Goal: Task Accomplishment & Management: Complete application form

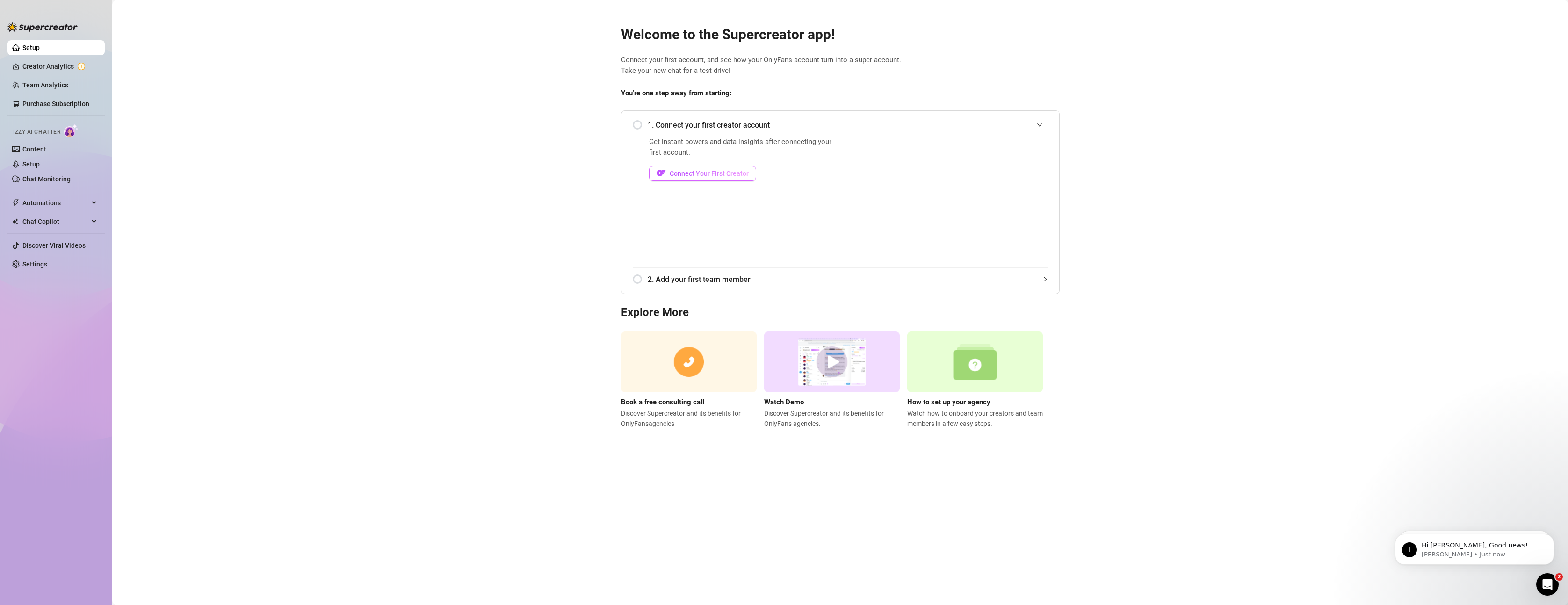
click at [709, 175] on span "Connect Your First Creator" at bounding box center [709, 173] width 79 height 7
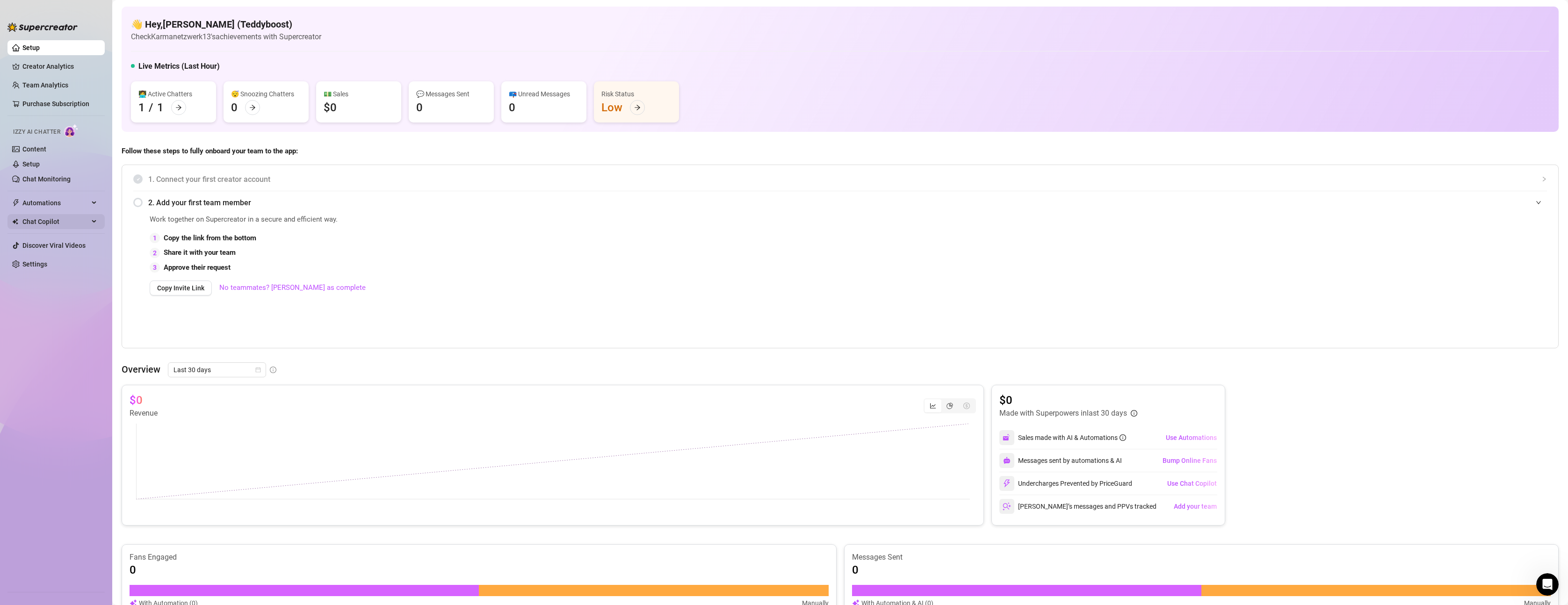
click at [70, 217] on span "Chat Copilot" at bounding box center [55, 222] width 66 height 15
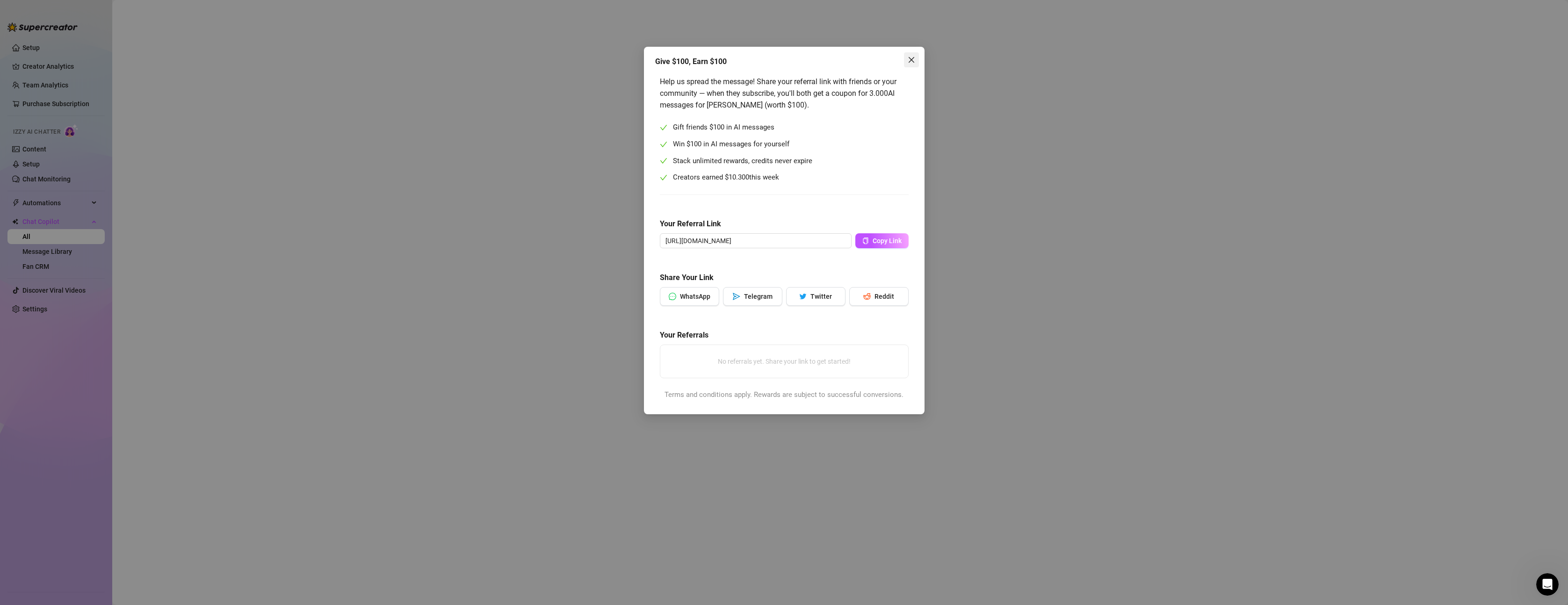
click at [914, 60] on icon "close" at bounding box center [911, 60] width 7 height 7
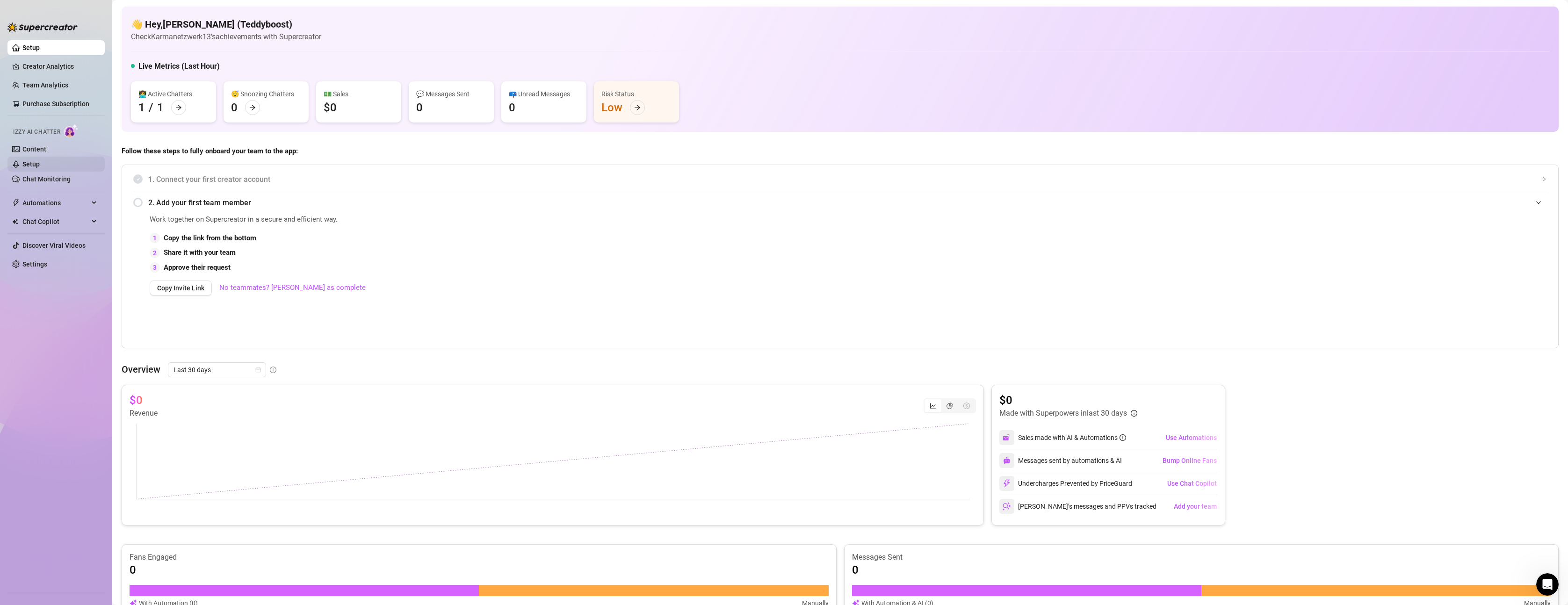
click at [26, 164] on link "Setup" at bounding box center [31, 164] width 17 height 7
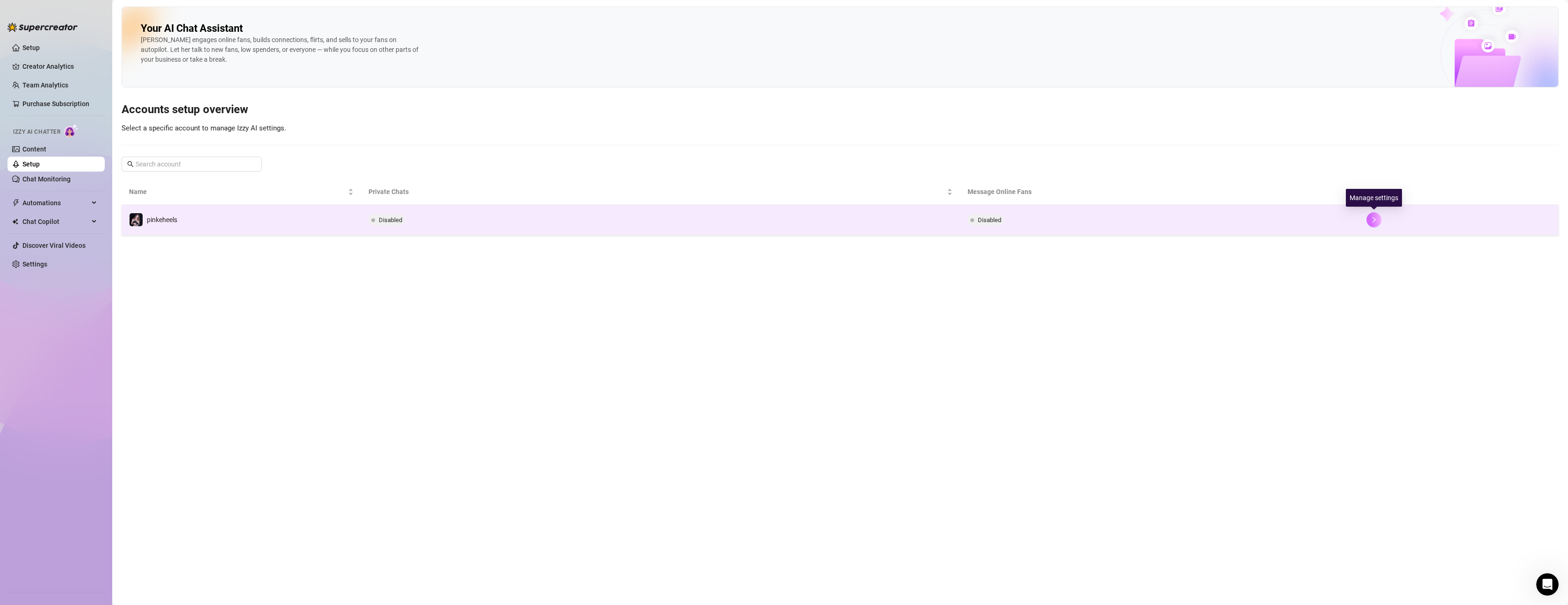
click at [1377, 221] on icon "right" at bounding box center [1374, 220] width 7 height 7
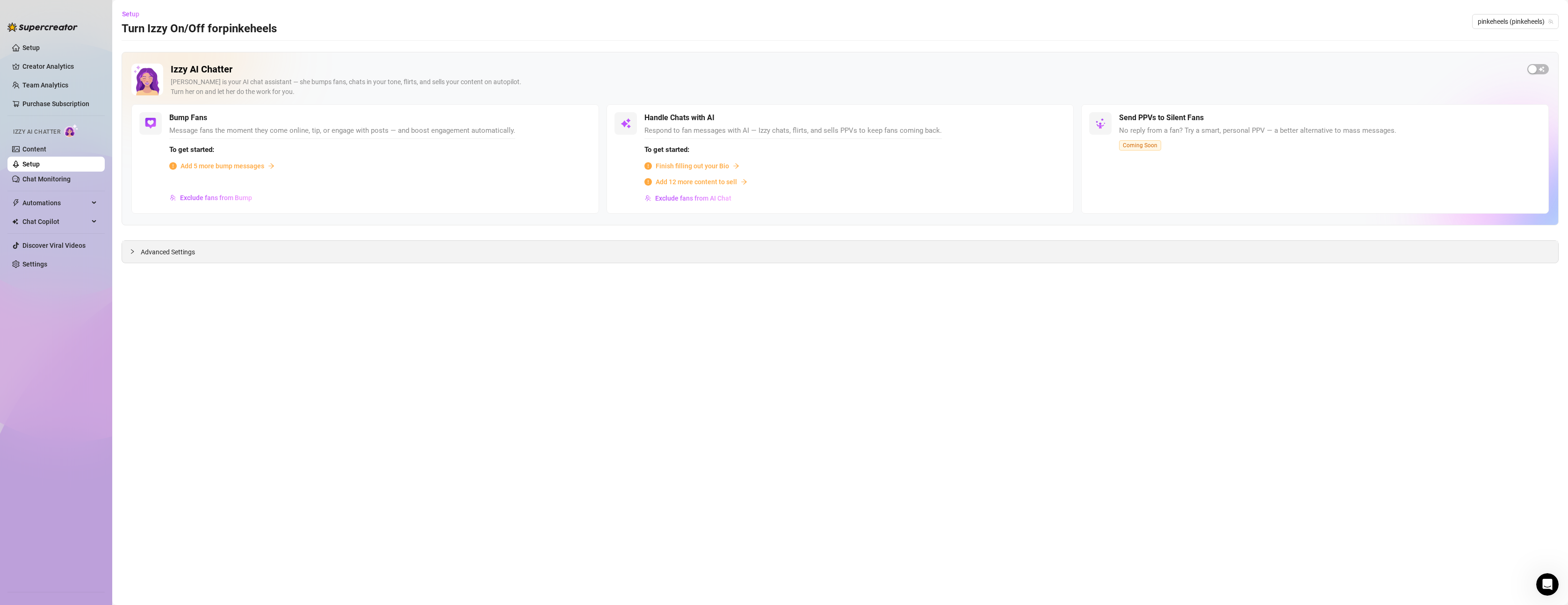
click at [148, 255] on span "Advanced Settings" at bounding box center [167, 252] width 54 height 10
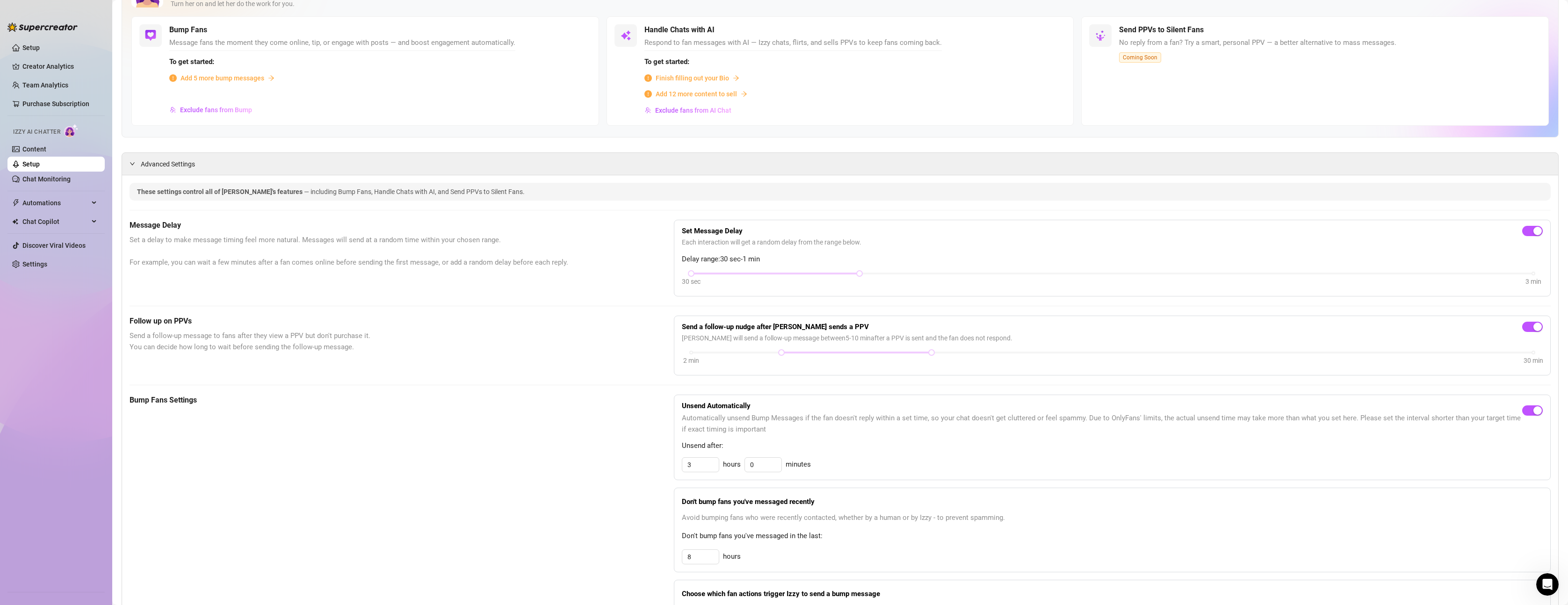
scroll to position [94, 0]
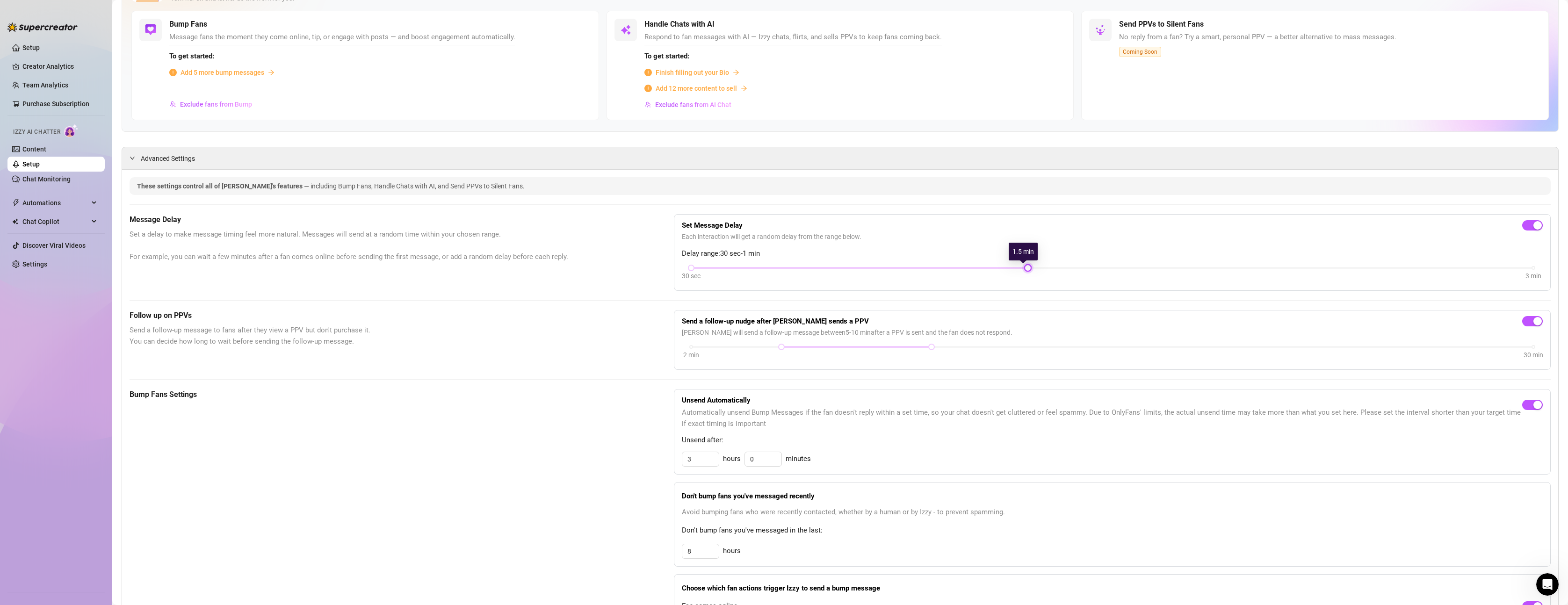
drag, startPoint x: 856, startPoint y: 270, endPoint x: 951, endPoint y: 273, distance: 95.0
click at [951, 273] on div "30 sec 3 min" at bounding box center [1112, 274] width 861 height 18
drag, startPoint x: 689, startPoint y: 269, endPoint x: 792, endPoint y: 270, distance: 103.0
click at [792, 270] on div "30 sec 3 min" at bounding box center [1112, 274] width 861 height 18
drag, startPoint x: 1023, startPoint y: 270, endPoint x: 1134, endPoint y: 279, distance: 111.4
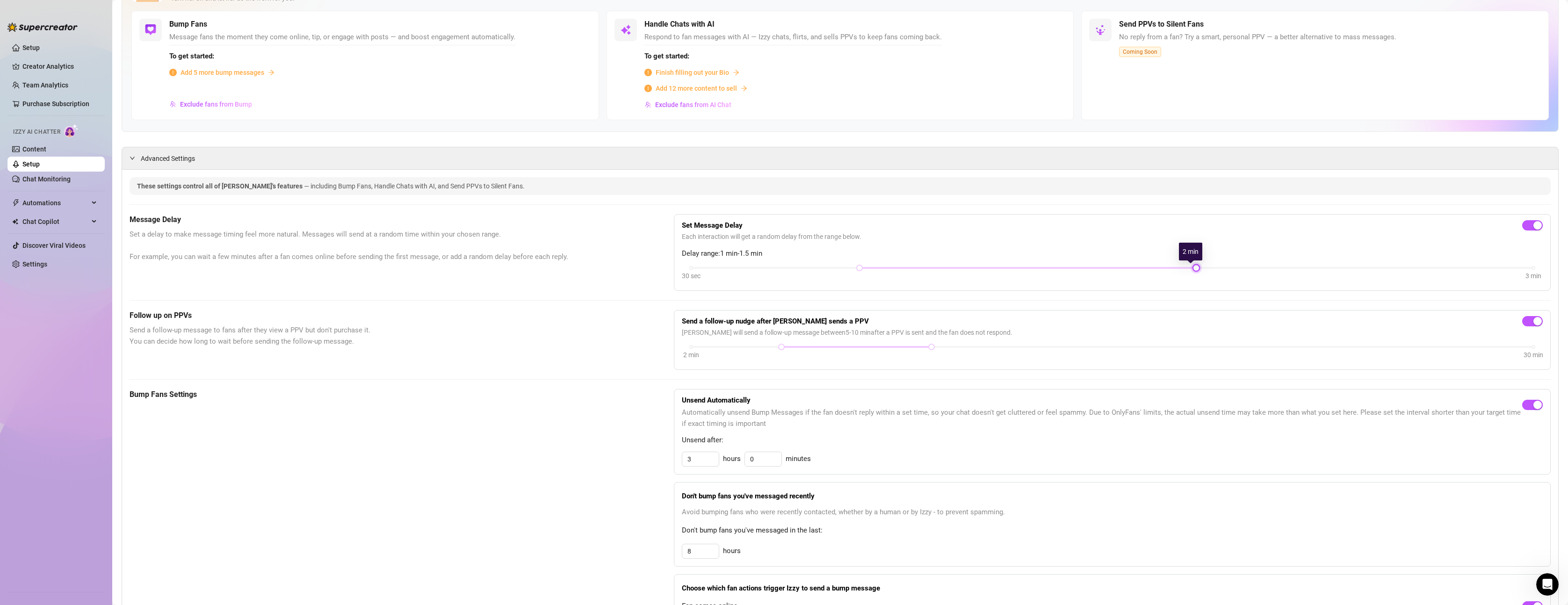
click at [1134, 279] on div "30 sec 3 min" at bounding box center [1112, 274] width 861 height 18
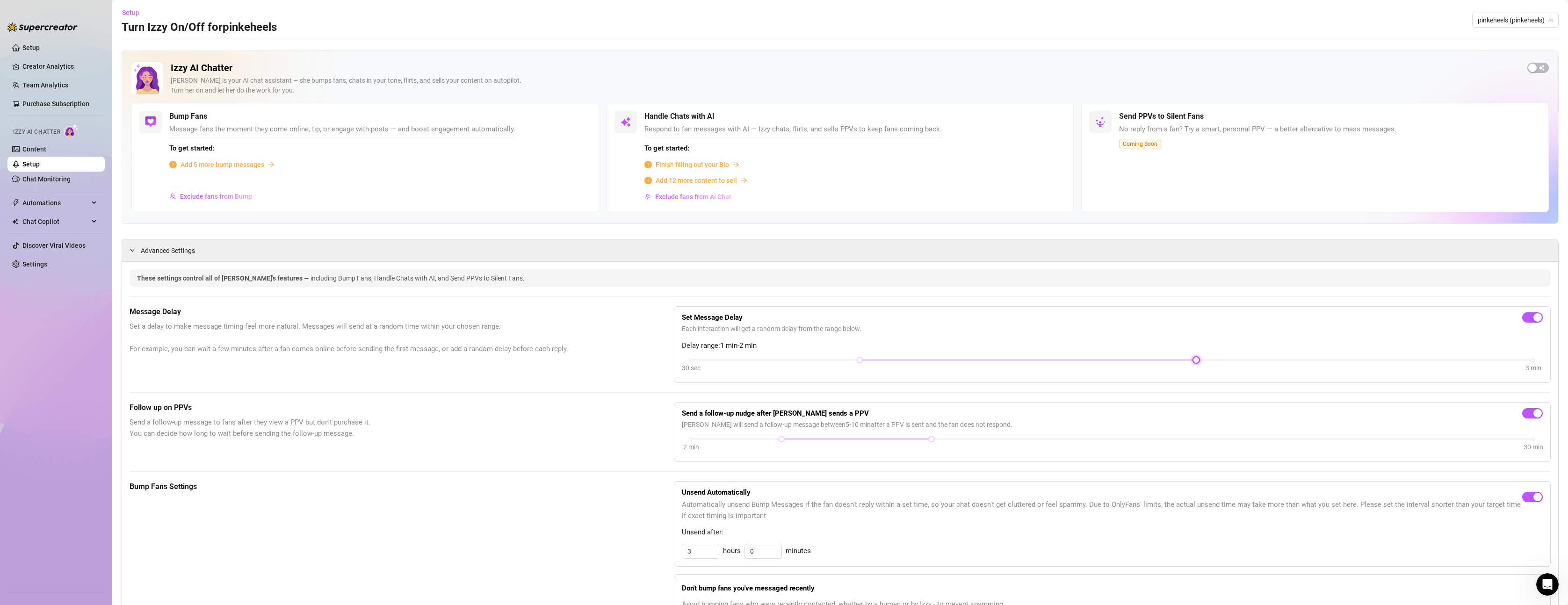
scroll to position [0, 0]
click at [777, 362] on div at bounding box center [1112, 361] width 842 height 2
drag, startPoint x: 853, startPoint y: 362, endPoint x: 707, endPoint y: 362, distance: 146.0
click at [707, 362] on div "30 sec 3 min" at bounding box center [1112, 360] width 842 height 4
drag, startPoint x: 1188, startPoint y: 363, endPoint x: 1071, endPoint y: 363, distance: 117.0
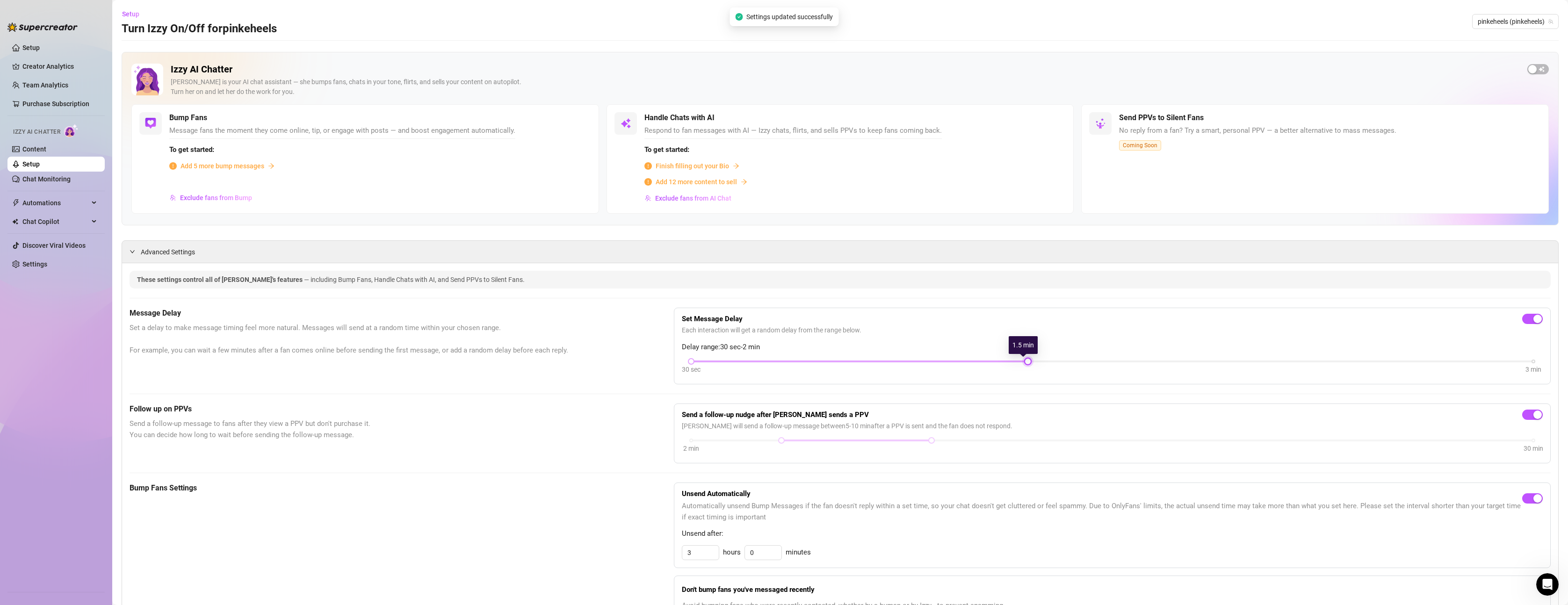
click at [1071, 362] on div "30 sec 3 min" at bounding box center [1112, 360] width 842 height 4
click at [1528, 71] on div "button" at bounding box center [1533, 69] width 9 height 9
click at [247, 166] on span "Add 5 more bump messages" at bounding box center [223, 166] width 84 height 10
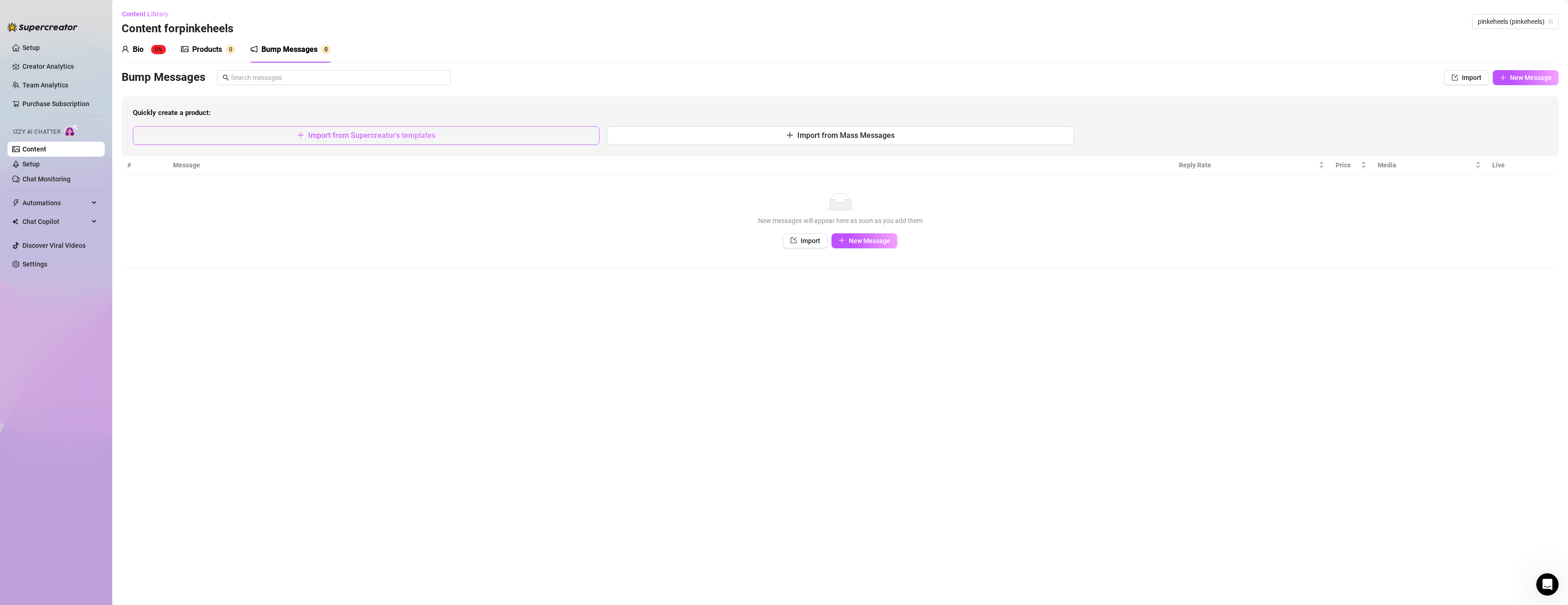
click at [340, 133] on span "Import from Supercreator's templates" at bounding box center [371, 135] width 127 height 9
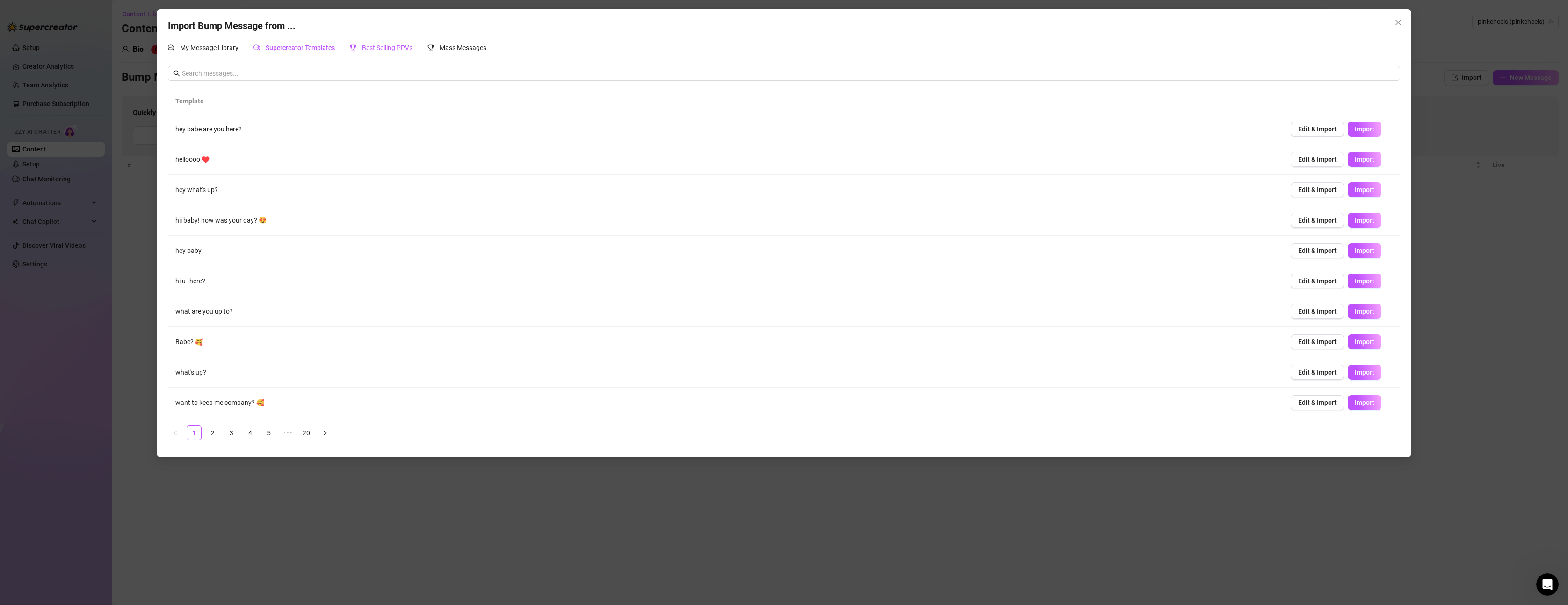
click at [382, 52] on div "Best Selling PPVs" at bounding box center [381, 47] width 63 height 10
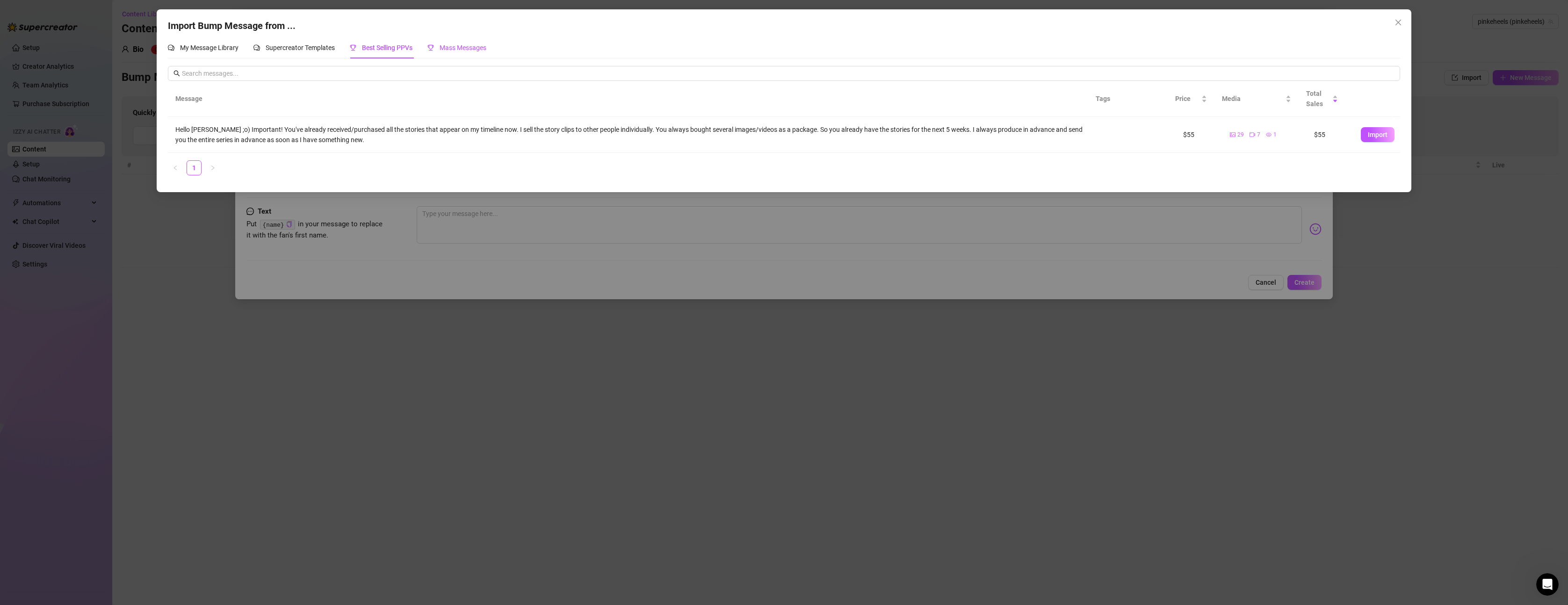
click at [449, 49] on span "Mass Messages" at bounding box center [463, 47] width 47 height 7
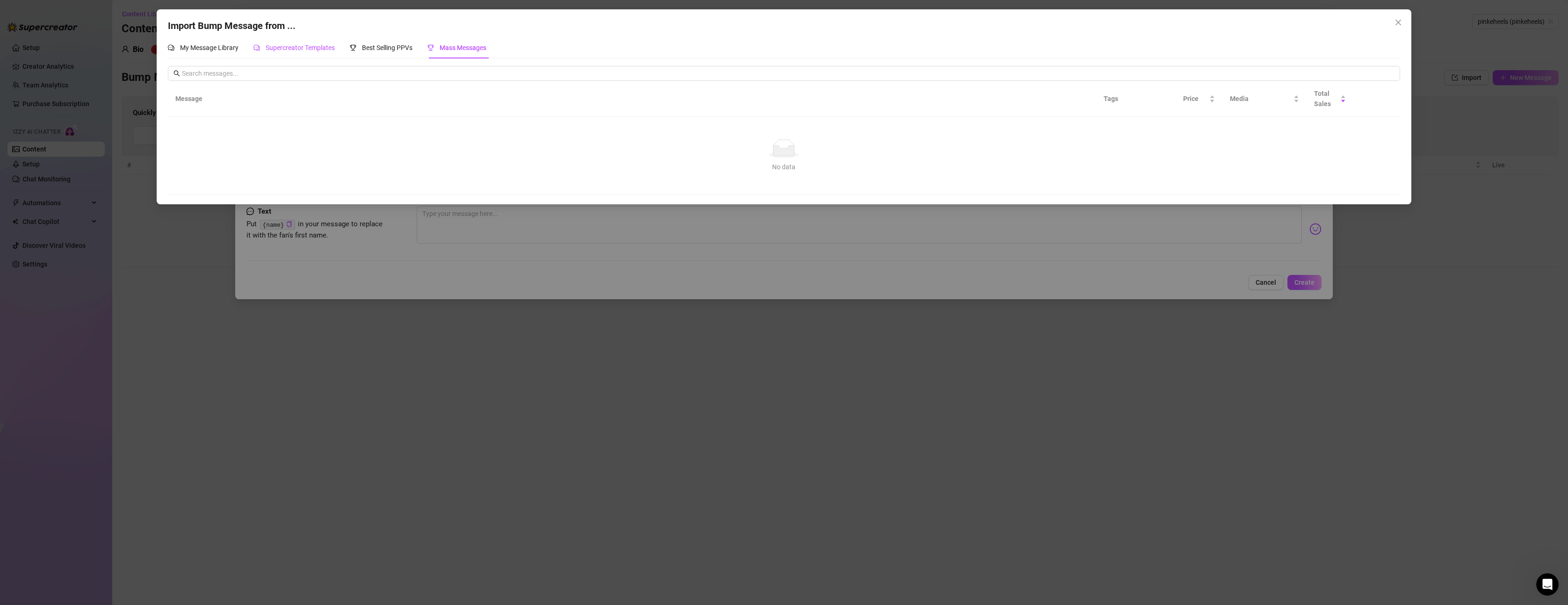
click at [312, 47] on span "Supercreator Templates" at bounding box center [300, 47] width 69 height 7
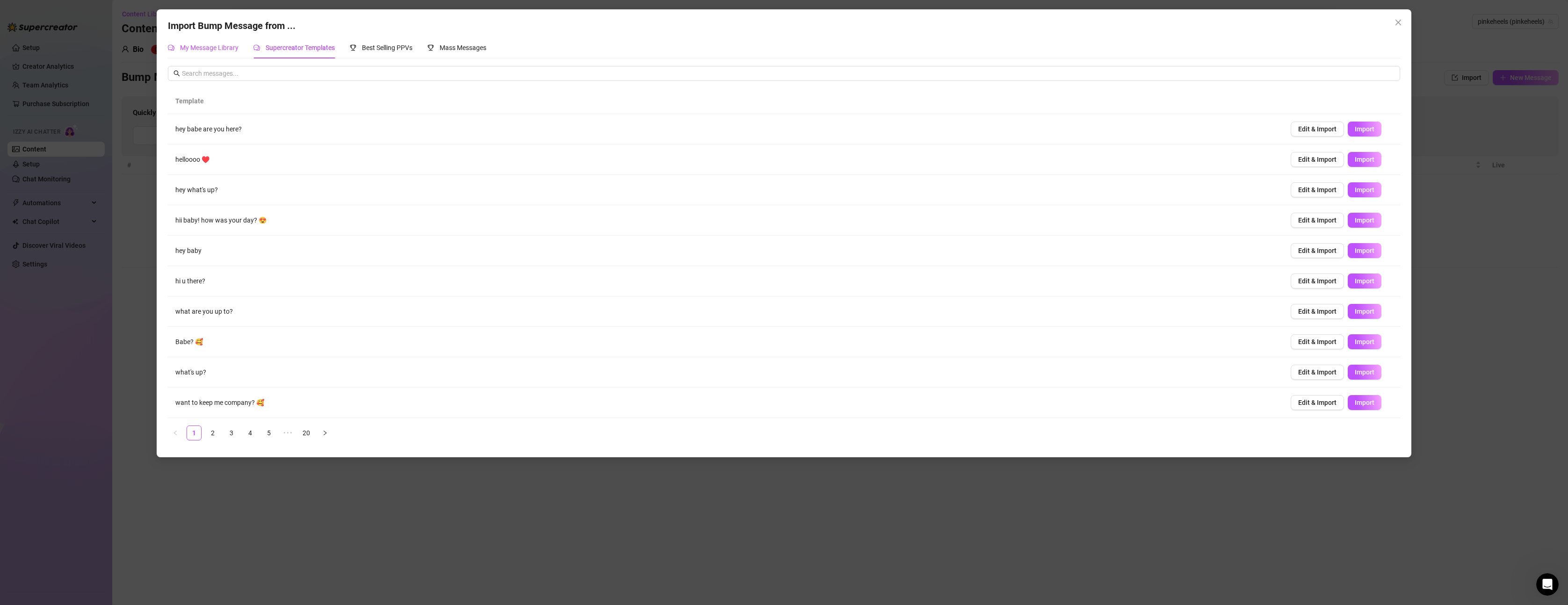
click at [217, 47] on span "My Message Library" at bounding box center [209, 47] width 58 height 7
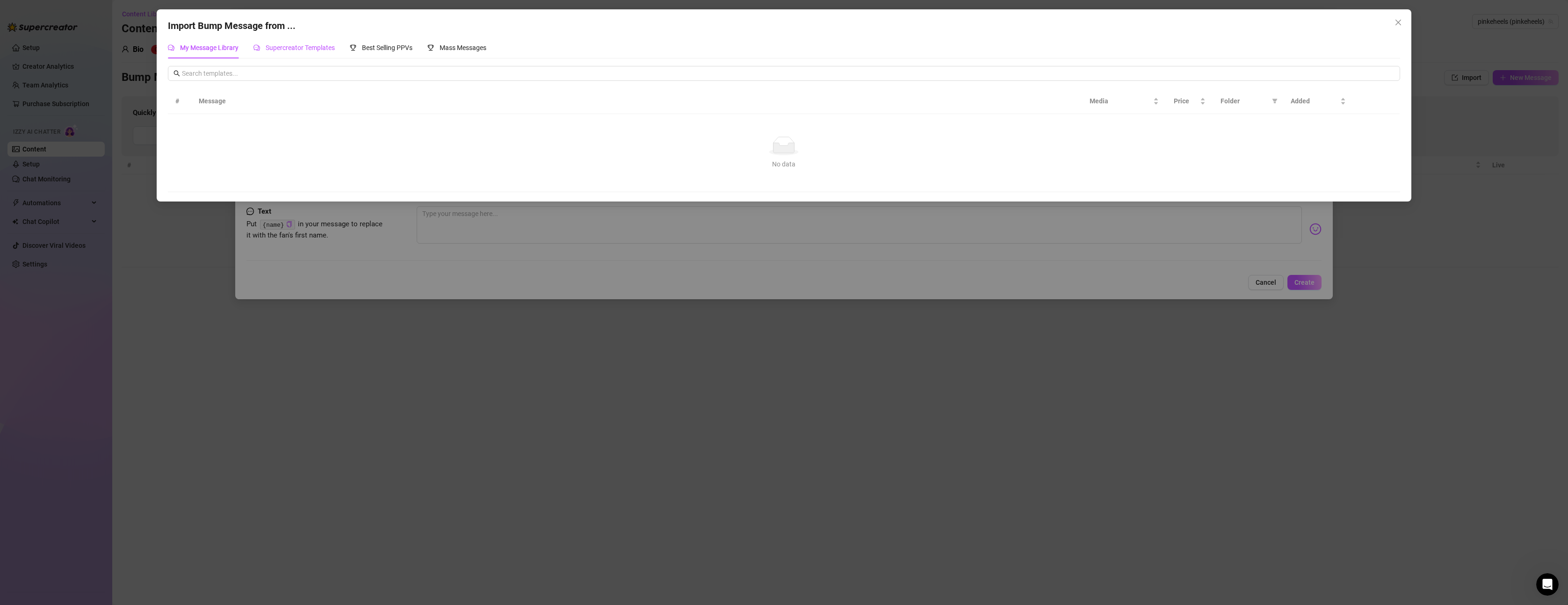
click at [296, 47] on span "Supercreator Templates" at bounding box center [300, 47] width 69 height 7
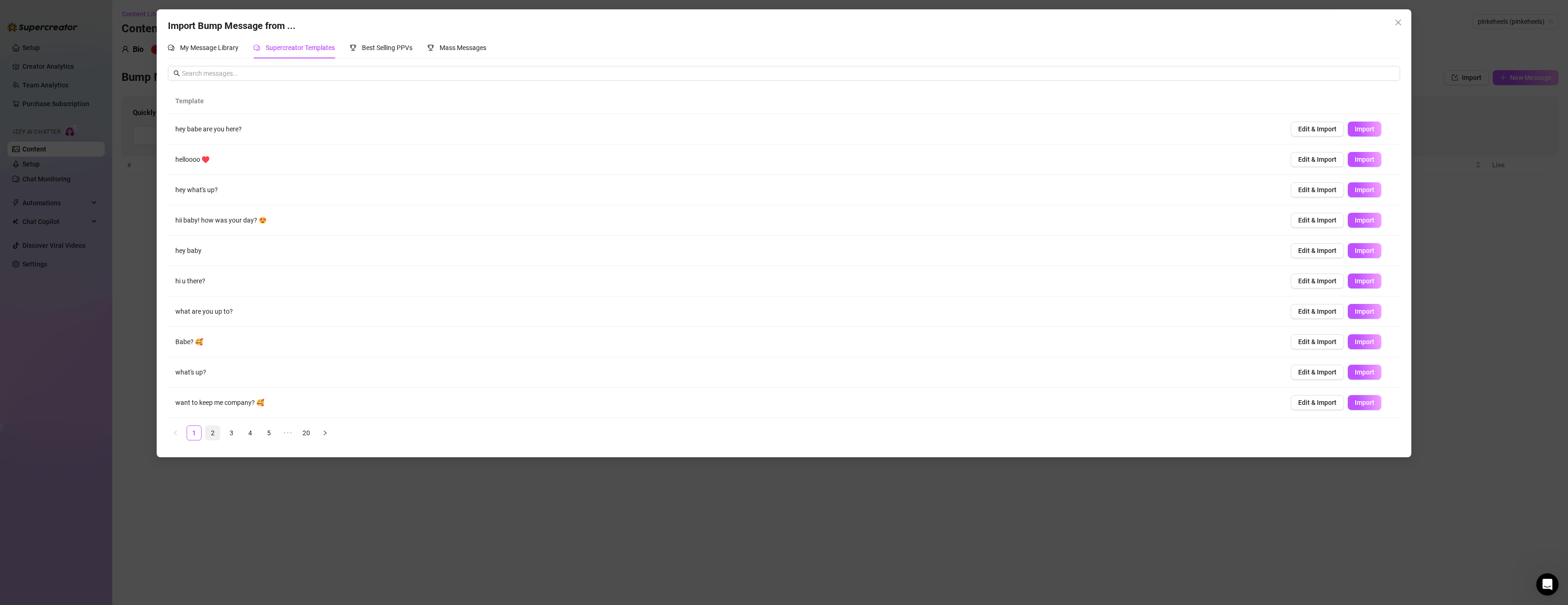
click at [210, 431] on link "2" at bounding box center [212, 433] width 14 height 14
click at [1355, 186] on span "Import" at bounding box center [1365, 190] width 19 height 7
click at [234, 433] on link "3" at bounding box center [231, 433] width 14 height 14
click at [191, 435] on link "1" at bounding box center [194, 433] width 14 height 14
click at [1355, 158] on span "Import" at bounding box center [1365, 159] width 19 height 7
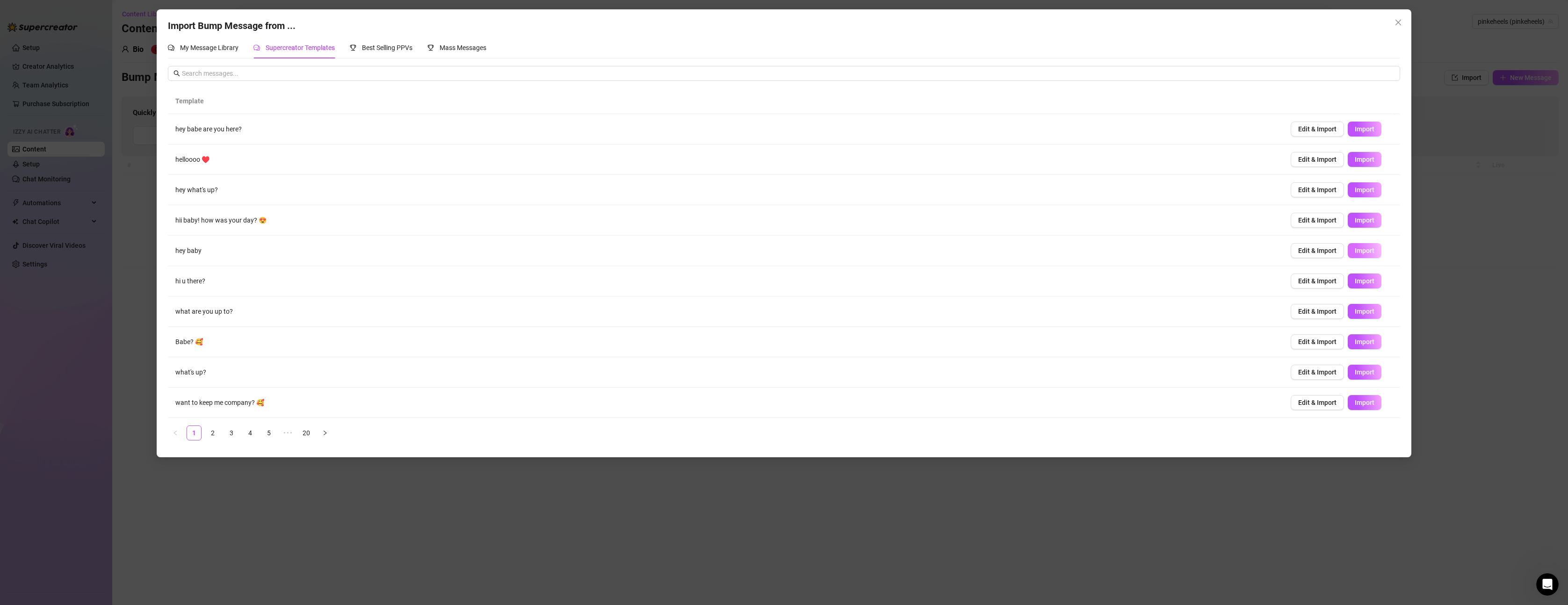
click at [1355, 250] on span "Import" at bounding box center [1365, 251] width 19 height 7
click at [1361, 339] on span "Import" at bounding box center [1365, 341] width 19 height 7
click at [229, 431] on link "3" at bounding box center [231, 433] width 14 height 14
click at [251, 433] on link "4" at bounding box center [250, 433] width 14 height 14
click at [266, 434] on link "5" at bounding box center [268, 433] width 14 height 14
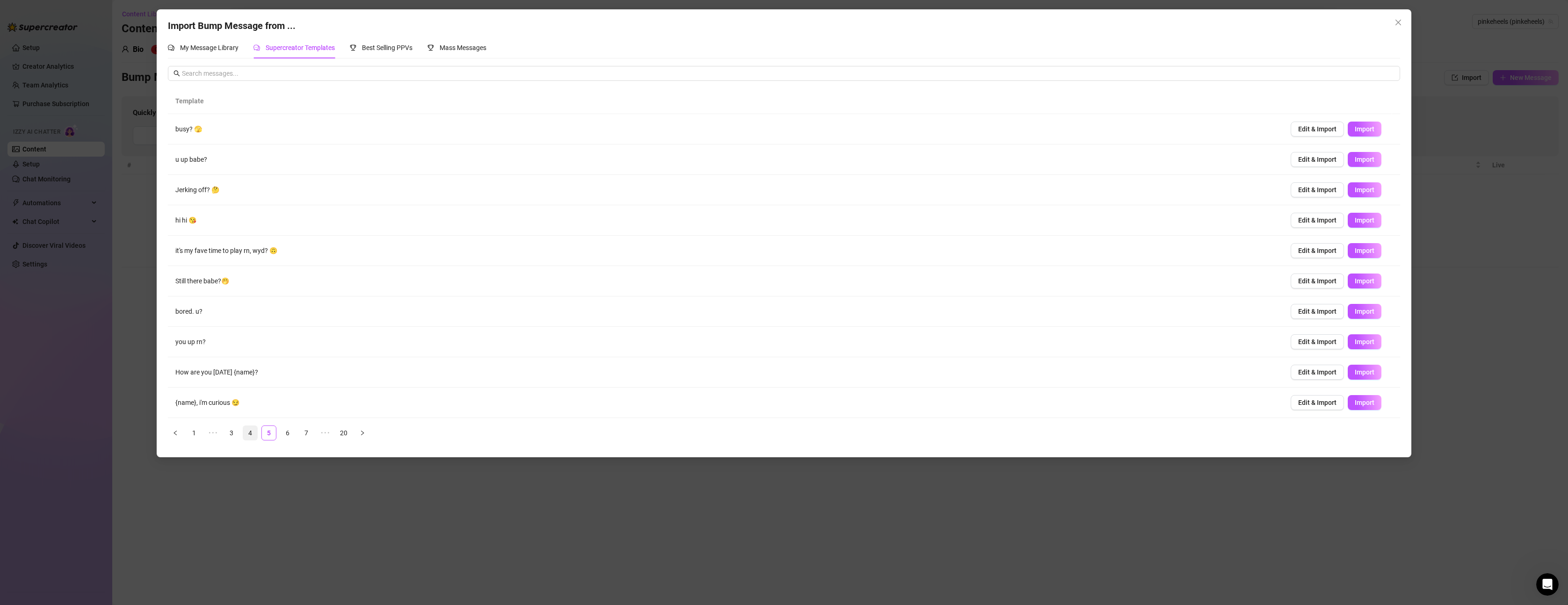
click at [252, 434] on link "4" at bounding box center [250, 433] width 14 height 14
click at [1361, 404] on span "Import" at bounding box center [1365, 402] width 19 height 7
click at [1398, 16] on button "Close" at bounding box center [1398, 23] width 15 height 15
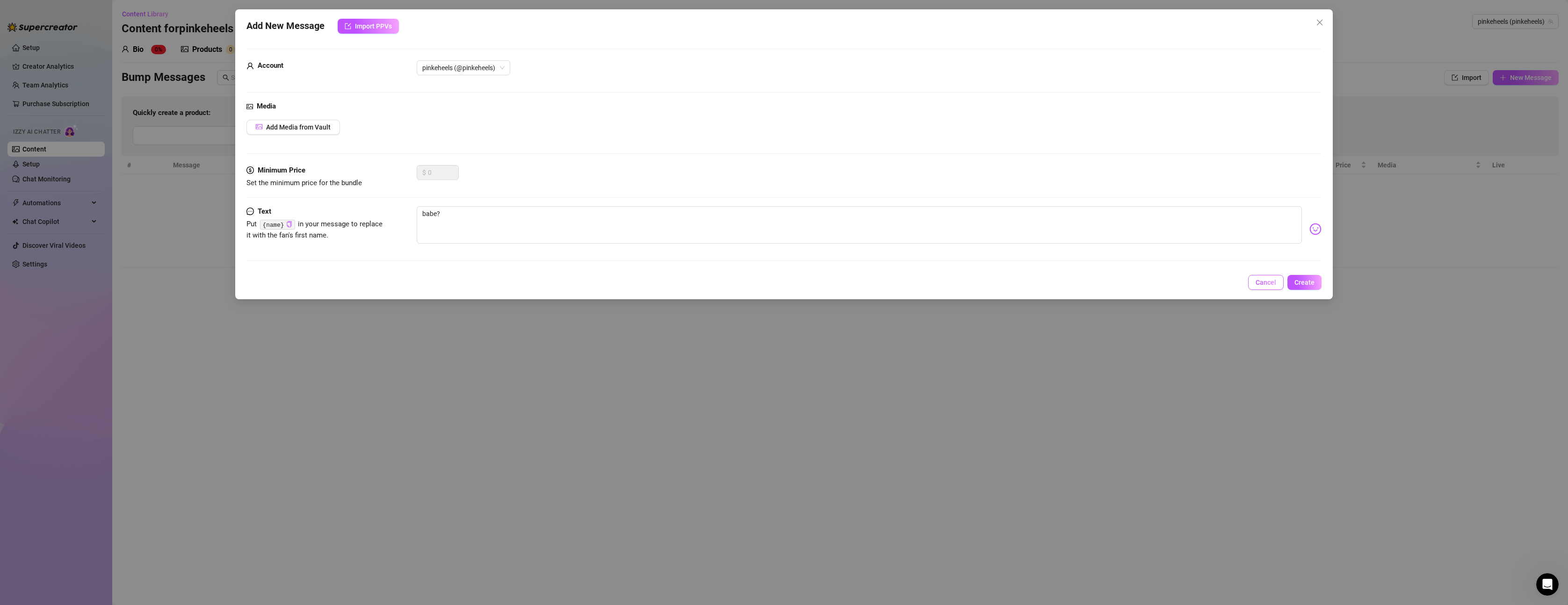
click at [1274, 284] on span "Cancel" at bounding box center [1266, 282] width 21 height 7
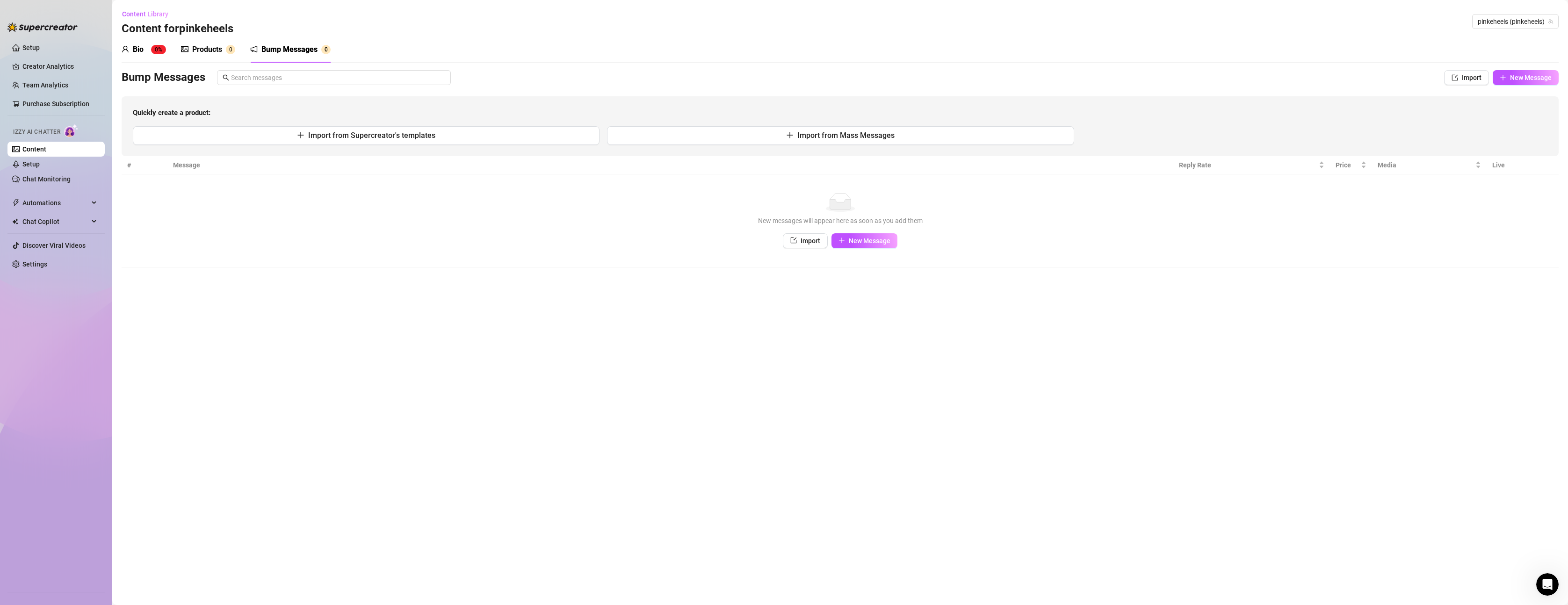
click at [46, 148] on link "Content" at bounding box center [34, 149] width 24 height 7
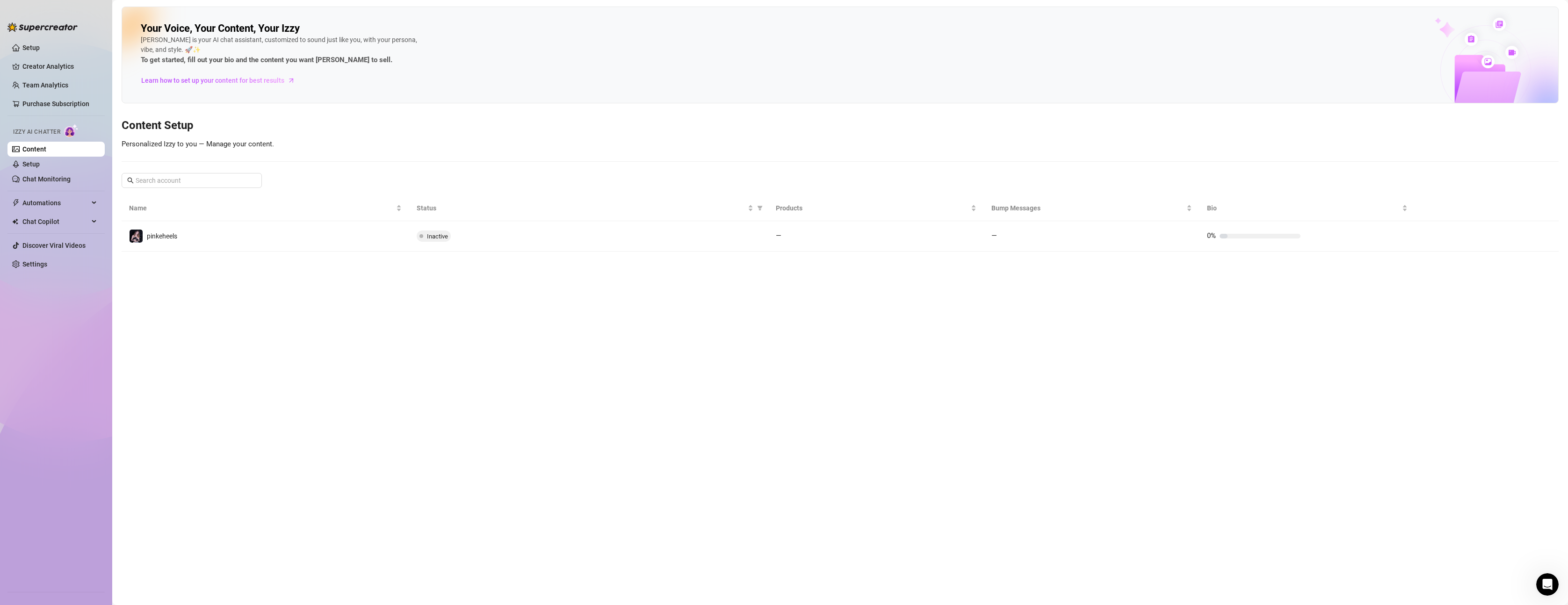
click at [40, 148] on link "Content" at bounding box center [34, 149] width 24 height 7
click at [40, 131] on span "Izzy AI Chatter" at bounding box center [37, 132] width 47 height 9
click at [40, 161] on link "Setup" at bounding box center [31, 164] width 17 height 7
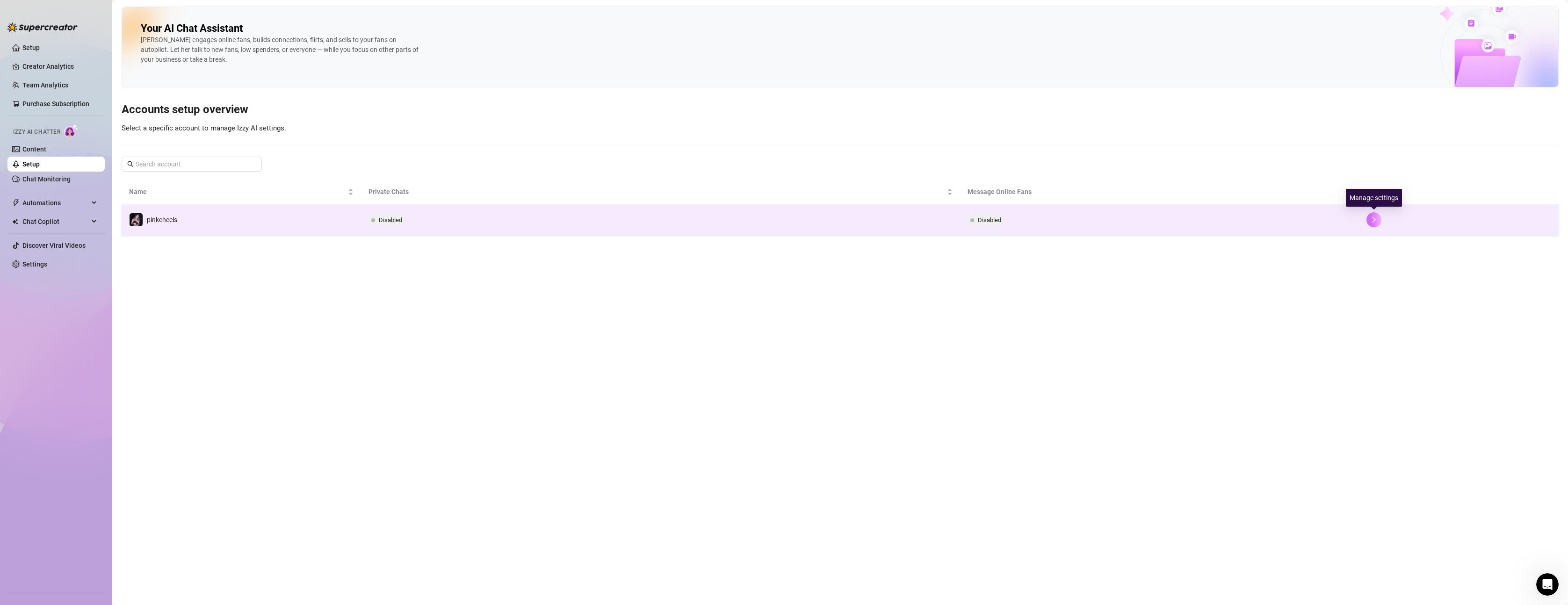
click at [1373, 221] on icon "right" at bounding box center [1374, 220] width 7 height 7
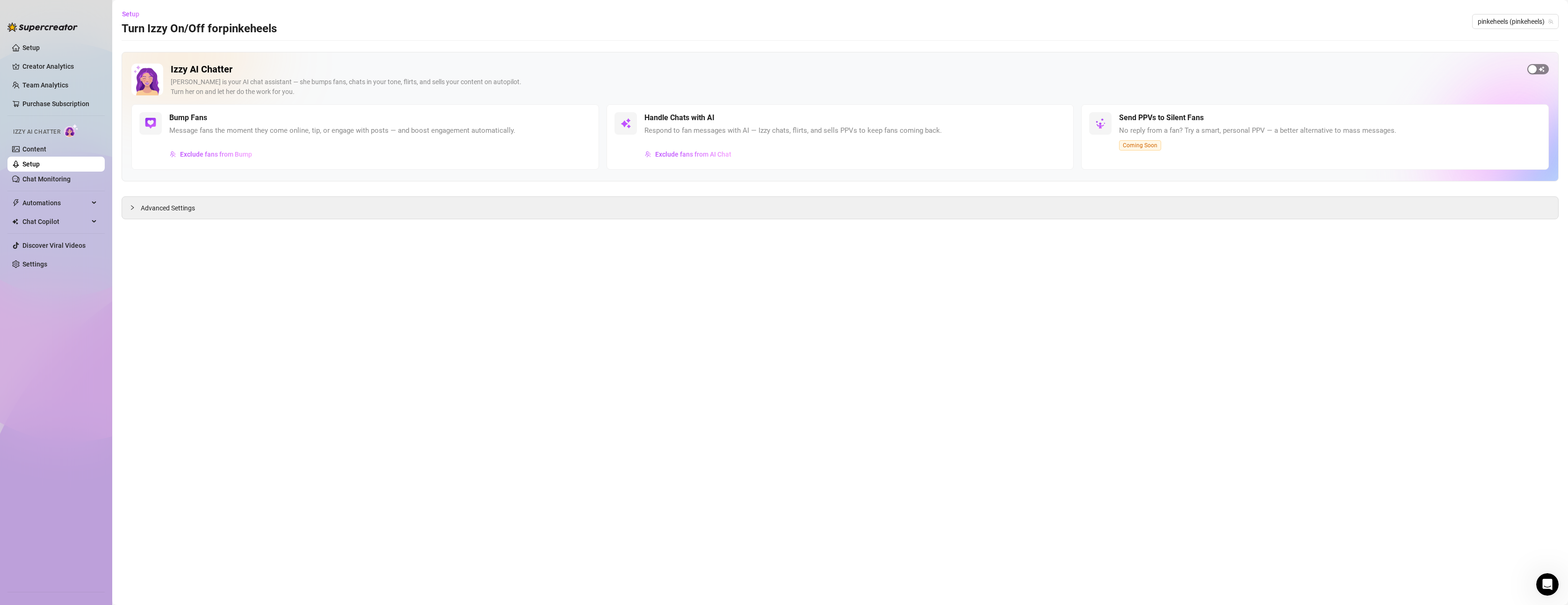
click at [1539, 71] on span "button" at bounding box center [1538, 69] width 21 height 10
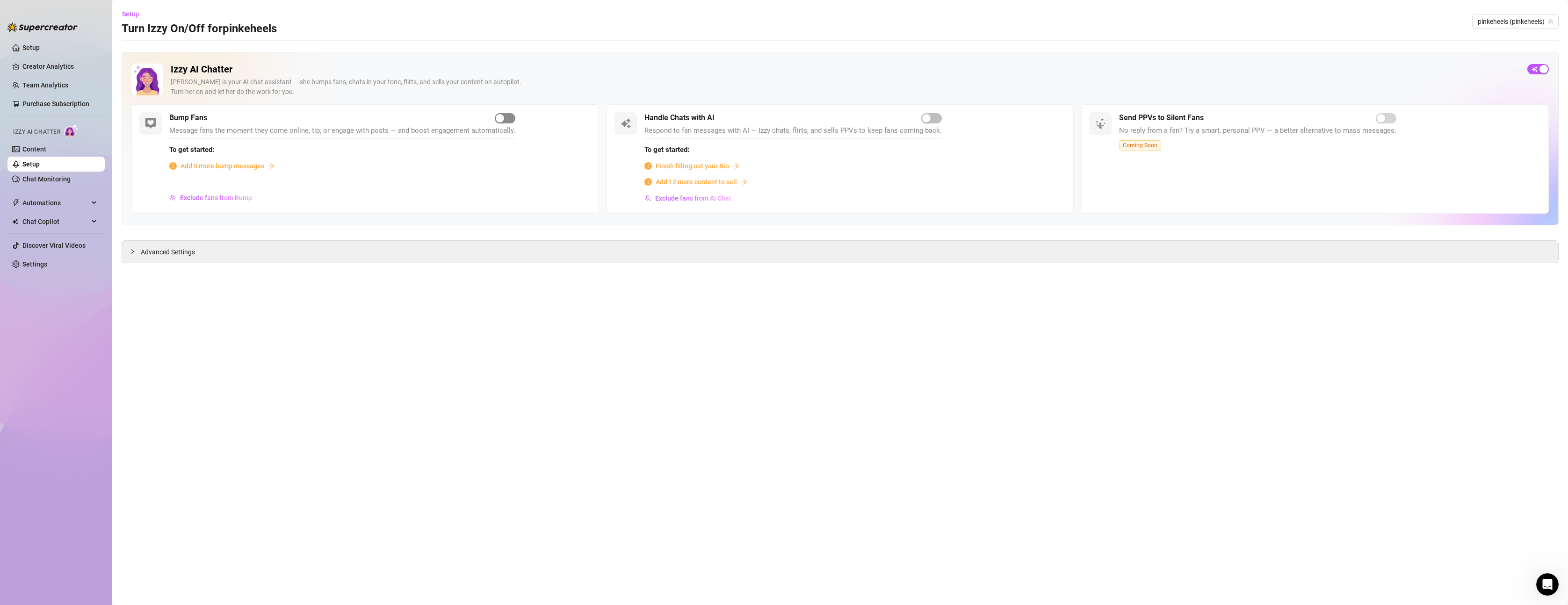
click at [497, 119] on div "button" at bounding box center [500, 118] width 9 height 9
click at [255, 165] on span "Add 5 more bump messages" at bounding box center [223, 166] width 84 height 10
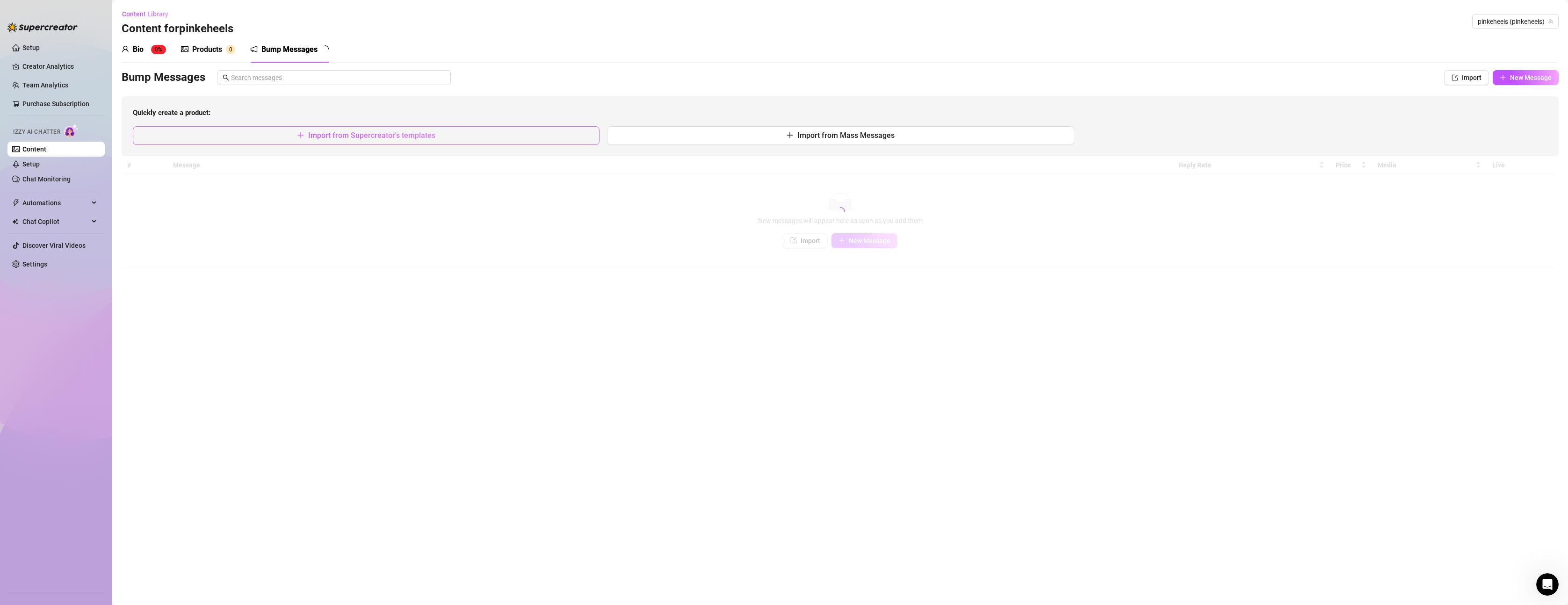
click at [352, 139] on span "Import from Supercreator's templates" at bounding box center [371, 135] width 127 height 9
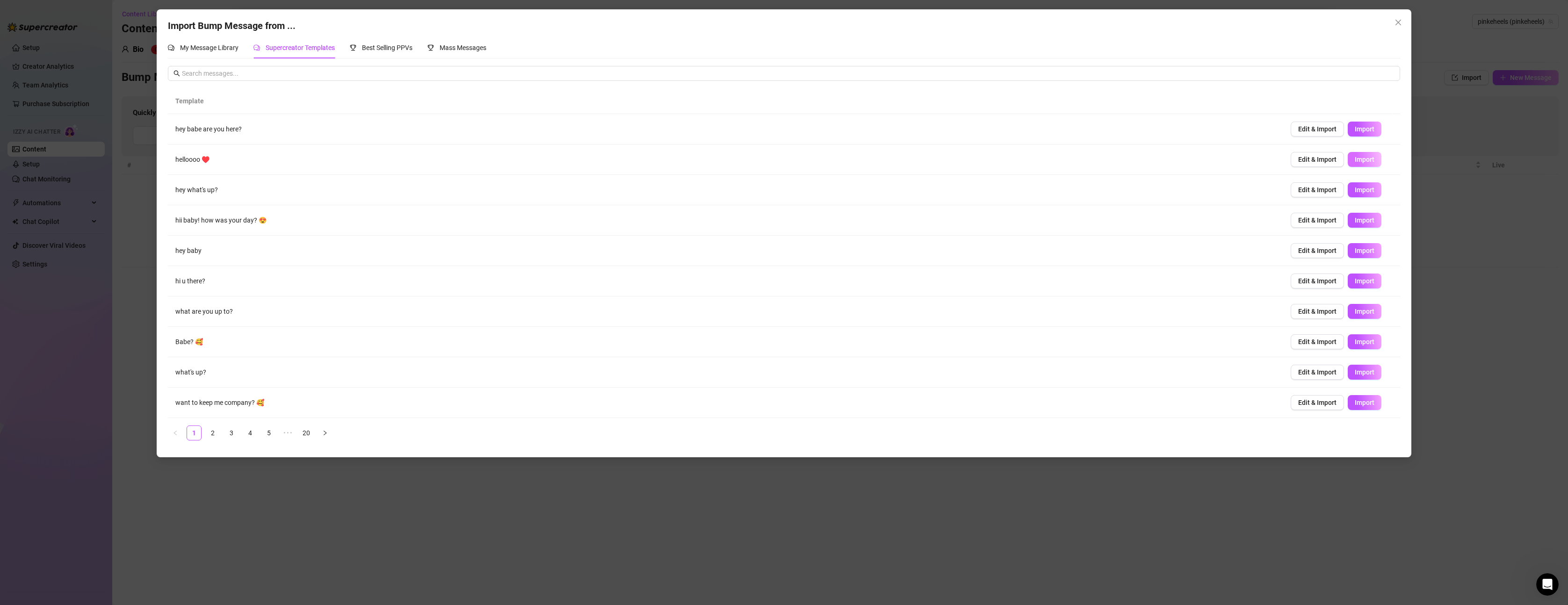
click at [1355, 159] on span "Import" at bounding box center [1365, 159] width 19 height 7
click at [1365, 253] on span "Import" at bounding box center [1365, 251] width 19 height 7
click at [1368, 340] on button "Import" at bounding box center [1364, 341] width 33 height 15
click at [209, 432] on link "2" at bounding box center [212, 433] width 14 height 14
click at [1355, 162] on span "Import" at bounding box center [1365, 159] width 19 height 7
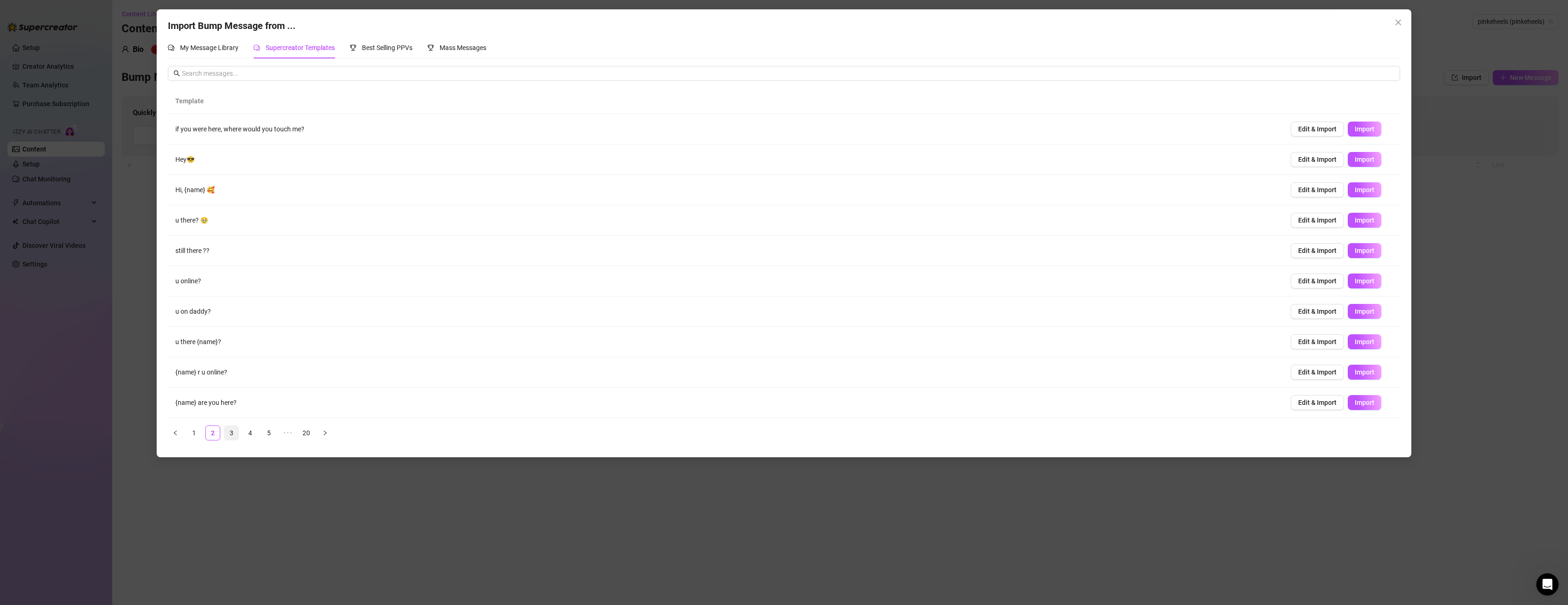
click at [235, 432] on link "3" at bounding box center [231, 433] width 14 height 14
click at [248, 432] on link "4" at bounding box center [250, 433] width 14 height 14
click at [1361, 405] on span "Import" at bounding box center [1365, 402] width 19 height 7
click at [269, 435] on link "5" at bounding box center [268, 433] width 14 height 14
click at [1365, 221] on span "Import" at bounding box center [1365, 220] width 19 height 7
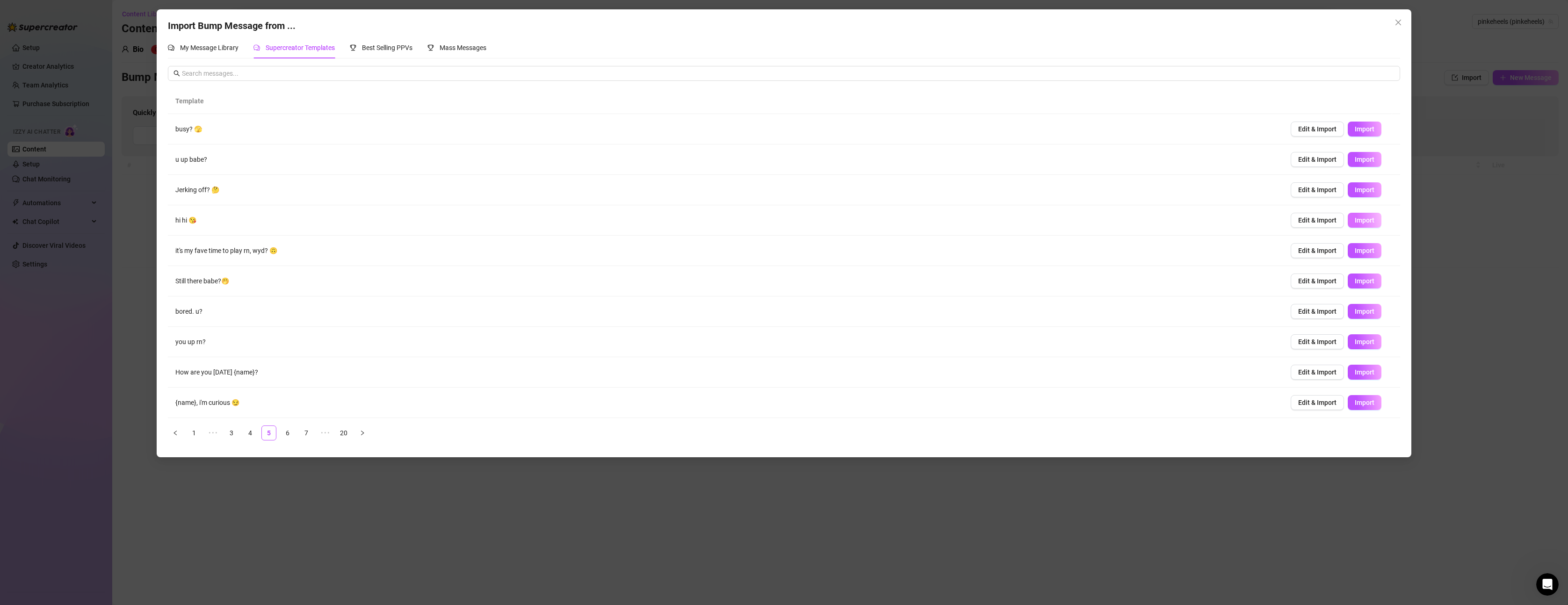
type textarea "hi hi 😘"
click at [287, 433] on link "6" at bounding box center [287, 433] width 14 height 14
click at [288, 431] on link "7" at bounding box center [287, 433] width 14 height 14
click at [290, 431] on link "8" at bounding box center [287, 433] width 14 height 14
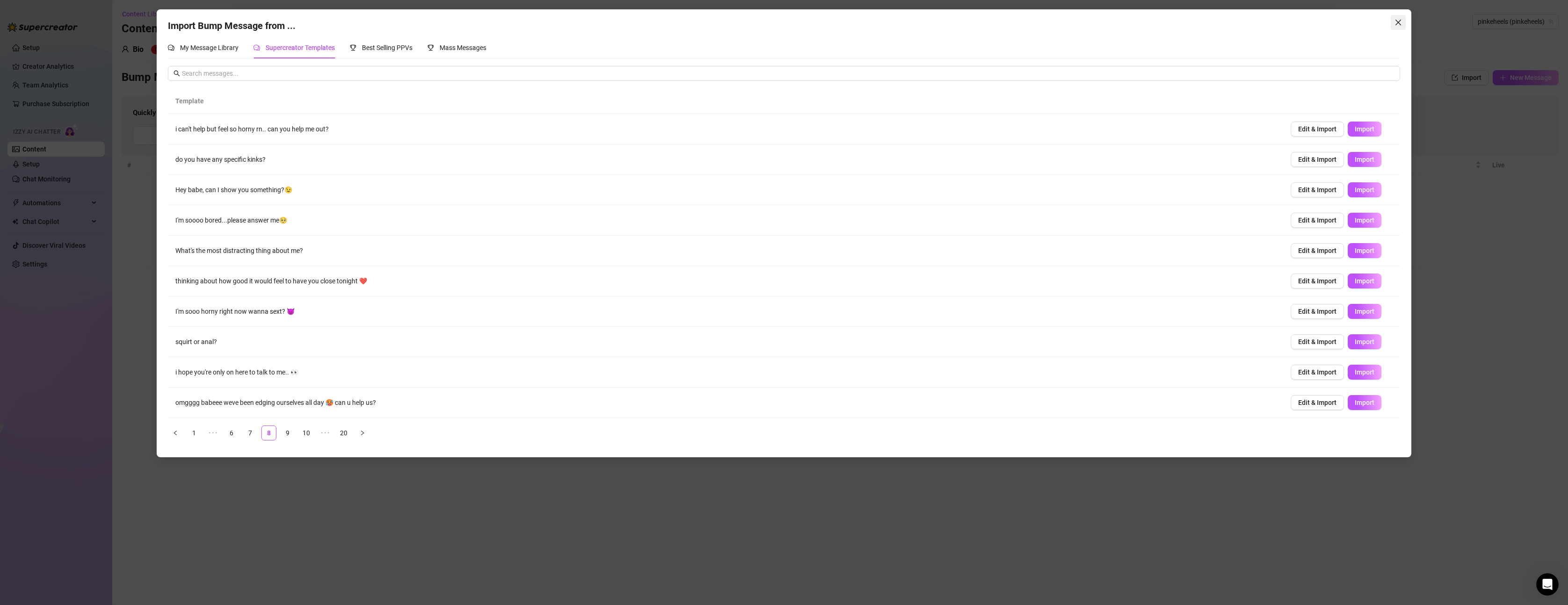
click at [1397, 23] on icon "close" at bounding box center [1398, 23] width 7 height 7
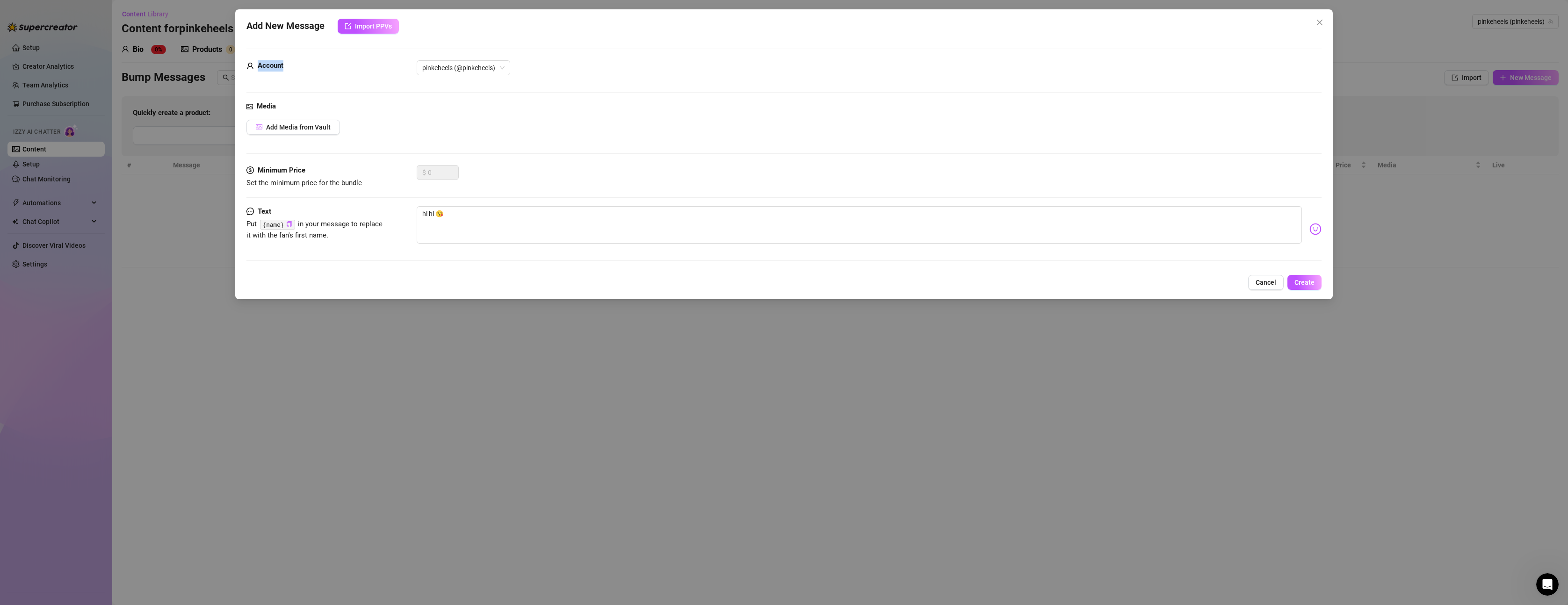
drag, startPoint x: 509, startPoint y: 13, endPoint x: 486, endPoint y: 55, distance: 47.9
click at [486, 55] on div "Add New Message Import PPVs Account pinkeheels (@pinkeheels) Media Add Media fr…" at bounding box center [783, 154] width 1097 height 290
click at [323, 130] on span "Add Media from Vault" at bounding box center [298, 127] width 65 height 7
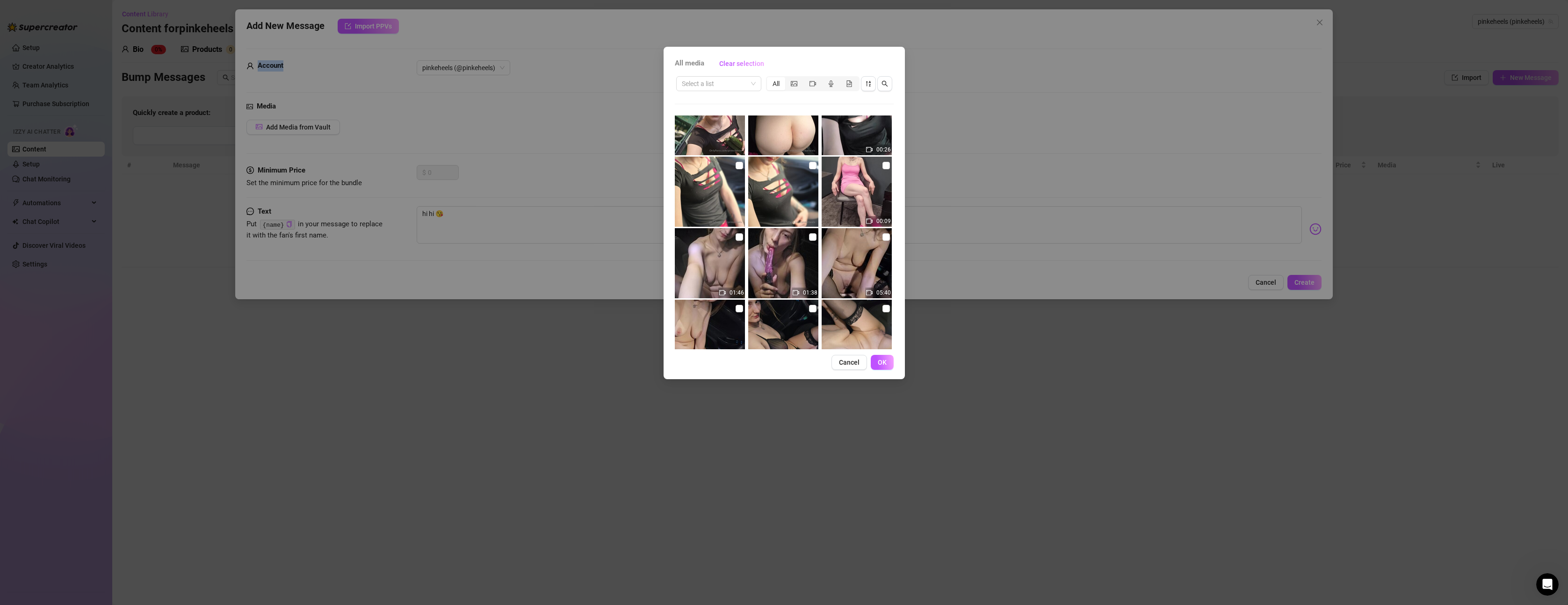
scroll to position [1755, 0]
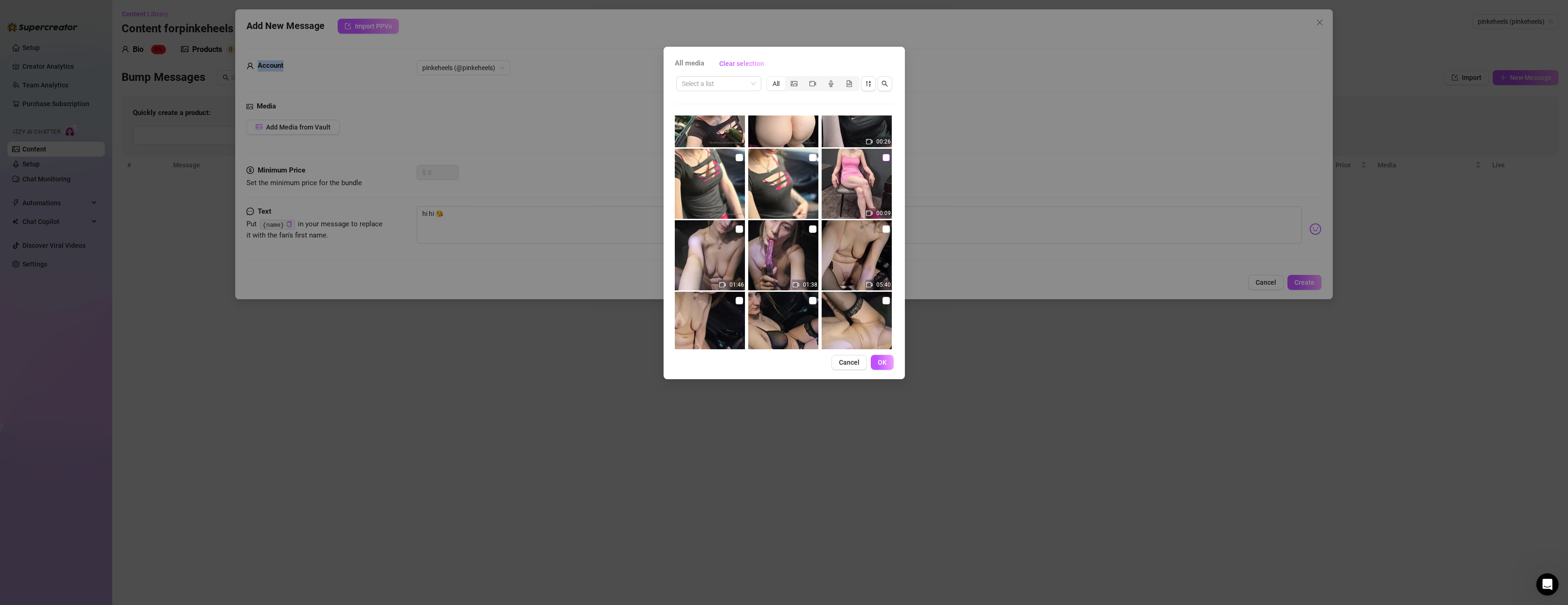
click at [883, 159] on input "checkbox" at bounding box center [886, 158] width 7 height 7
checkbox input "true"
click at [886, 362] on span "OK" at bounding box center [882, 362] width 9 height 7
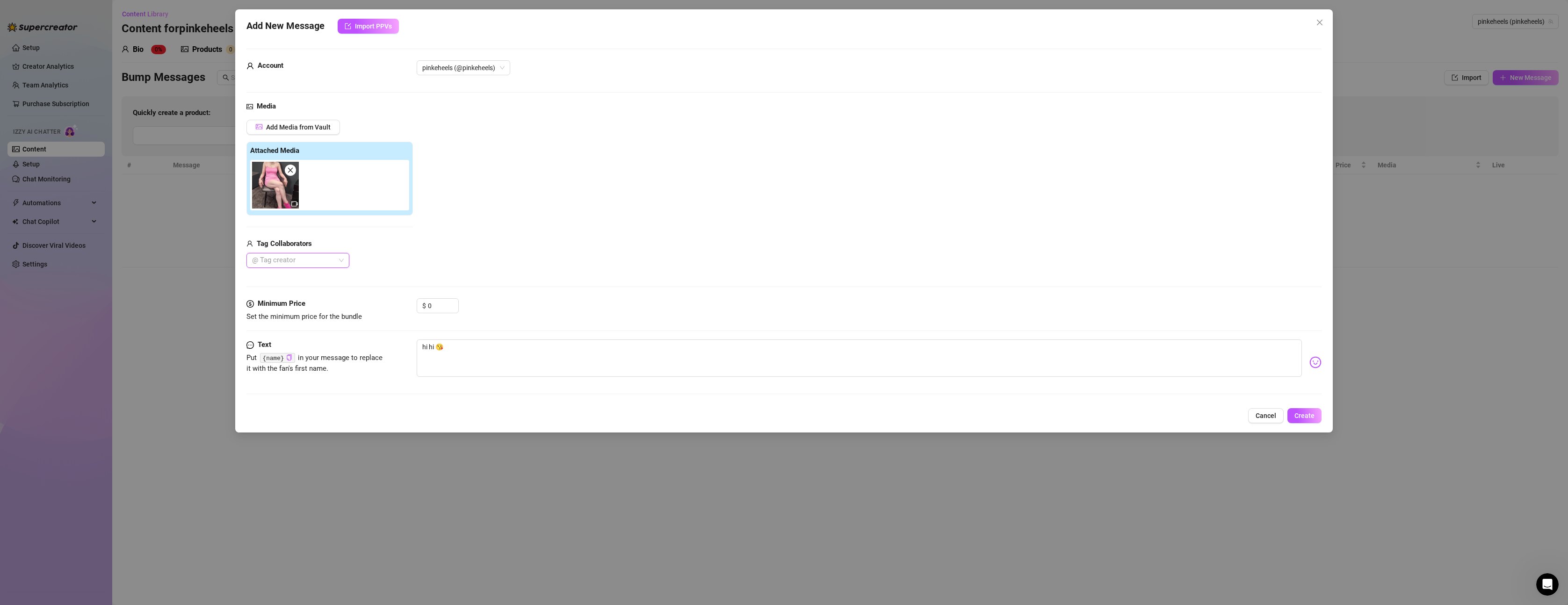
click at [268, 187] on img at bounding box center [275, 185] width 47 height 47
click at [295, 209] on div at bounding box center [331, 185] width 163 height 51
click at [289, 203] on img at bounding box center [275, 185] width 47 height 47
click at [323, 262] on div at bounding box center [293, 261] width 89 height 13
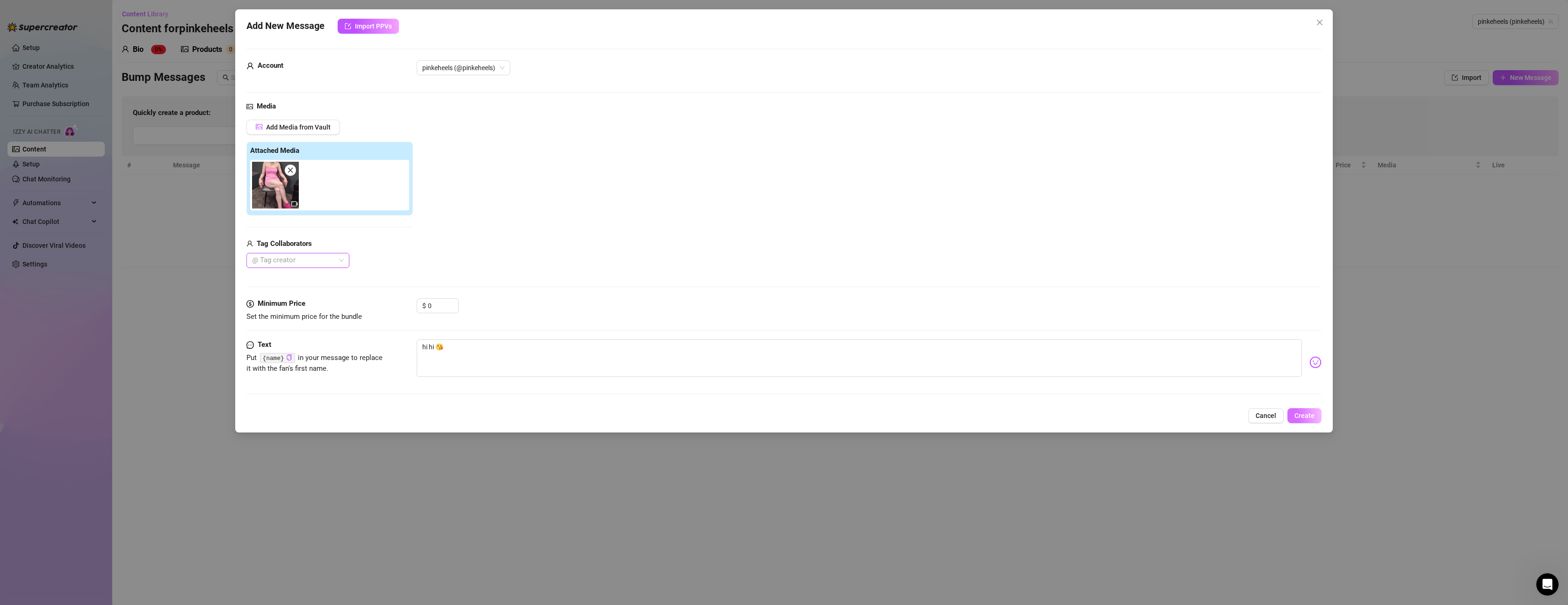
click at [1299, 412] on span "Create" at bounding box center [1304, 416] width 20 height 7
click at [1286, 391] on span "No, go back" at bounding box center [1284, 391] width 34 height 7
click at [1312, 414] on span "Create" at bounding box center [1304, 416] width 20 height 7
click at [1333, 392] on span "Yes, save as freebie" at bounding box center [1342, 391] width 60 height 7
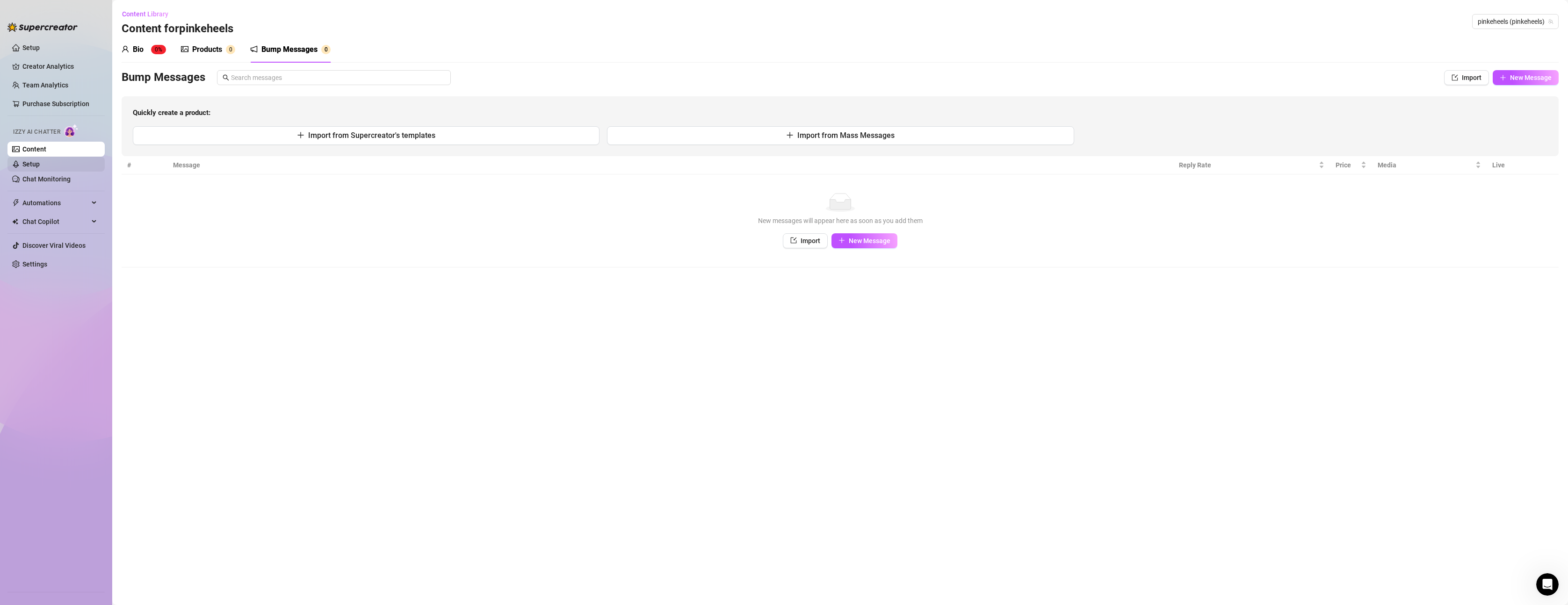
click at [40, 161] on link "Setup" at bounding box center [31, 164] width 17 height 7
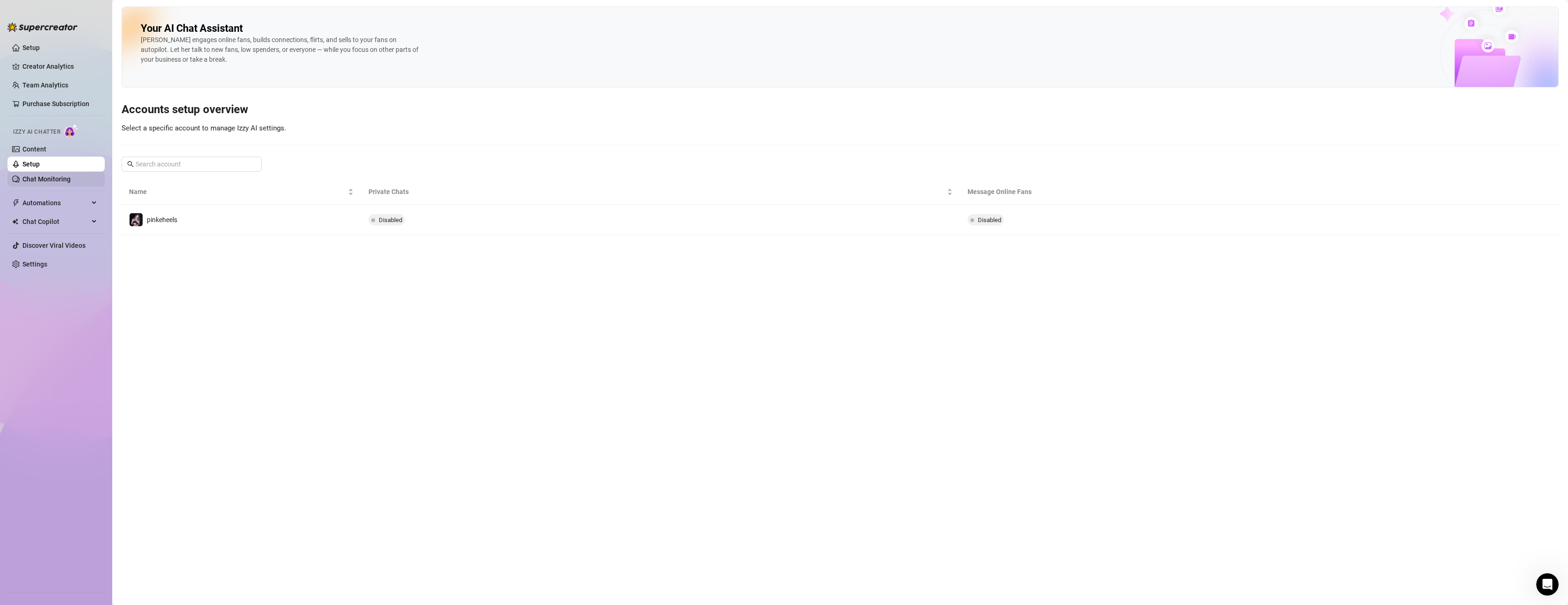
click at [49, 177] on link "Chat Monitoring" at bounding box center [46, 179] width 48 height 7
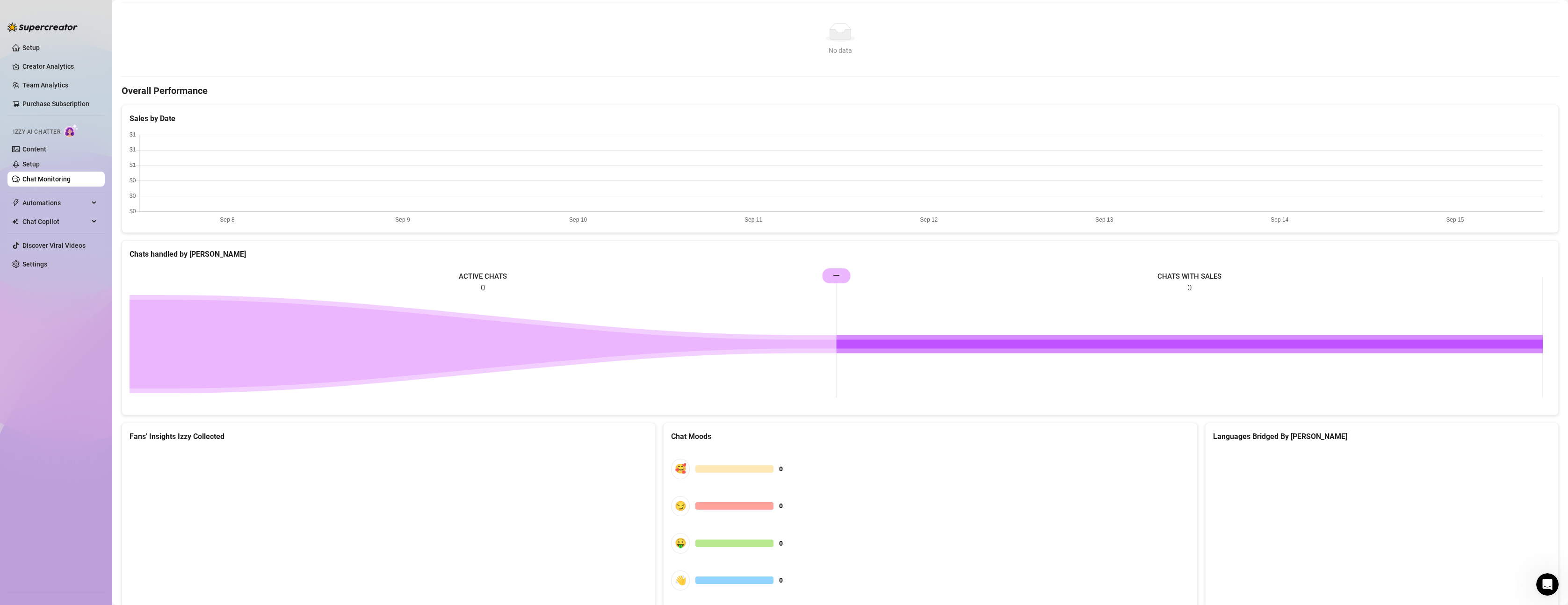
scroll to position [236, 0]
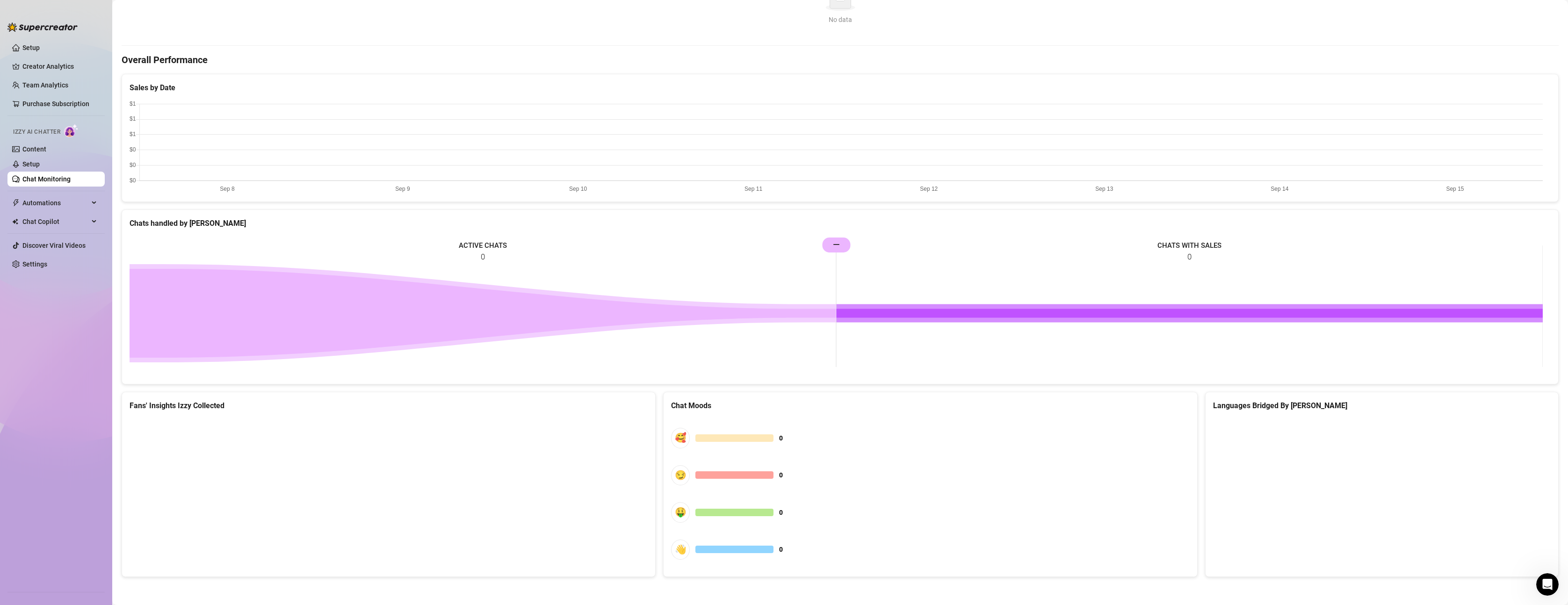
click at [1248, 413] on div at bounding box center [1382, 429] width 352 height 37
click at [1246, 405] on div "Languages Bridged By [PERSON_NAME]" at bounding box center [1382, 405] width 338 height 12
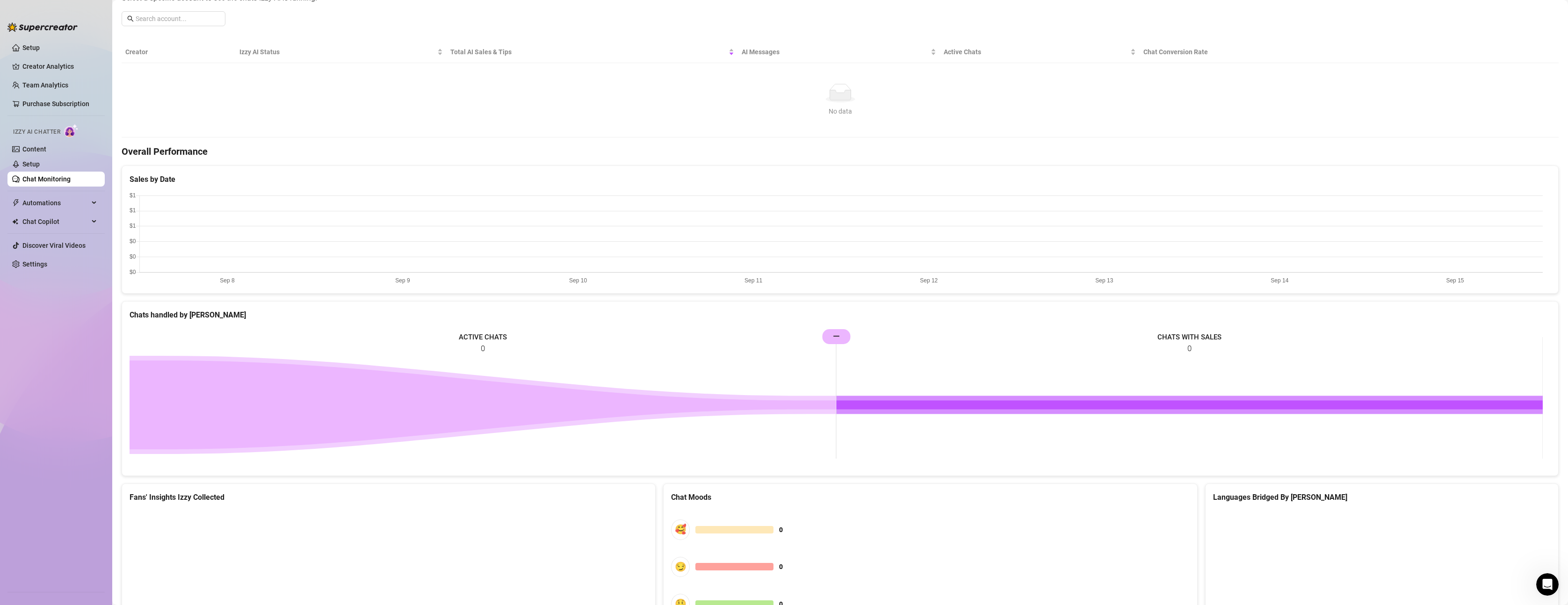
scroll to position [142, 0]
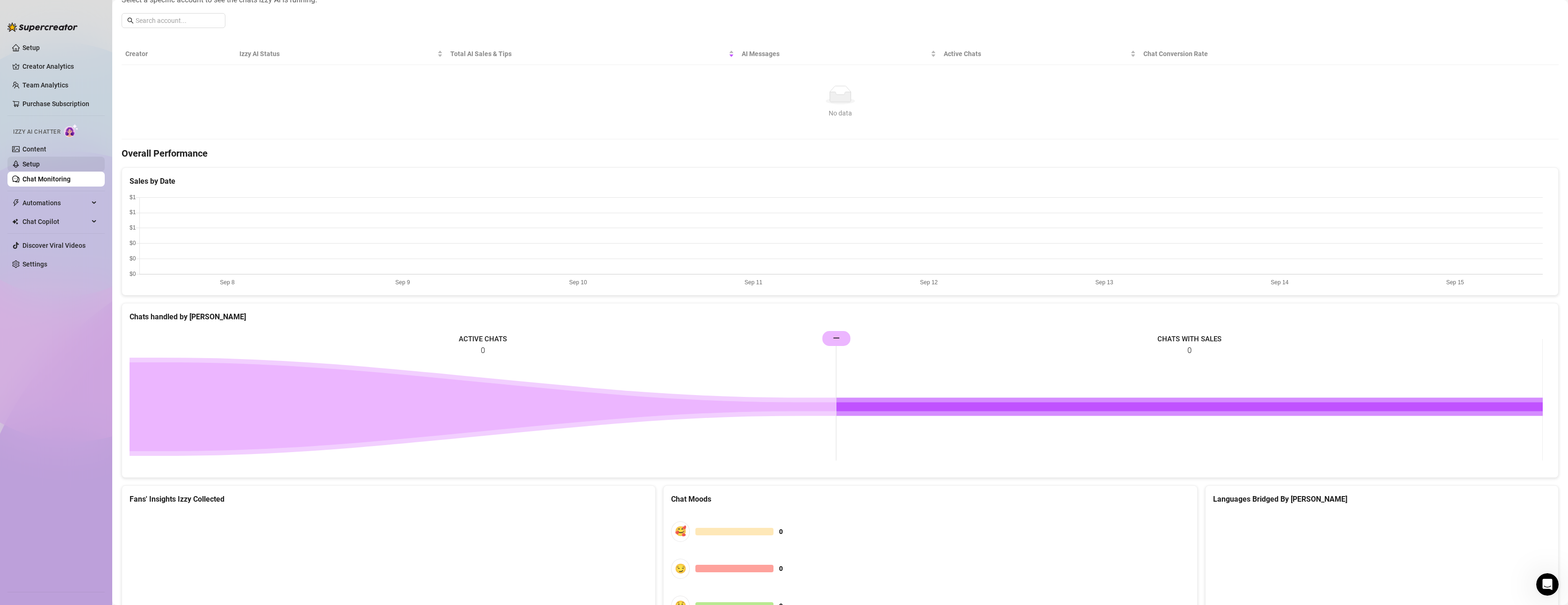
click at [35, 161] on link "Setup" at bounding box center [31, 164] width 17 height 7
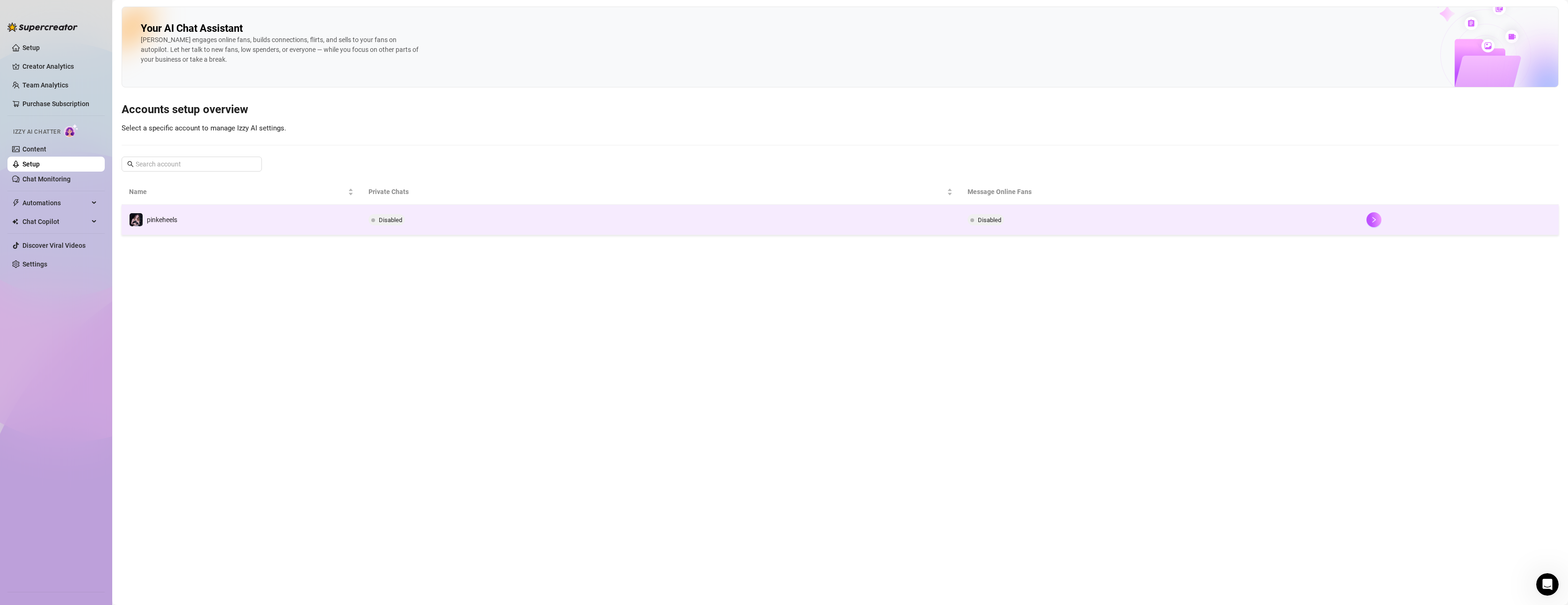
click at [380, 221] on span "Disabled" at bounding box center [390, 220] width 23 height 7
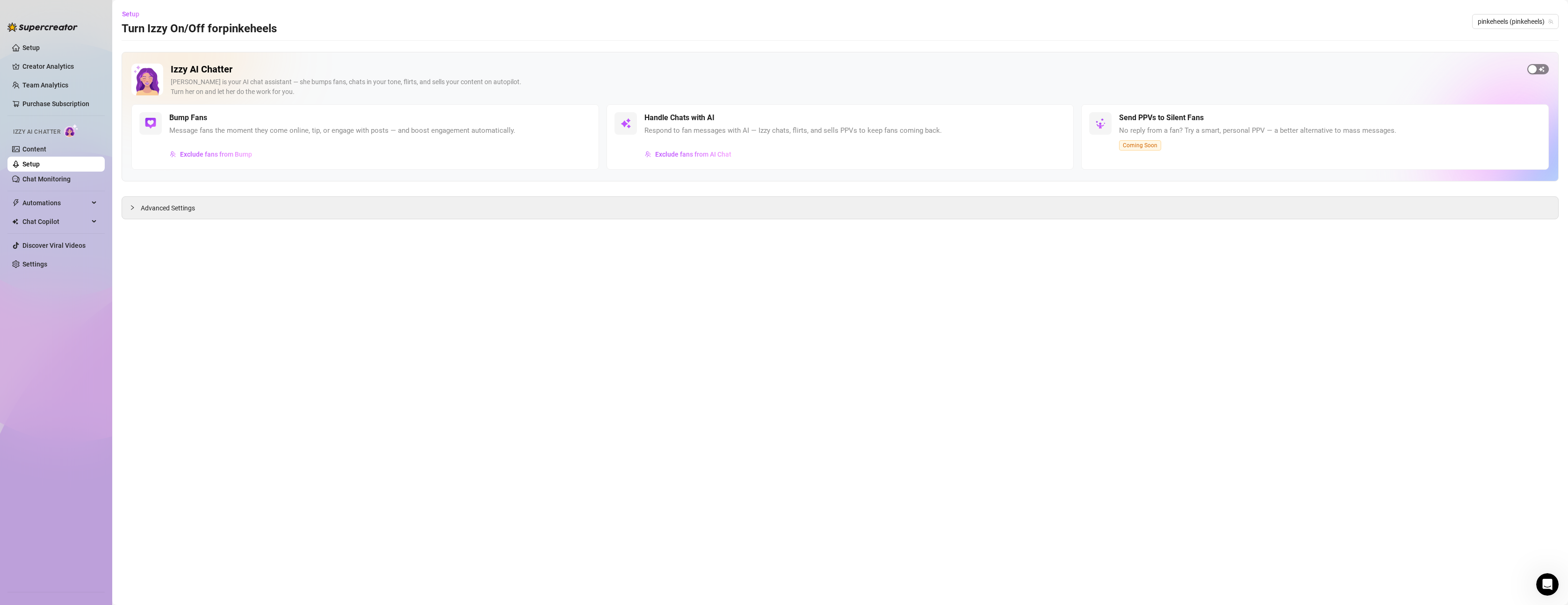
click at [1541, 69] on span "button" at bounding box center [1538, 69] width 21 height 10
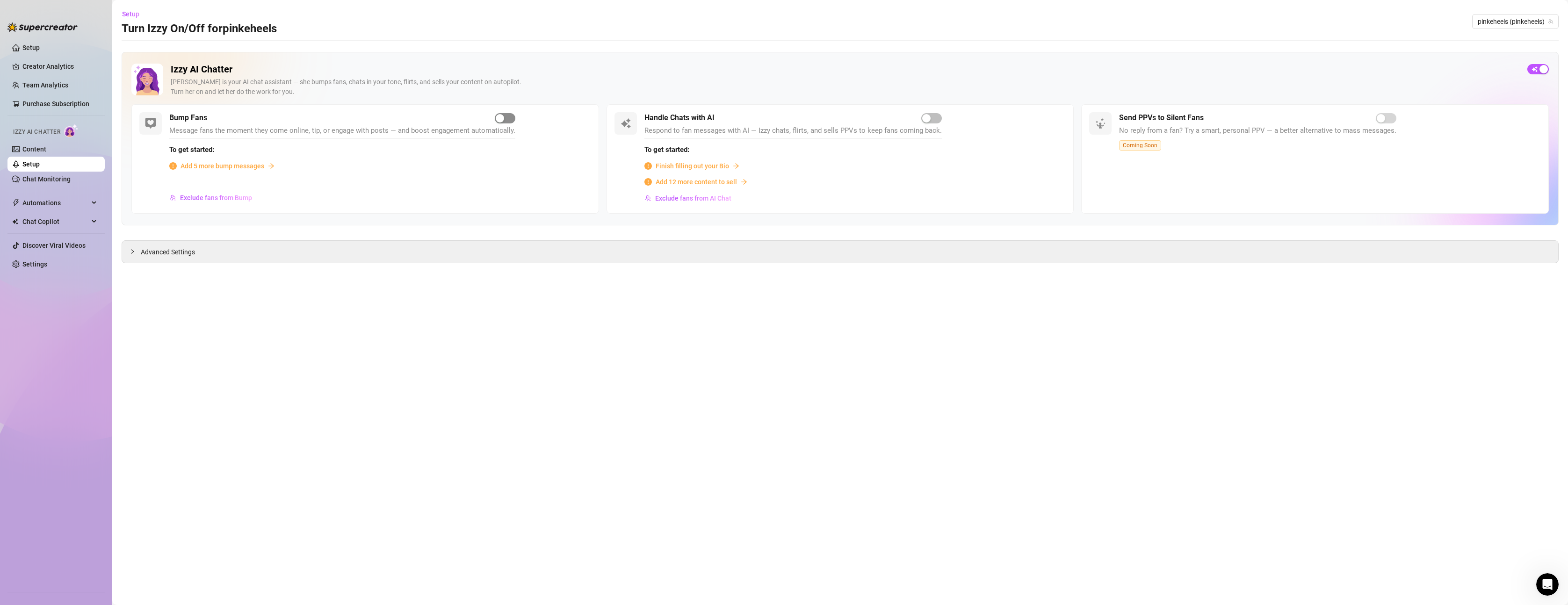
click at [504, 120] on span "button" at bounding box center [505, 118] width 21 height 10
click at [931, 121] on span "button" at bounding box center [931, 118] width 21 height 10
click at [929, 118] on span "button" at bounding box center [931, 118] width 21 height 10
click at [713, 166] on span "Finish filling out your Bio" at bounding box center [692, 166] width 74 height 10
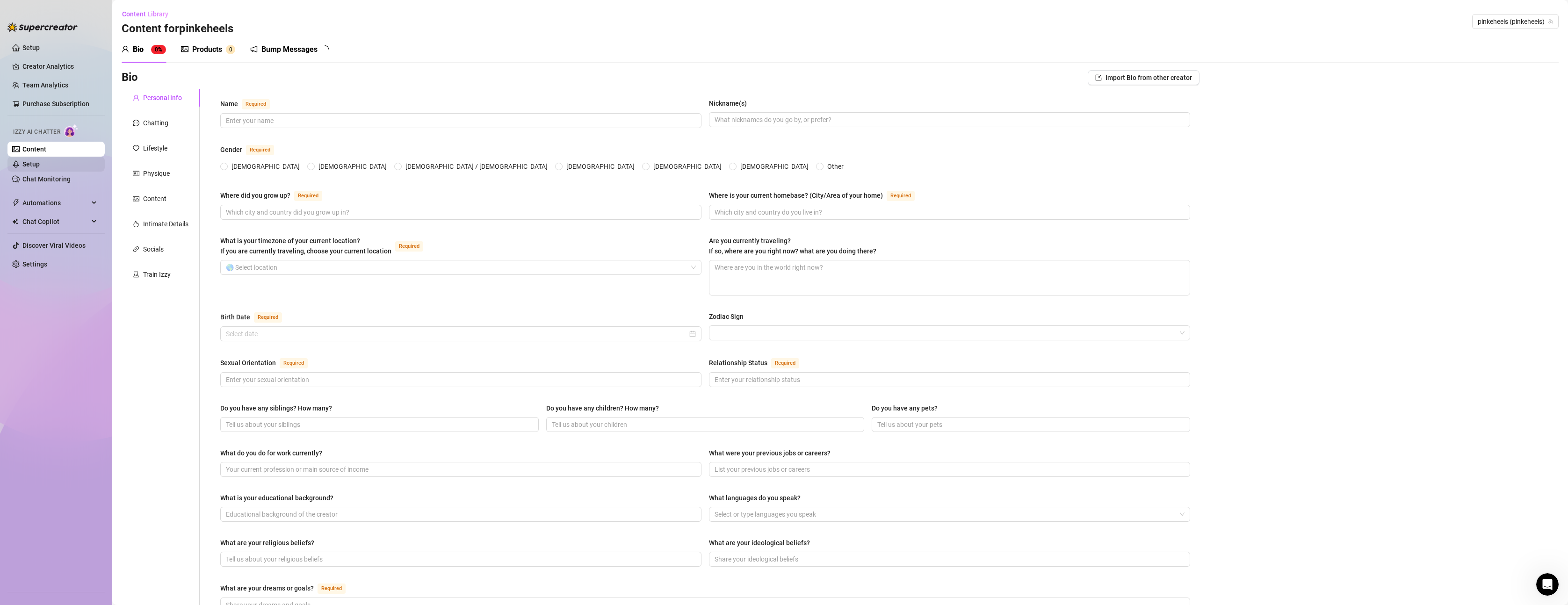
click at [40, 161] on link "Setup" at bounding box center [31, 164] width 17 height 7
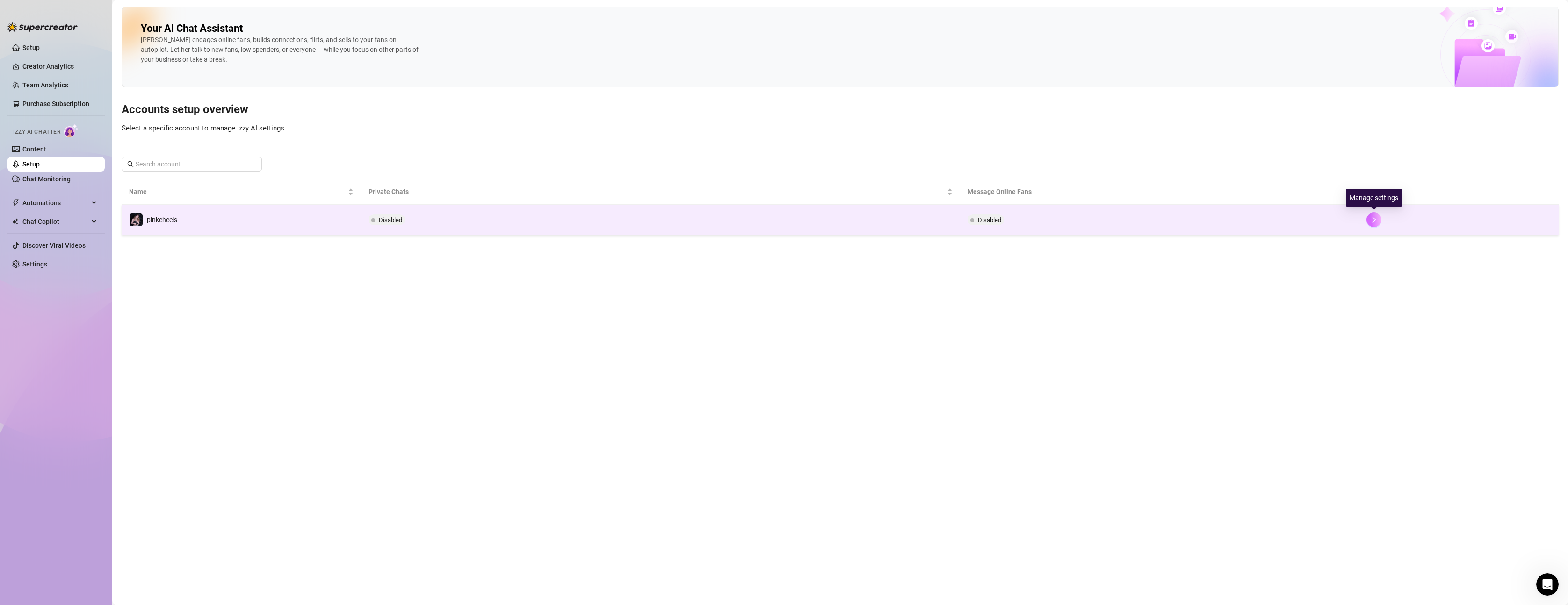
click at [1379, 217] on button "button" at bounding box center [1374, 220] width 15 height 15
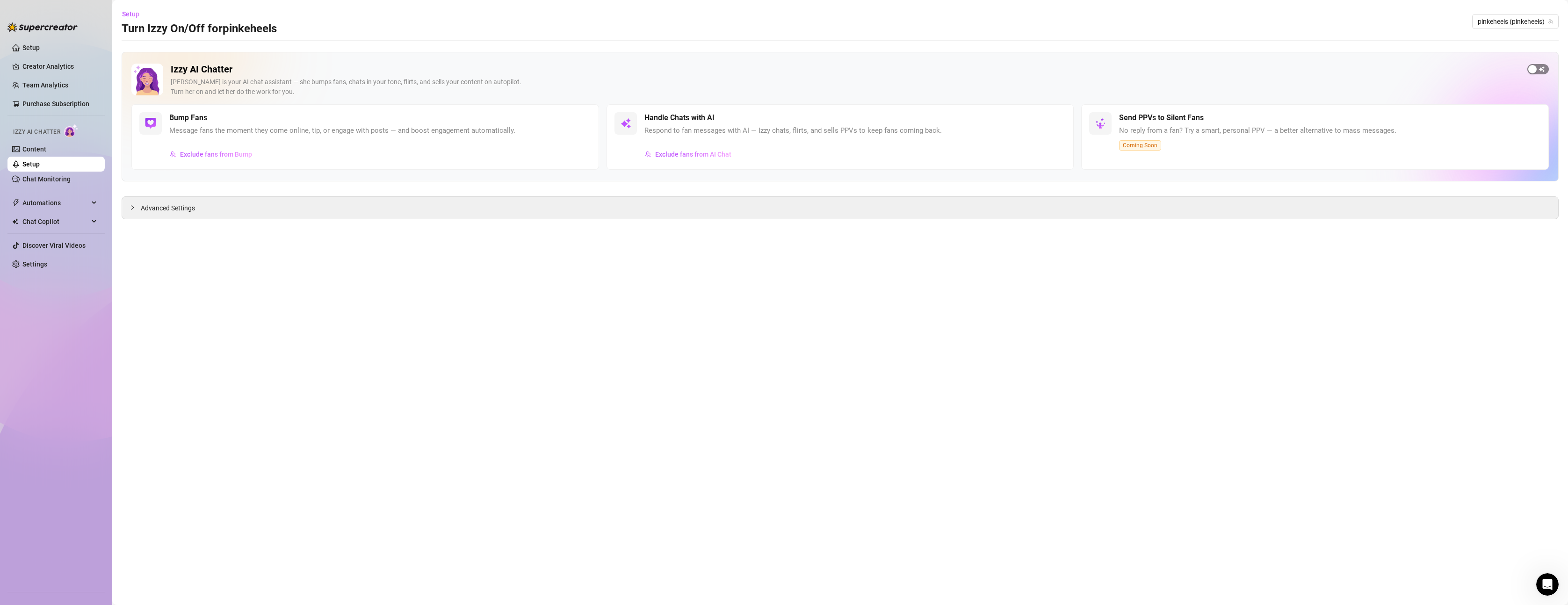
click at [1541, 68] on span "button" at bounding box center [1538, 69] width 21 height 10
click at [931, 121] on span "button" at bounding box center [931, 118] width 21 height 10
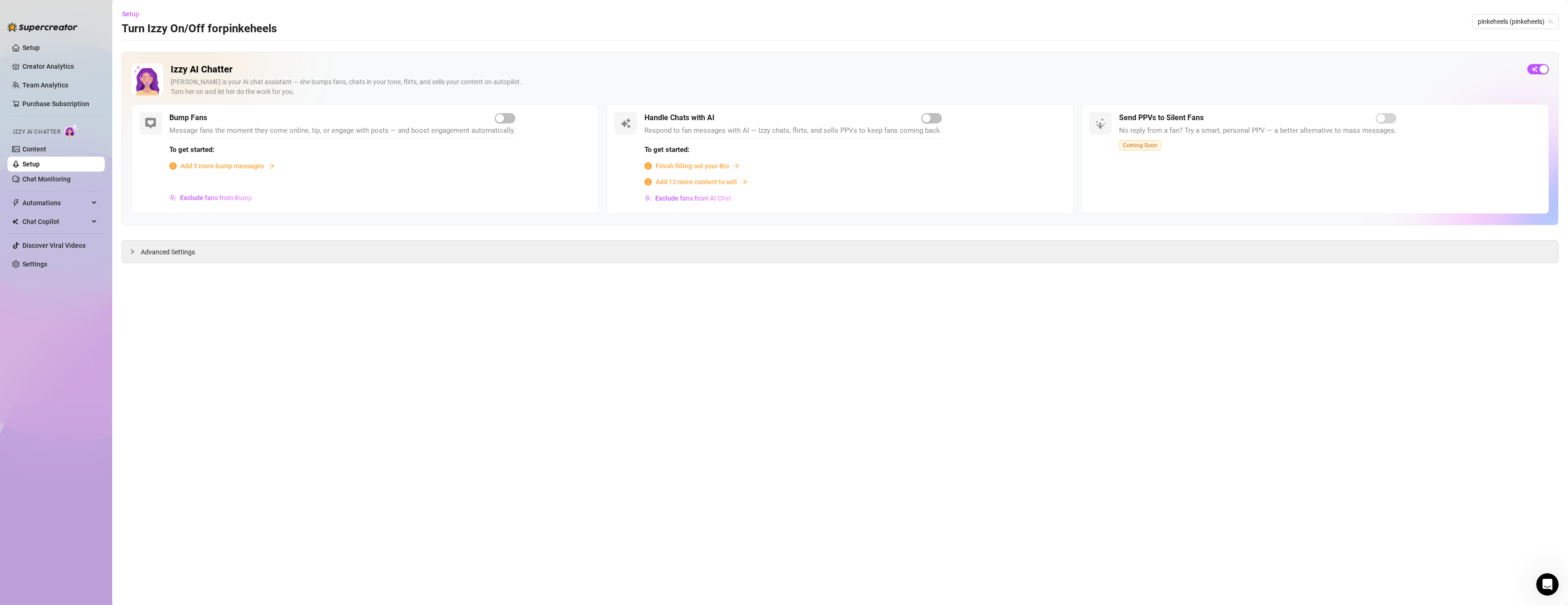
click at [706, 164] on span "Finish filling out your Bio" at bounding box center [692, 166] width 74 height 10
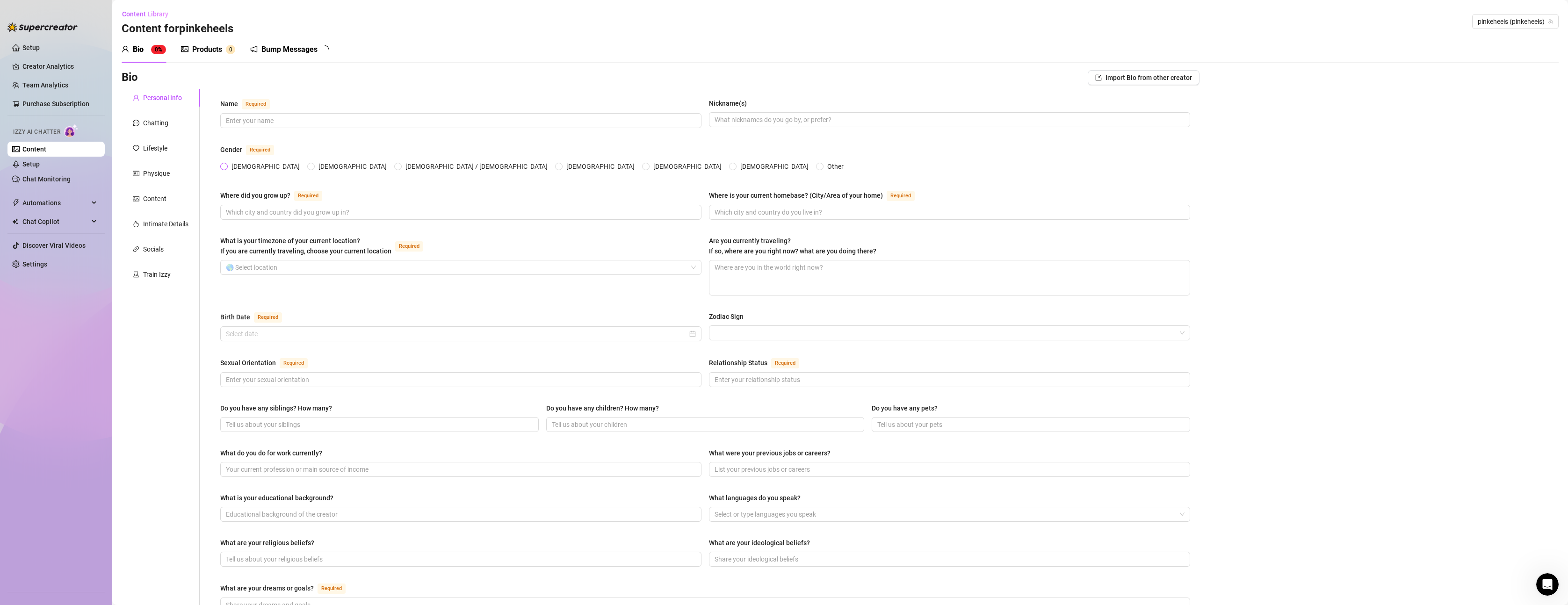
click at [227, 163] on span at bounding box center [224, 166] width 7 height 7
click at [226, 164] on input "[DEMOGRAPHIC_DATA]" at bounding box center [225, 167] width 4 height 6
radio input "true"
click at [257, 120] on input "Name Required" at bounding box center [460, 121] width 468 height 10
type input "[PERSON_NAME]"
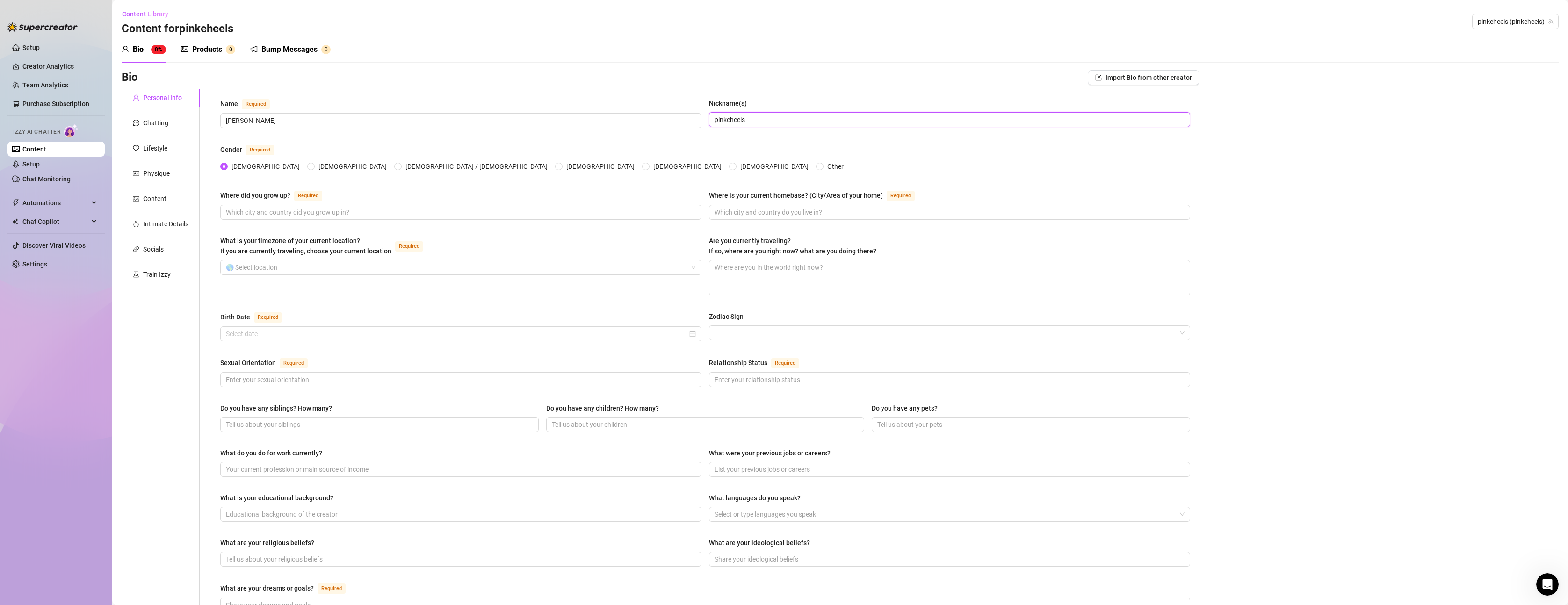
type input "pinkeheels"
click at [629, 170] on div "[DEMOGRAPHIC_DATA] [DEMOGRAPHIC_DATA] [DEMOGRAPHIC_DATA] / [DEMOGRAPHIC_DATA] […" at bounding box center [705, 166] width 970 height 10
click at [364, 208] on input "Where did you grow up? Required" at bounding box center [460, 212] width 468 height 10
type input "Nürnberg in [GEOGRAPHIC_DATA]"
click at [802, 209] on input "Where is your current homebase? (City/Area of your home) Required" at bounding box center [948, 212] width 468 height 10
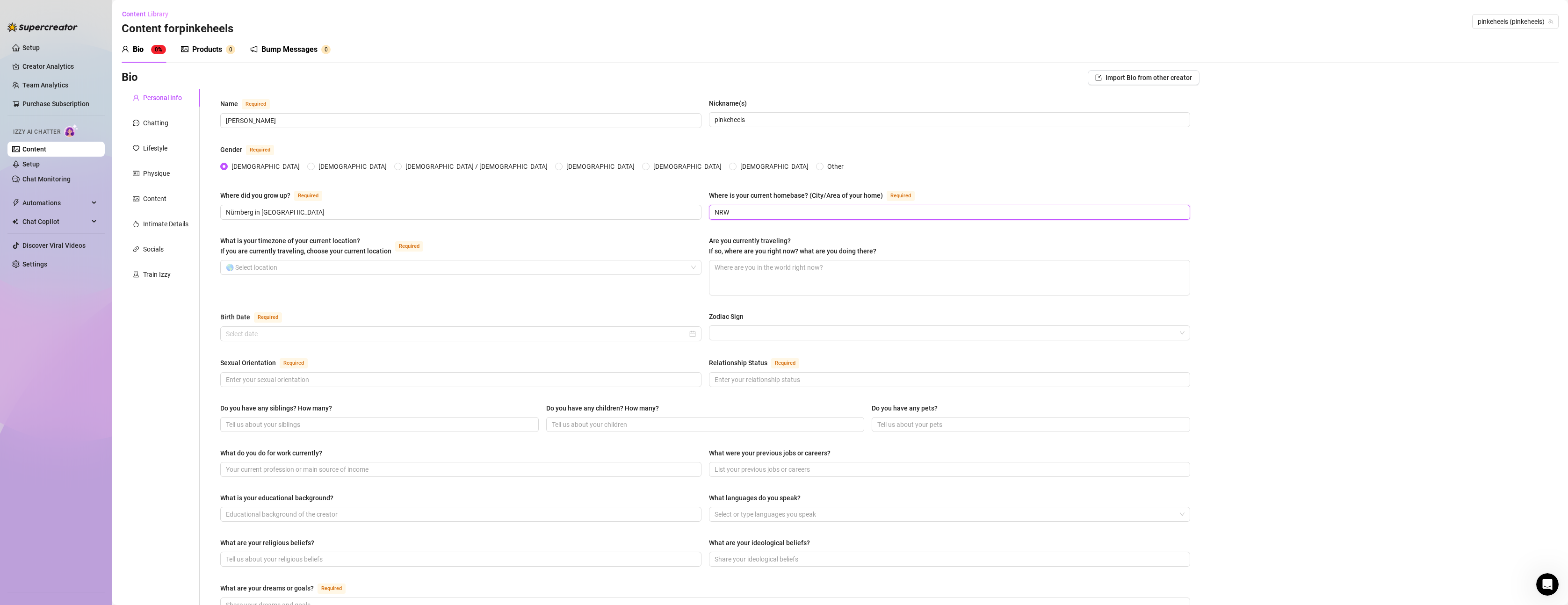
type input "NRW"
click at [575, 236] on div "What is your timezone of your current location? If you are currently traveling,…" at bounding box center [461, 248] width 481 height 24
click at [293, 267] on input "What is your timezone of your current location? If you are currently traveling,…" at bounding box center [457, 267] width 461 height 14
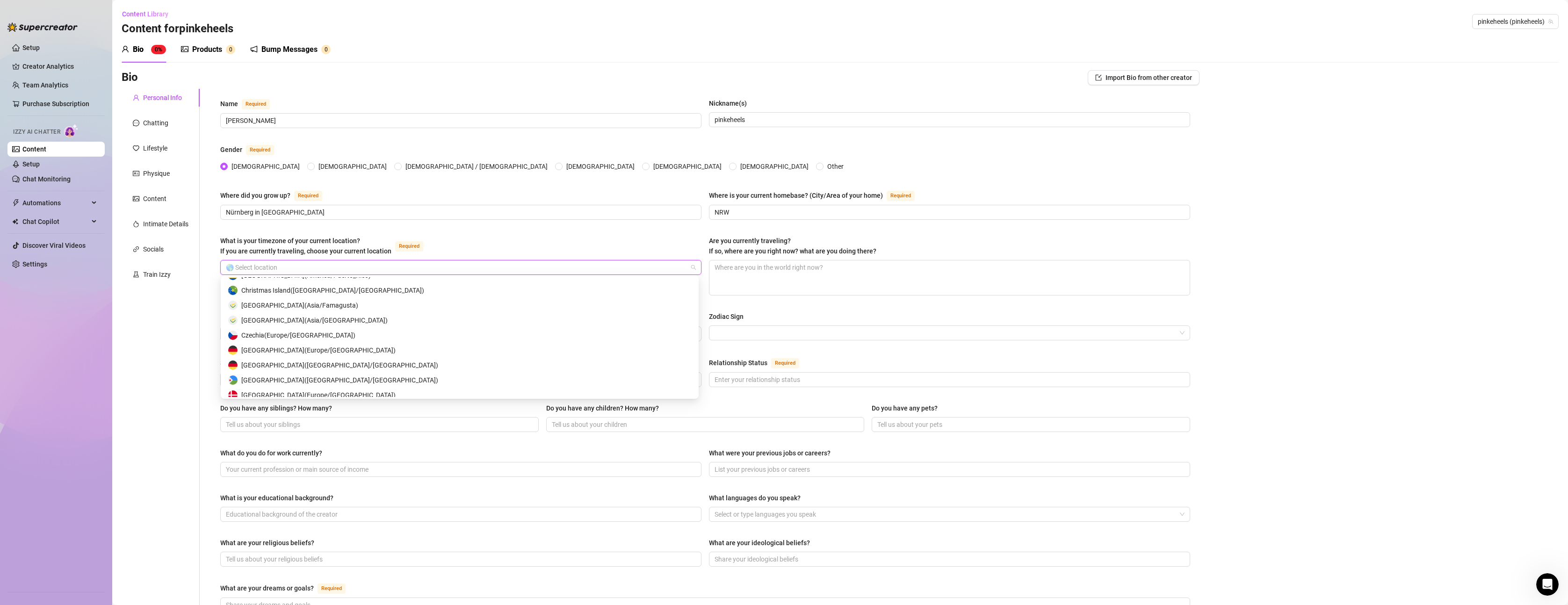
scroll to position [1356, 0]
click at [329, 318] on div "[GEOGRAPHIC_DATA] ( [GEOGRAPHIC_DATA]/[GEOGRAPHIC_DATA] )" at bounding box center [460, 320] width 463 height 10
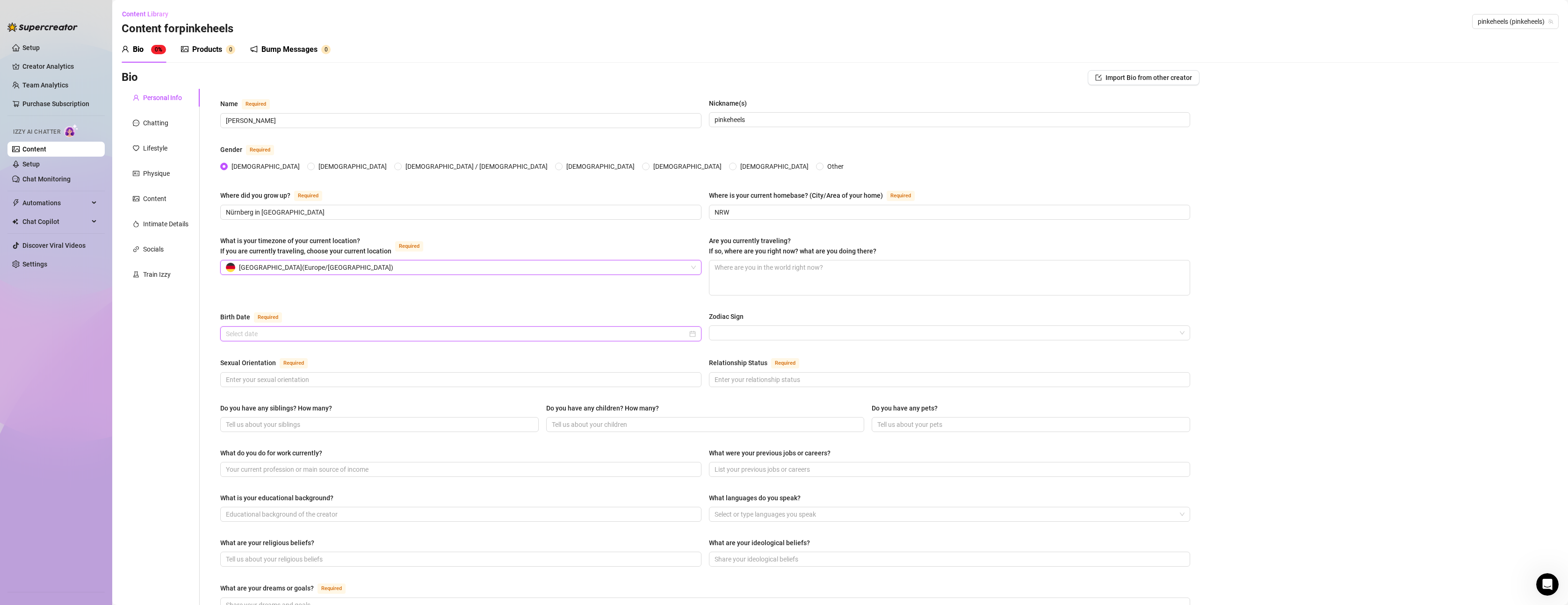
click at [326, 335] on input "Birth Date Required" at bounding box center [457, 334] width 461 height 10
click at [335, 350] on span "Next month (PageDown)" at bounding box center [336, 351] width 5 height 5
click at [226, 352] on button "Last year (Control + left)" at bounding box center [229, 351] width 10 height 19
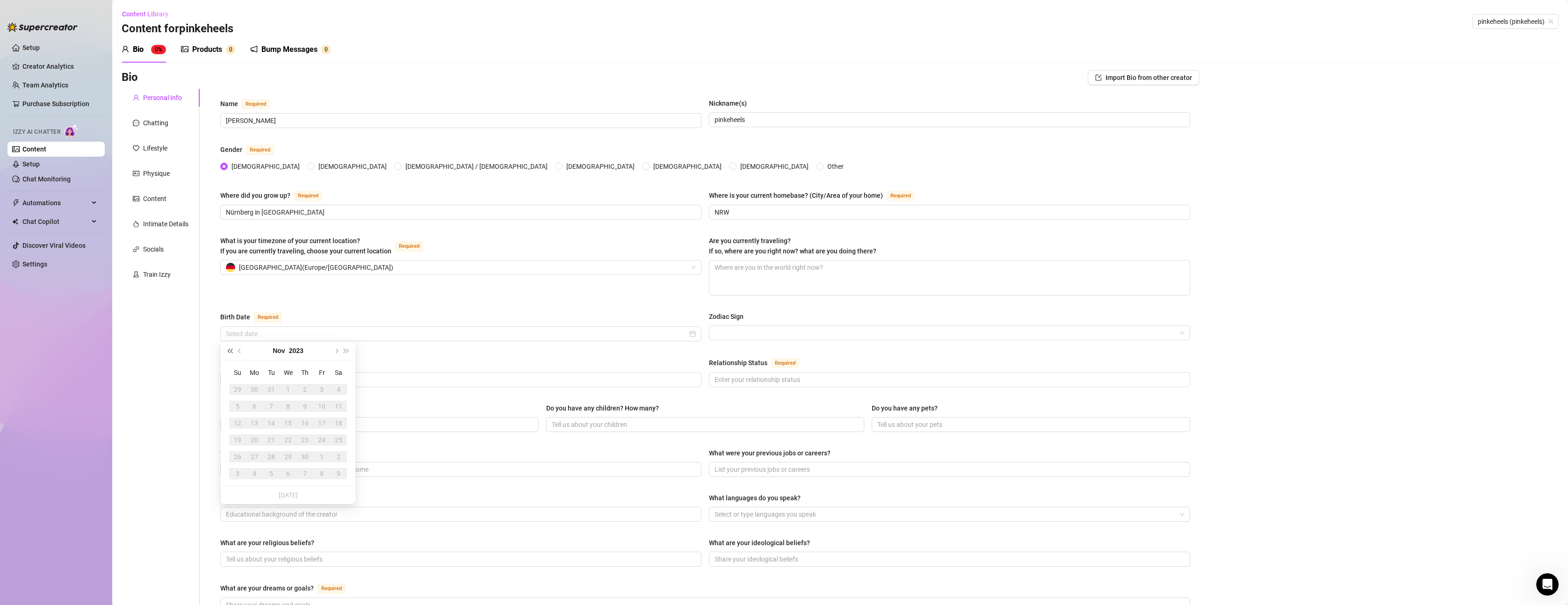
click at [226, 352] on button "Last year (Control + left)" at bounding box center [229, 351] width 10 height 19
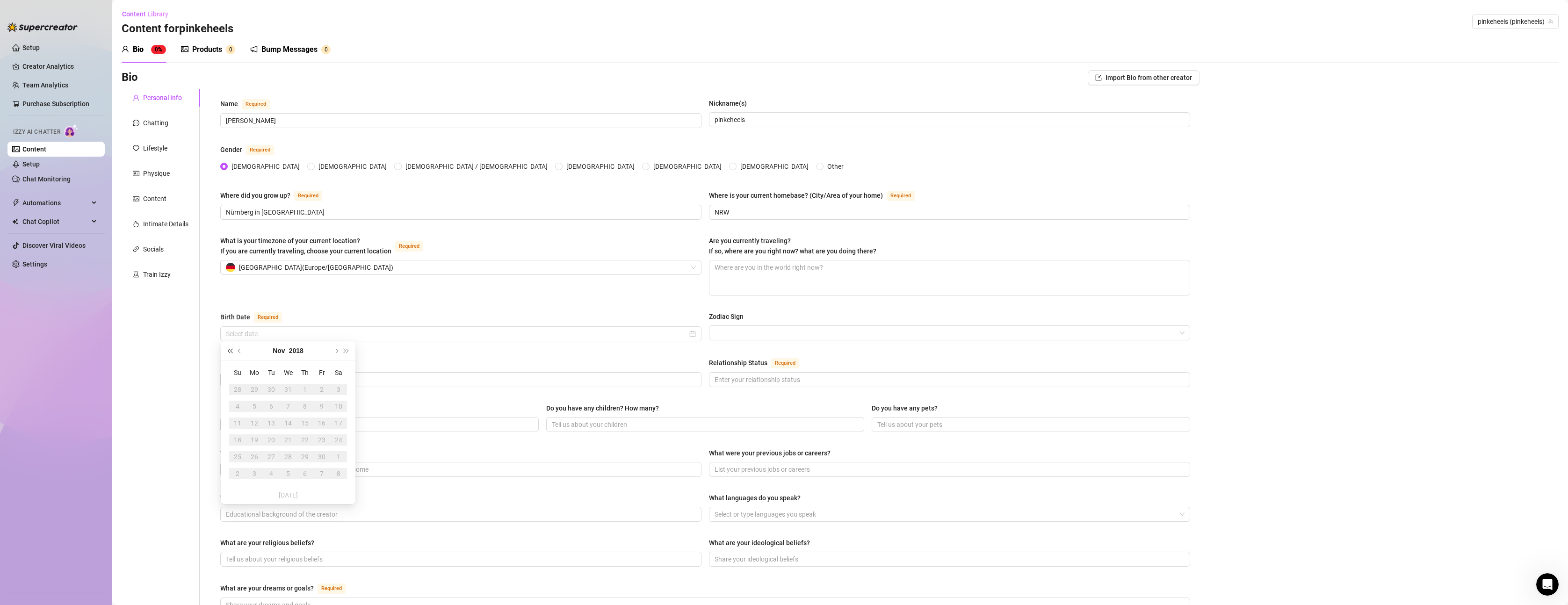
click at [226, 352] on button "Last year (Control + left)" at bounding box center [229, 351] width 10 height 19
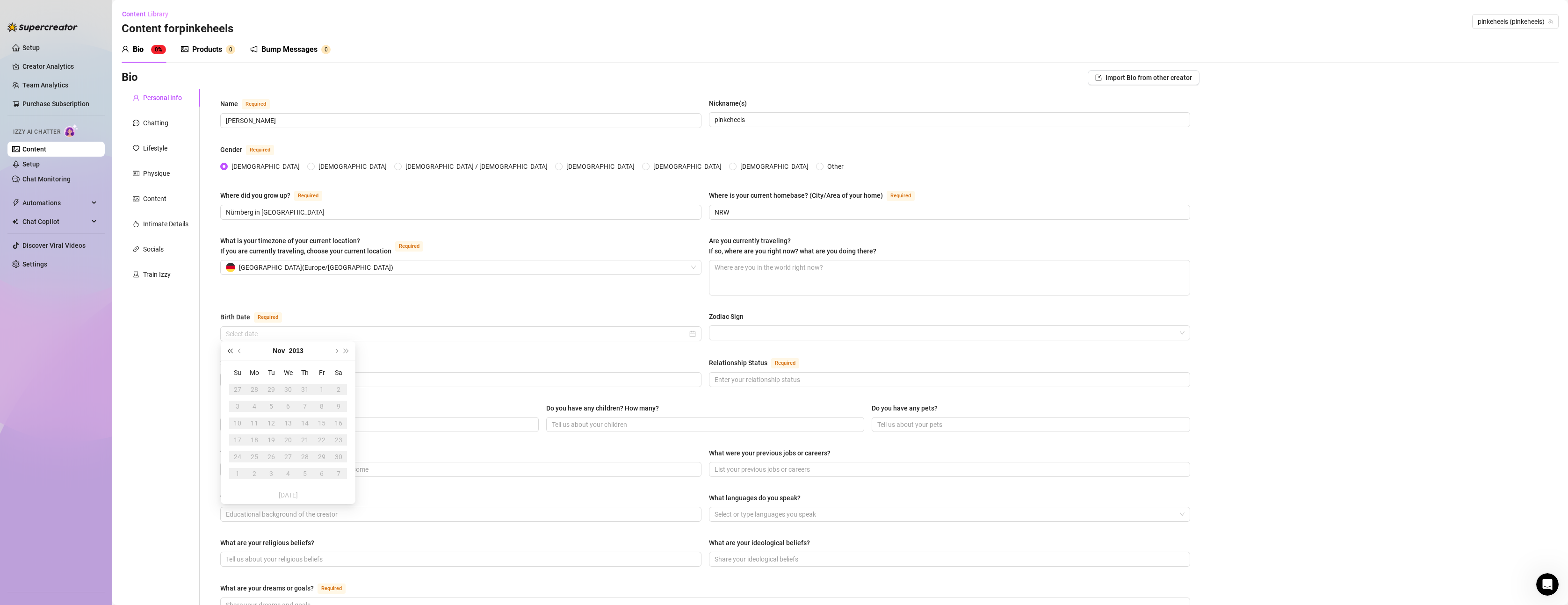
click at [226, 352] on button "Last year (Control + left)" at bounding box center [229, 351] width 10 height 19
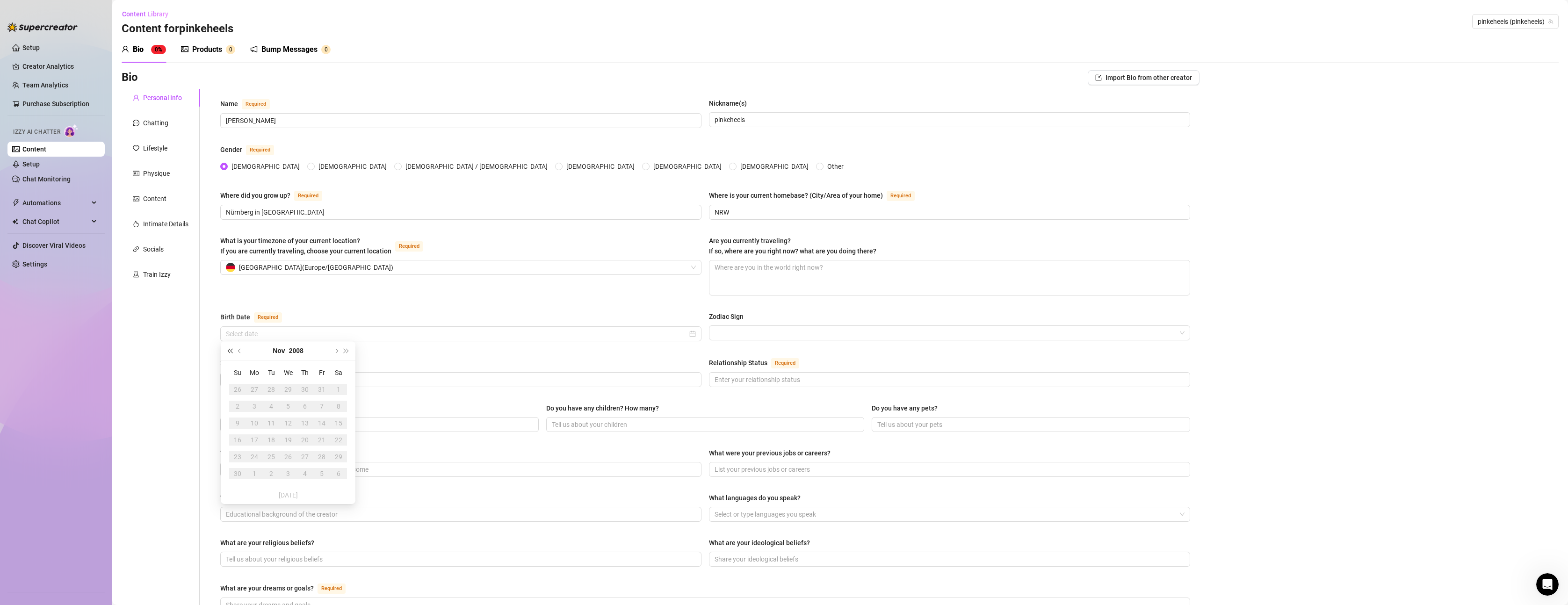
click at [226, 352] on button "Last year (Control + left)" at bounding box center [229, 351] width 10 height 19
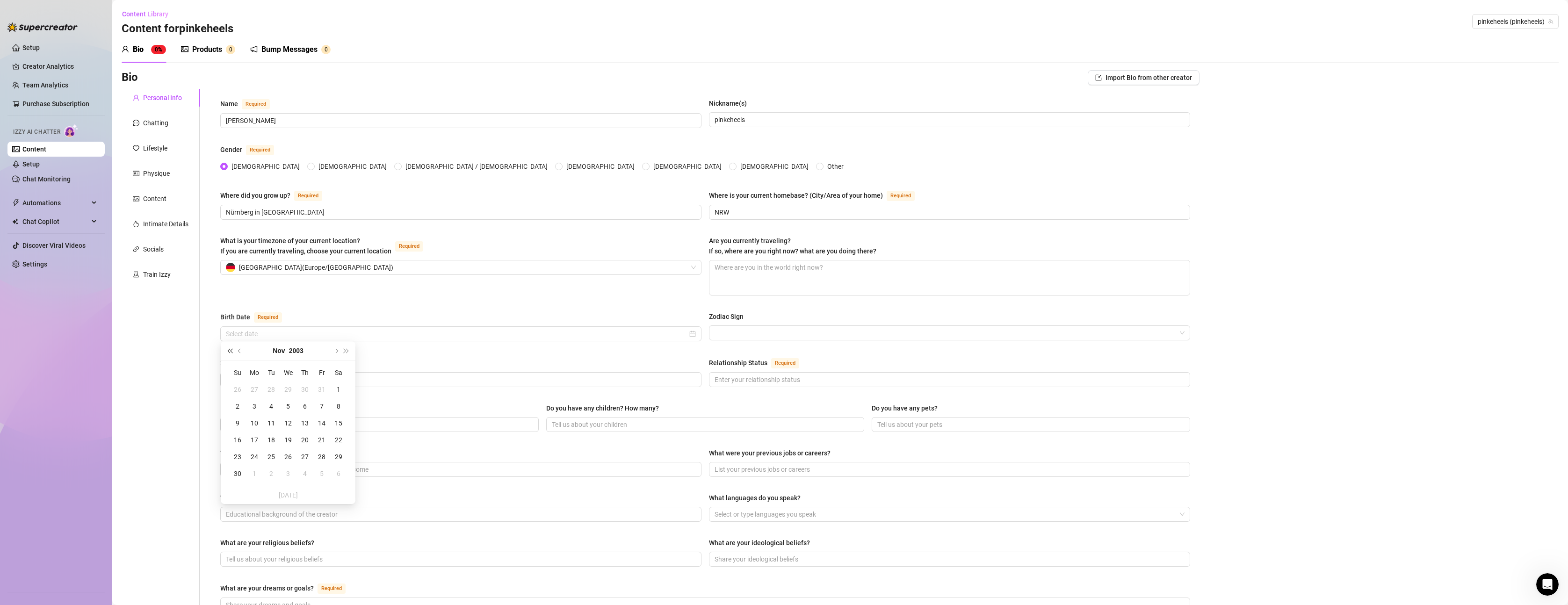
click at [226, 352] on button "Last year (Control + left)" at bounding box center [229, 351] width 10 height 19
type input "[DATE]"
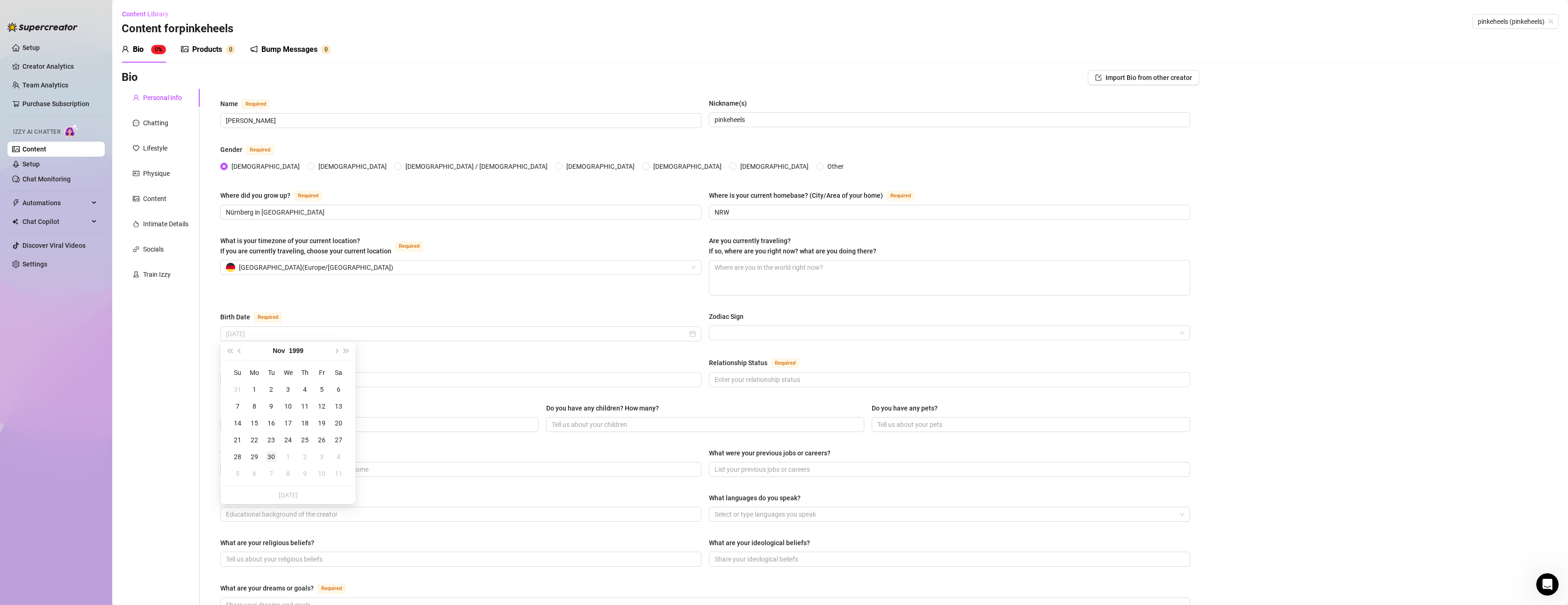
click at [270, 457] on div "30" at bounding box center [271, 456] width 11 height 11
click at [334, 378] on input "Sexual Orientation Required" at bounding box center [460, 379] width 468 height 10
drag, startPoint x: 269, startPoint y: 379, endPoint x: 234, endPoint y: 378, distance: 35.0
click at [234, 378] on input "[DEMOGRAPHIC_DATA]" at bounding box center [460, 379] width 468 height 10
type input "bi"
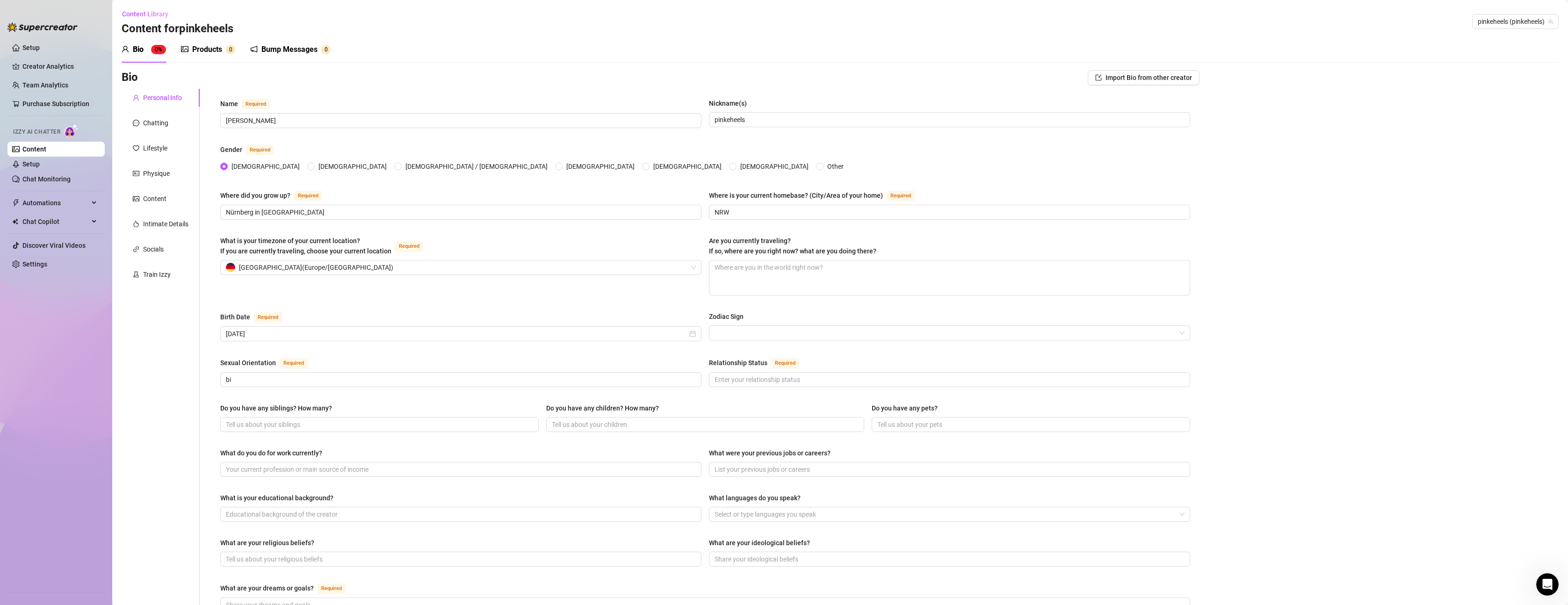
click at [405, 343] on div "Birth Date Required [DEMOGRAPHIC_DATA] Zodiac Sign" at bounding box center [705, 330] width 970 height 38
click at [754, 376] on input "Relationship Status Required" at bounding box center [948, 379] width 468 height 10
type input "vergeben"
click at [774, 395] on div "Name Required [PERSON_NAME](s) pinkeheels Gender Required [DEMOGRAPHIC_DATA] [D…" at bounding box center [705, 467] width 970 height 740
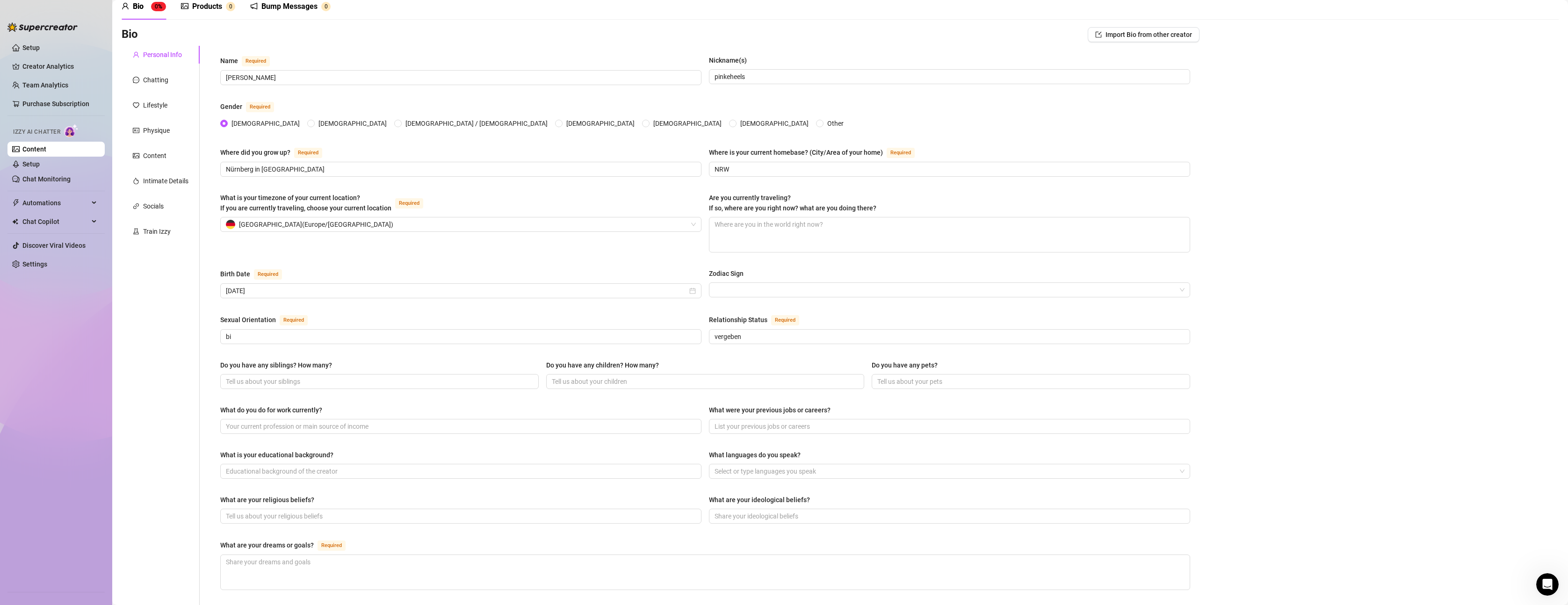
scroll to position [47, 0]
click at [341, 374] on input "Do you have any siblings? How many?" at bounding box center [379, 377] width 306 height 10
type input "n"
type input "1"
type input "1 halbbruder"
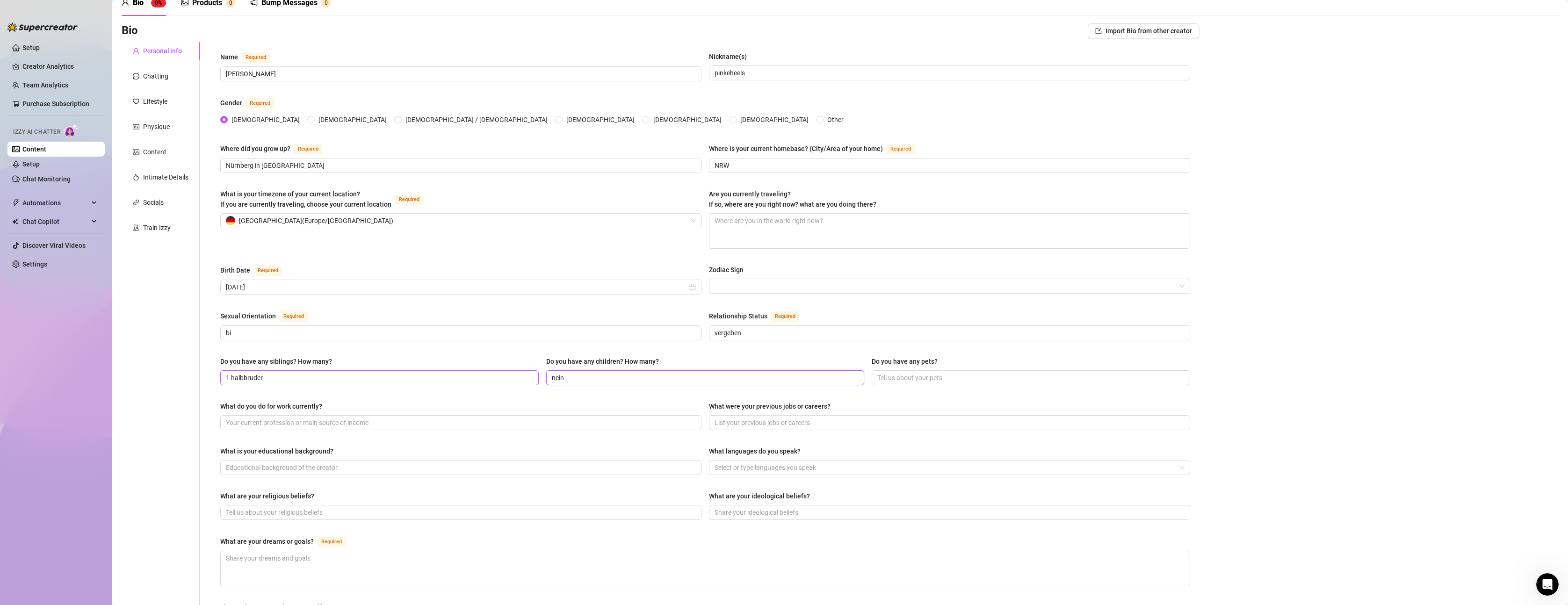
type input "nein"
type input "2 [PERSON_NAME]"
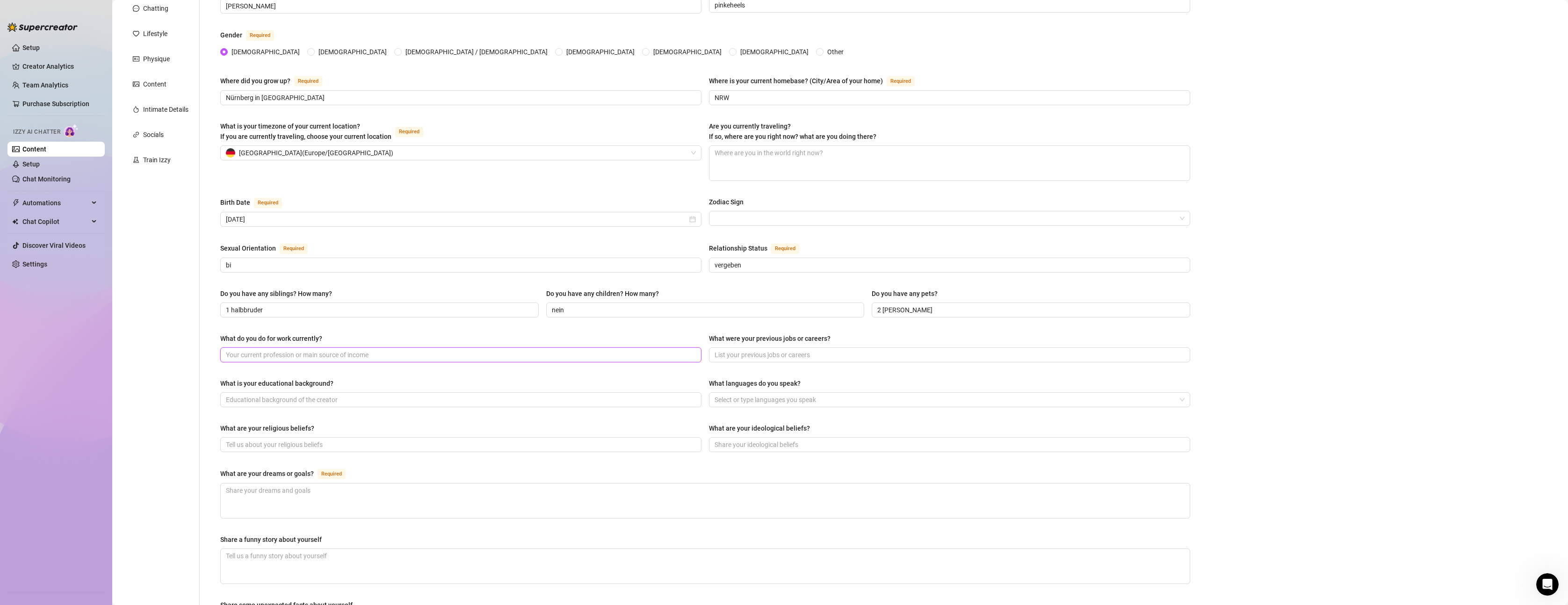
scroll to position [140, 0]
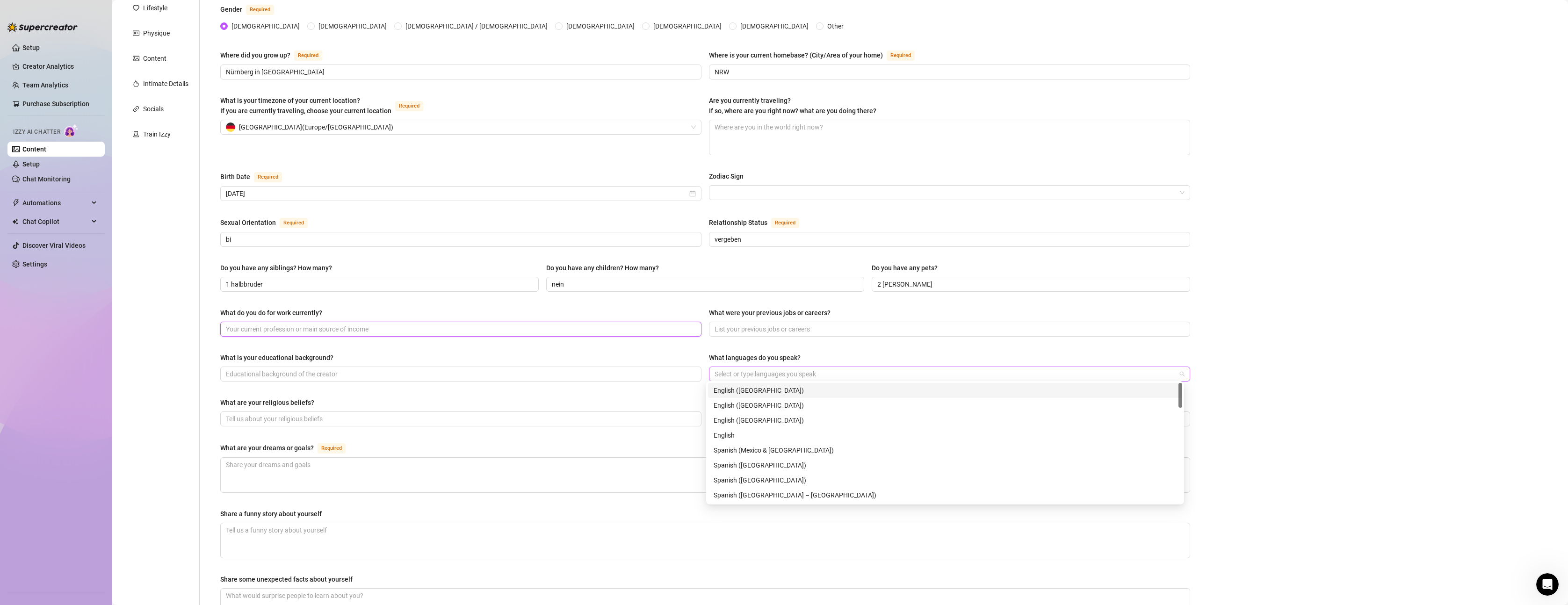
click at [770, 369] on div at bounding box center [945, 374] width 467 height 13
click at [754, 427] on div "German" at bounding box center [945, 425] width 463 height 10
click at [945, 339] on div "What do you do for work currently? What were your previous jobs or careers?" at bounding box center [705, 326] width 970 height 37
click at [346, 466] on textarea "What are your dreams or goals? Required" at bounding box center [705, 475] width 969 height 35
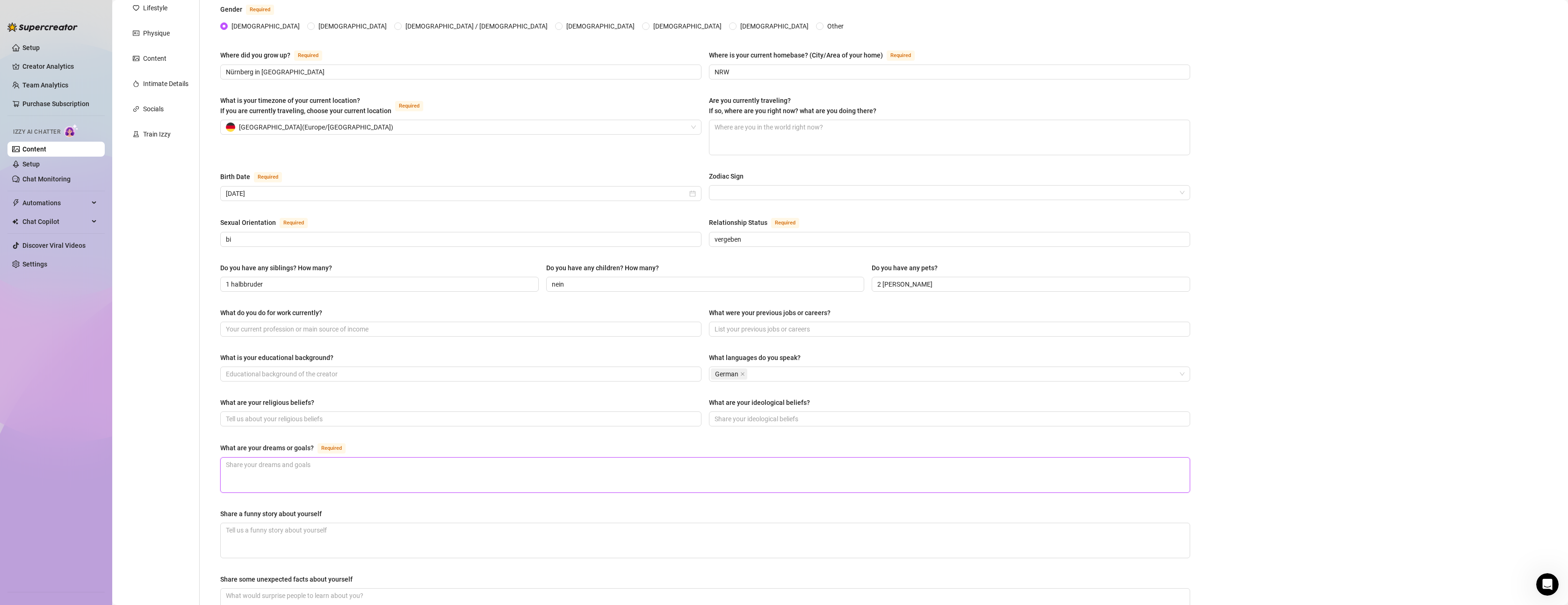
type textarea "G"
type textarea "Ge"
type textarea "Ges"
type textarea "Gesu"
type textarea "Gesun"
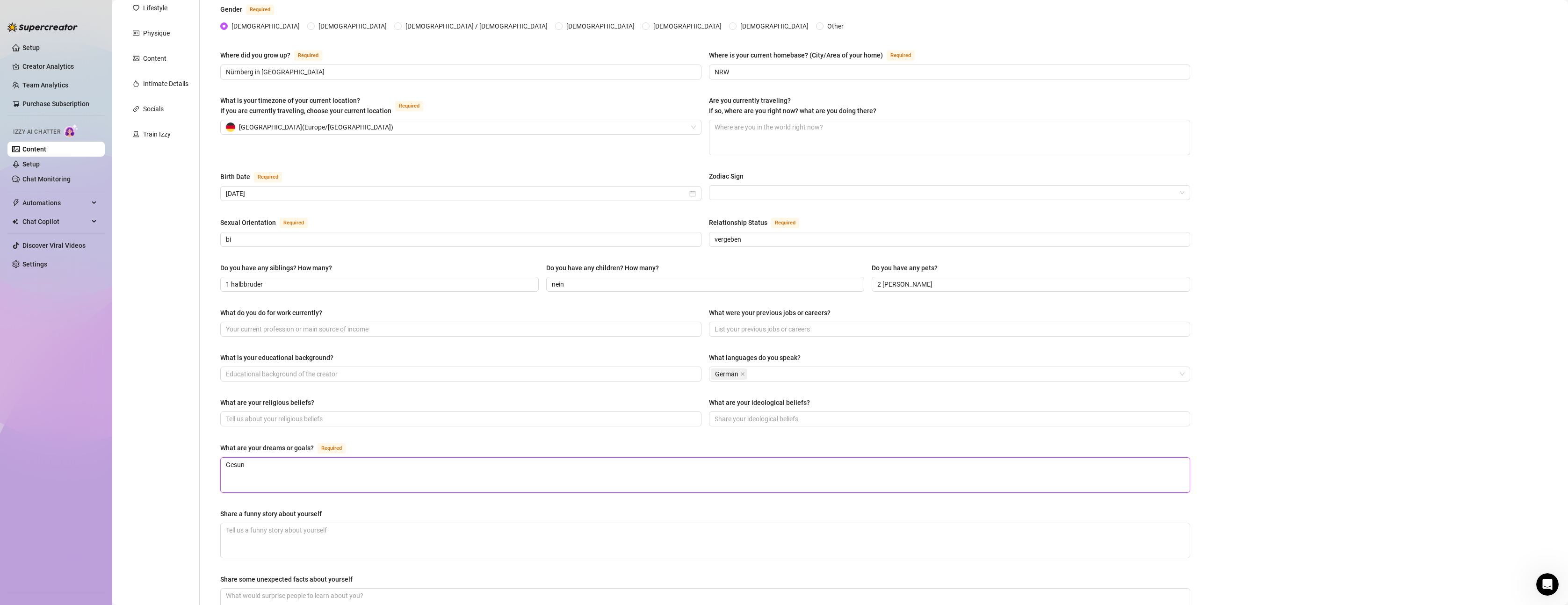
type textarea "Gesund"
type textarea "Gesund u"
type textarea "Gesund un"
type textarea "Gesund und"
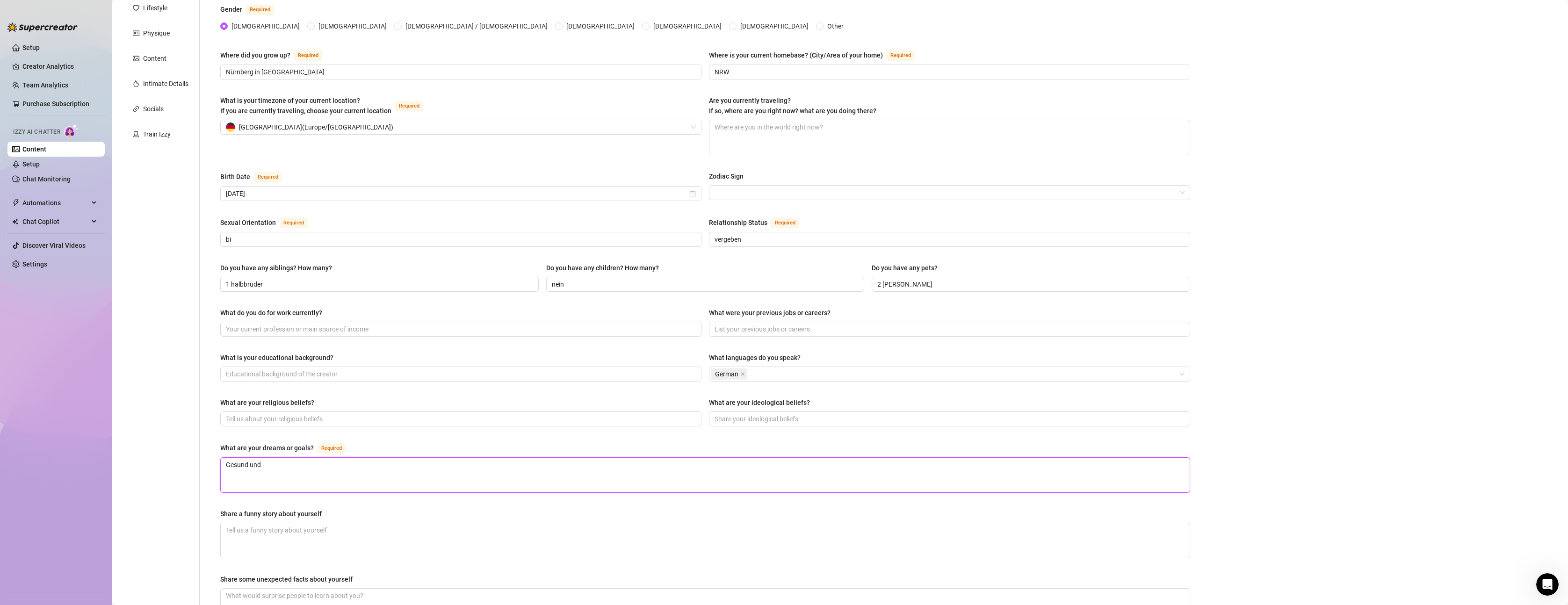
type textarea "Gesund und"
type textarea "Gesund und g"
type textarea "Gesund und gl"
type textarea "Gesund und glü"
type textarea "Gesund und glüc"
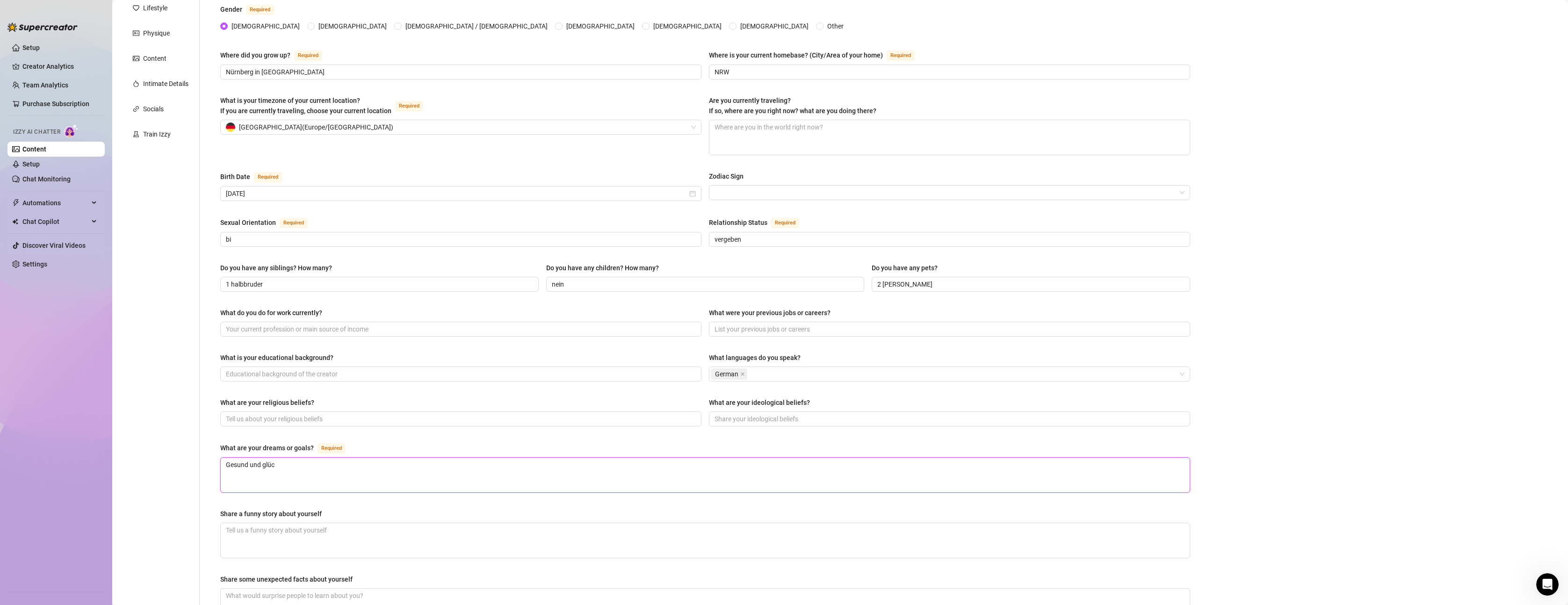
type textarea "Gesund und [PERSON_NAME]"
type textarea "Gesund und glückl"
type textarea "Gesund und glückli"
type textarea "Gesund und glücklicjh"
type textarea "Gesund und glücklicj"
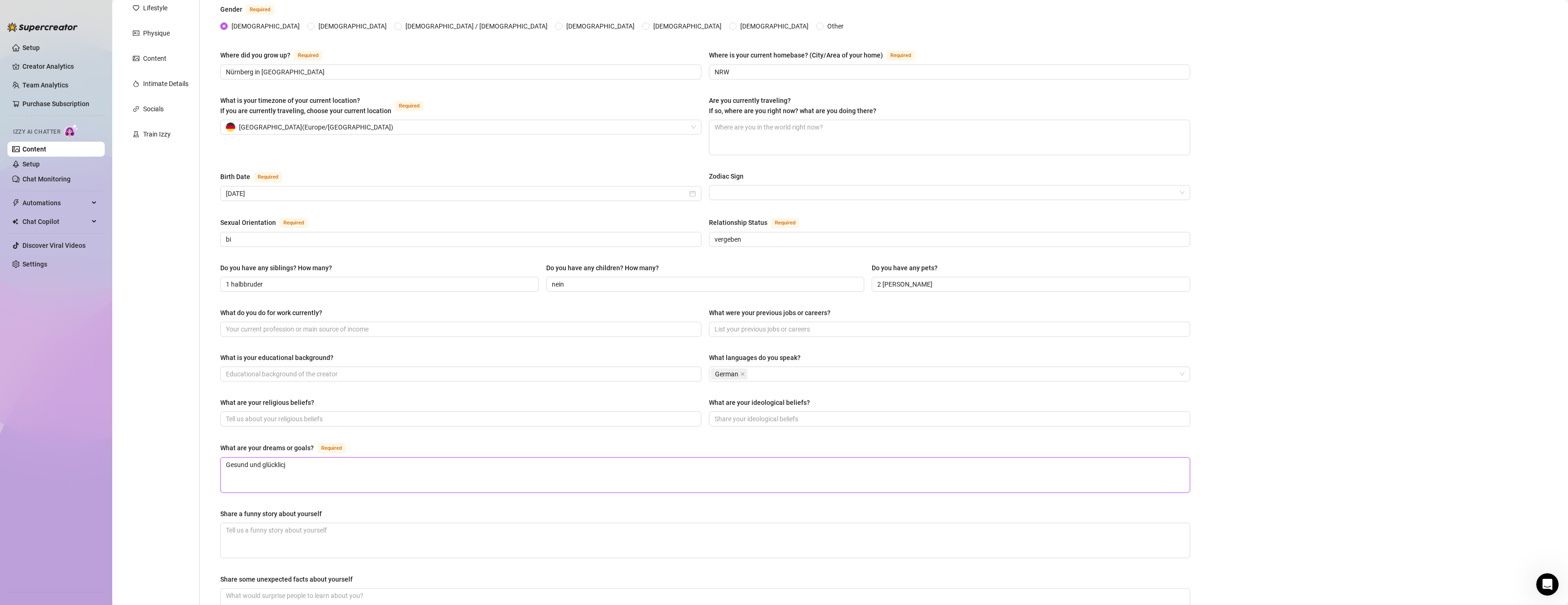
type textarea "Gesund und glücklic"
type textarea "Gesund und glücklich"
type textarea "Gesund und glücklich b"
type textarea "Gesund und [PERSON_NAME]"
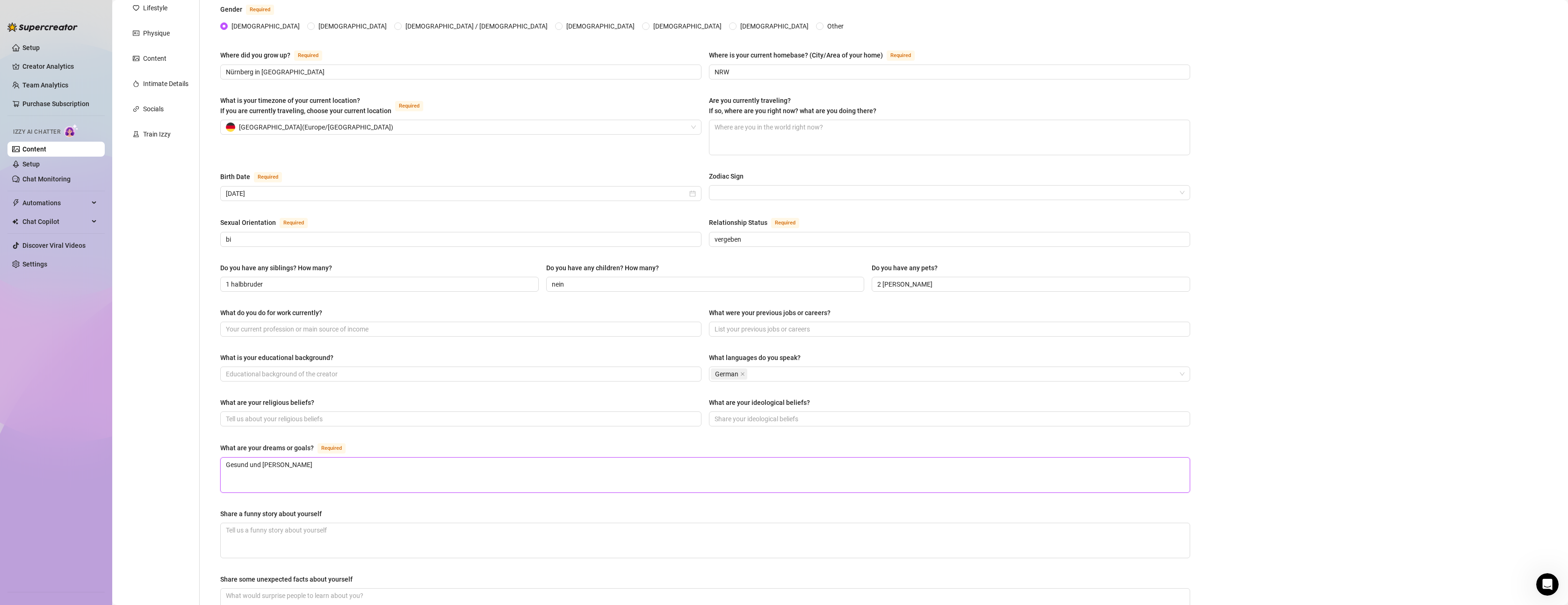
type textarea "Gesund und glücklich ble"
type textarea "Gesund und glücklich blei"
type textarea "Gesund und glücklich bleib"
type textarea "Gesund und glücklich bleibe"
type textarea "Gesund und glücklich bleiben"
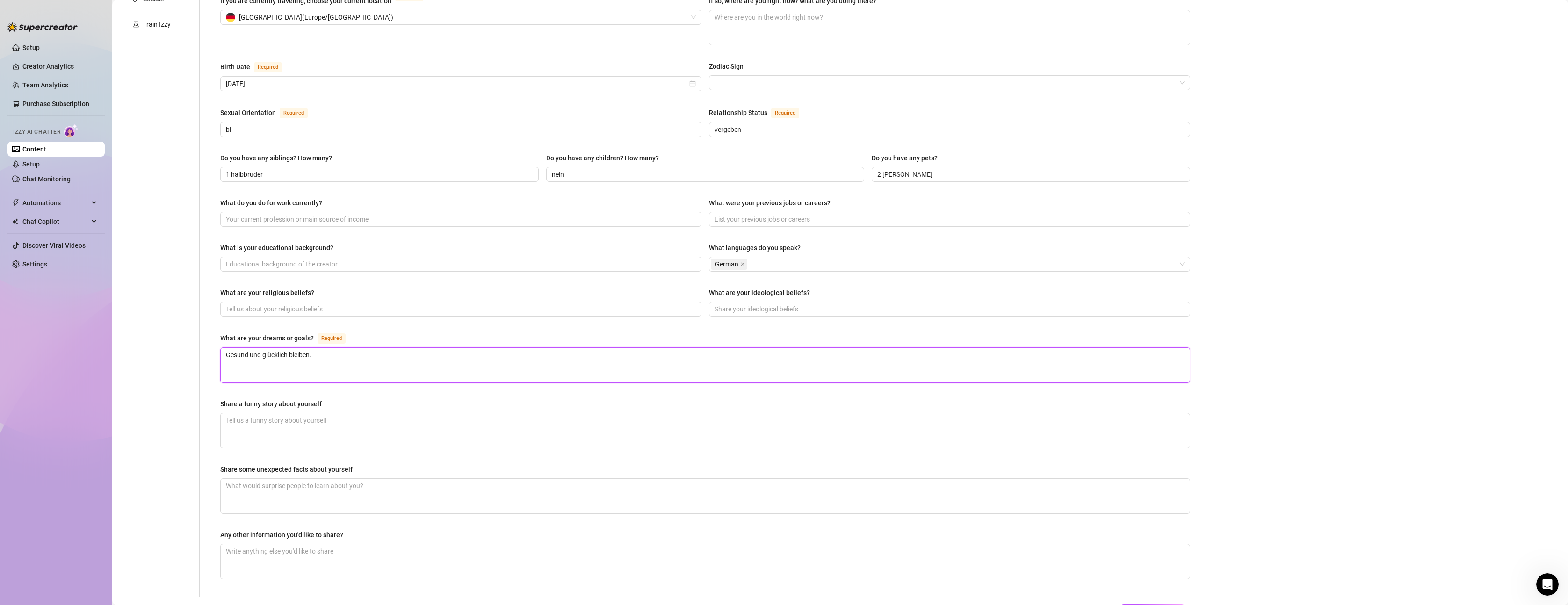
scroll to position [306, 0]
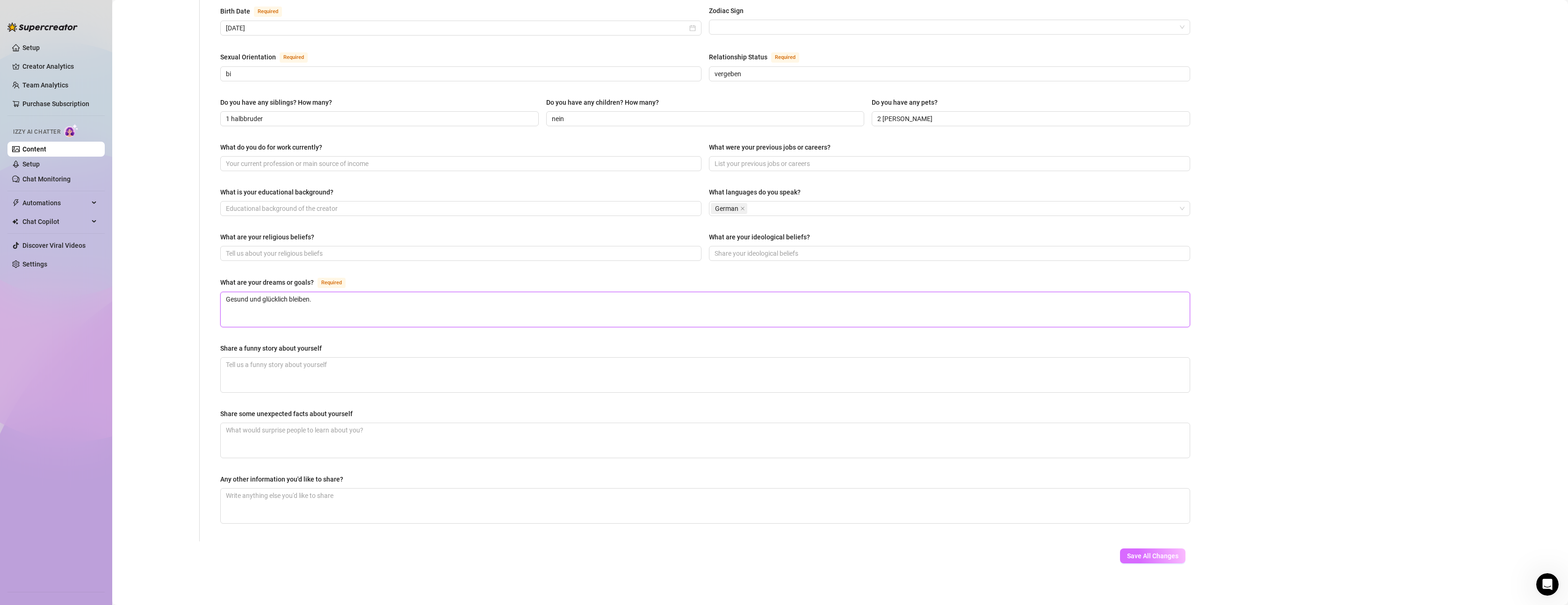
type textarea "Gesund und glücklich bleiben."
click at [1173, 553] on button "Save All Changes" at bounding box center [1153, 556] width 66 height 15
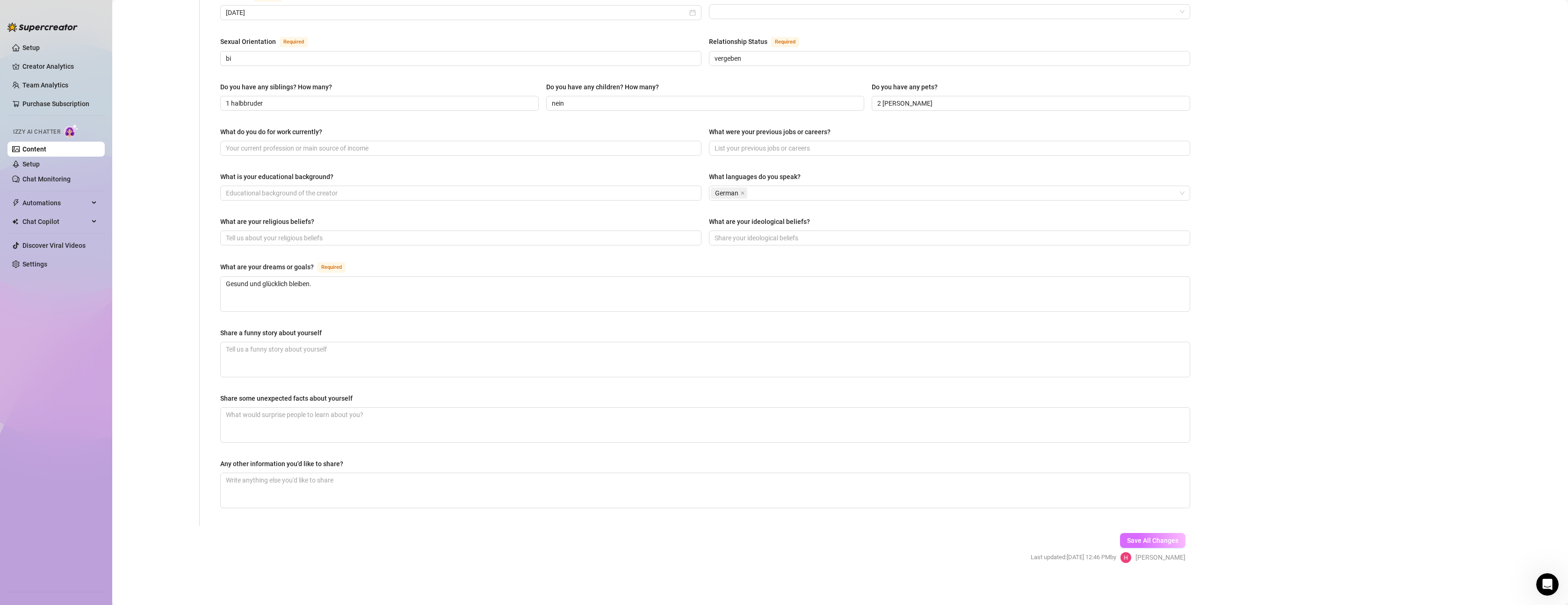
click at [1153, 537] on span "Save All Changes" at bounding box center [1153, 540] width 52 height 7
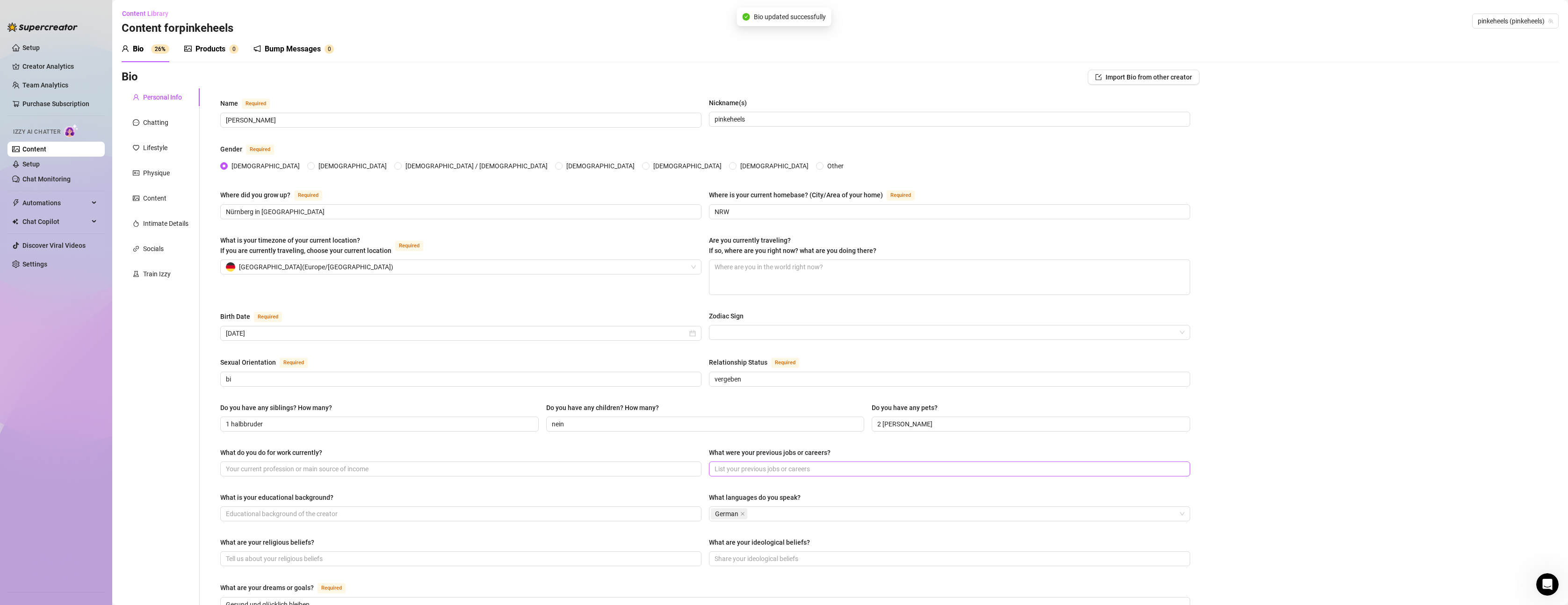
scroll to position [0, 0]
click at [147, 120] on div "Chatting" at bounding box center [155, 123] width 25 height 10
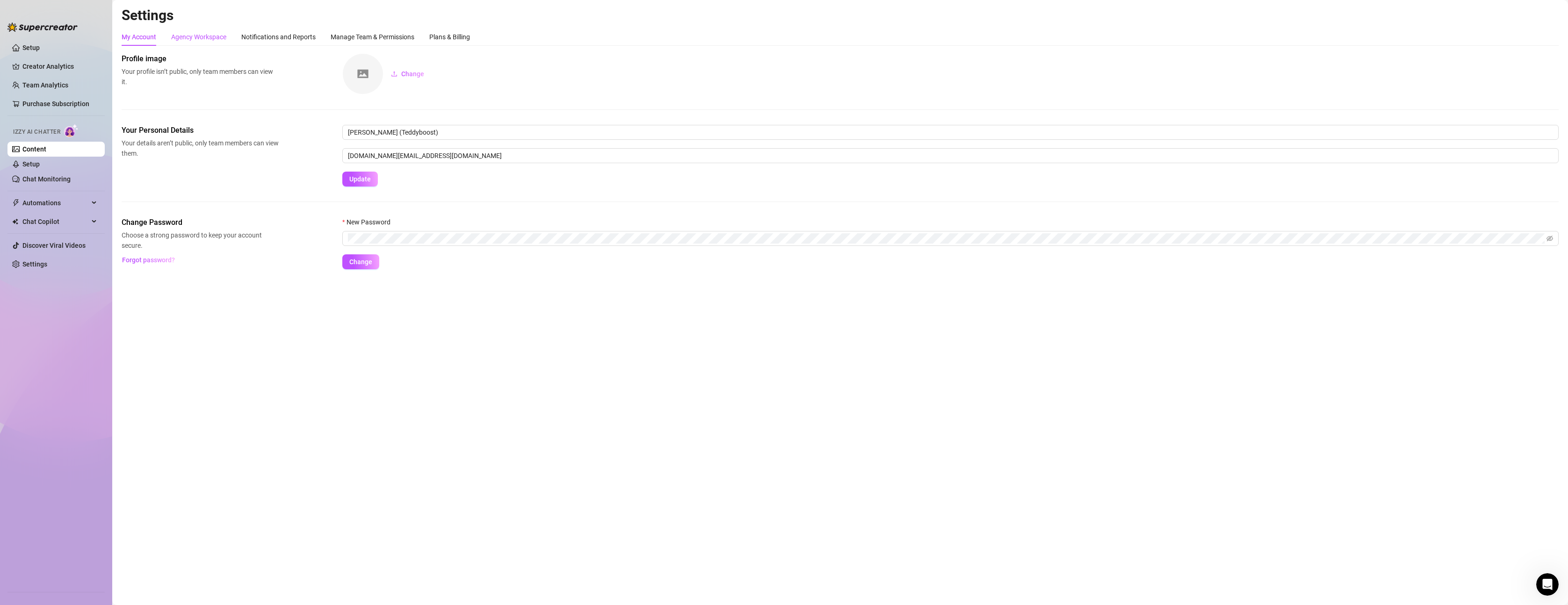
click at [220, 37] on div "Agency Workspace" at bounding box center [198, 37] width 55 height 10
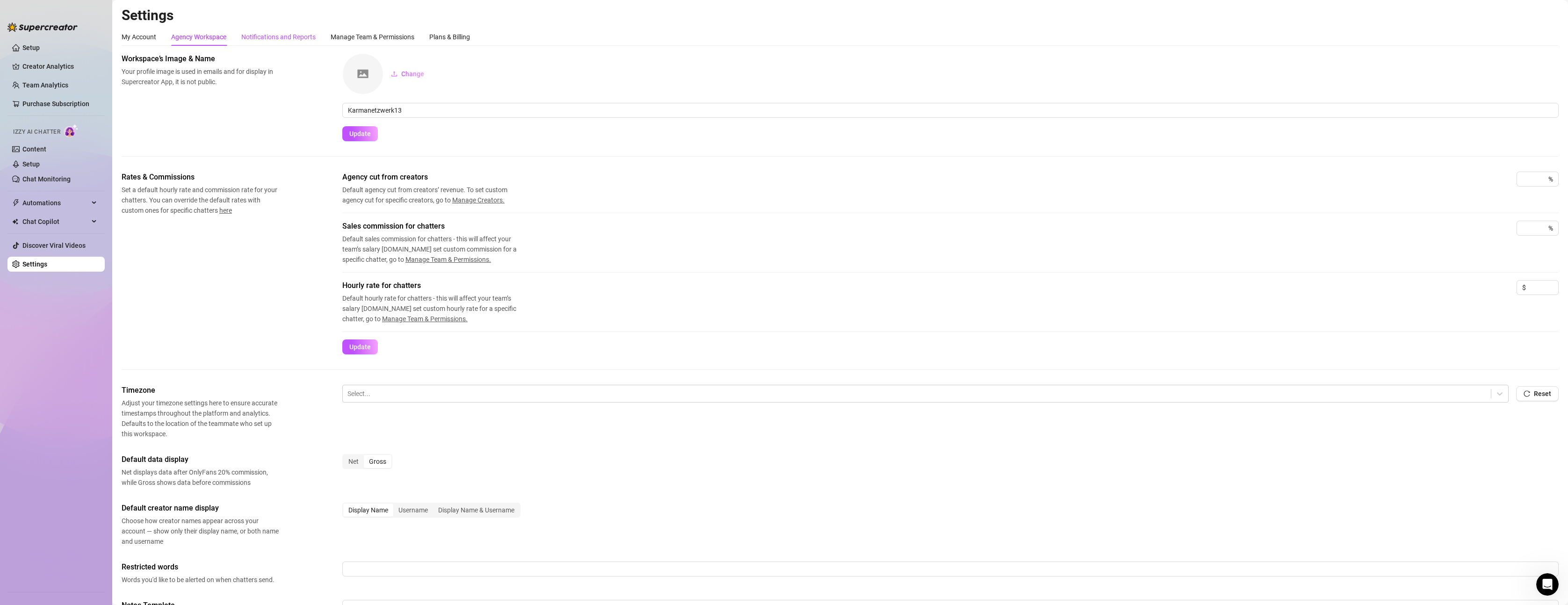
click at [275, 37] on div "Notifications and Reports" at bounding box center [278, 37] width 74 height 10
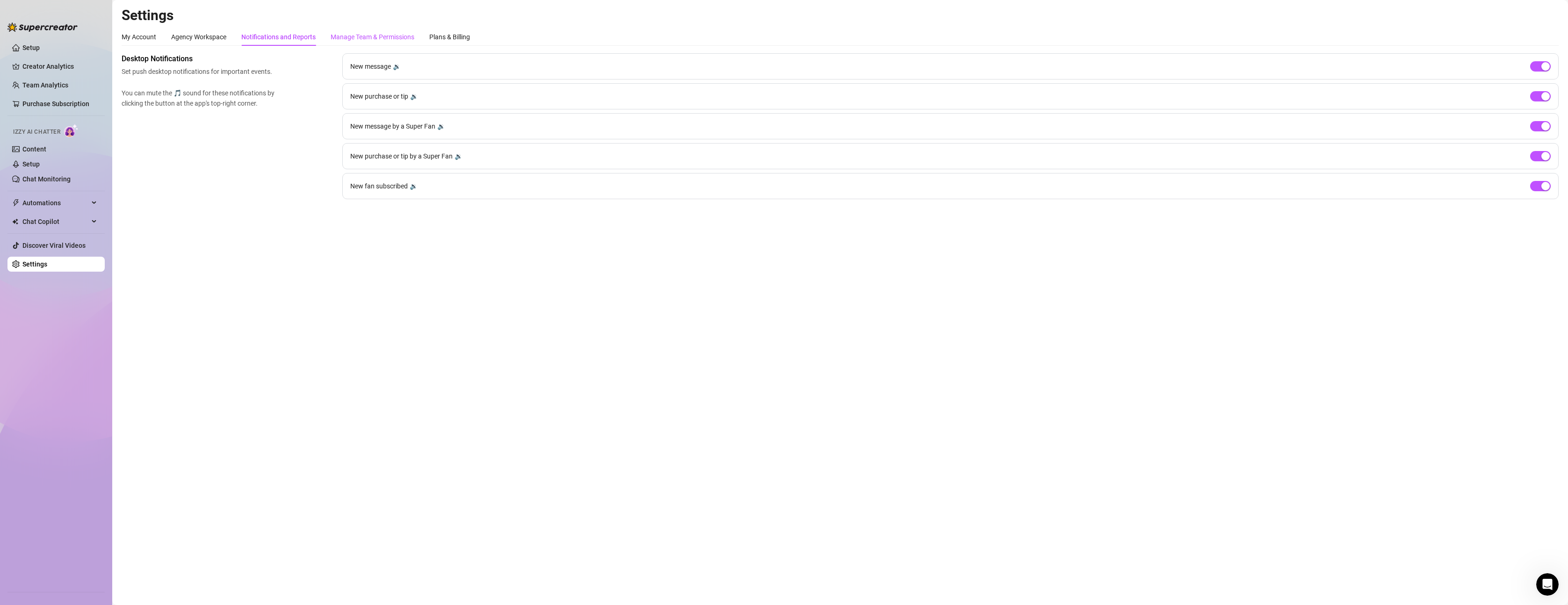
click at [367, 35] on div "Manage Team & Permissions" at bounding box center [373, 37] width 84 height 10
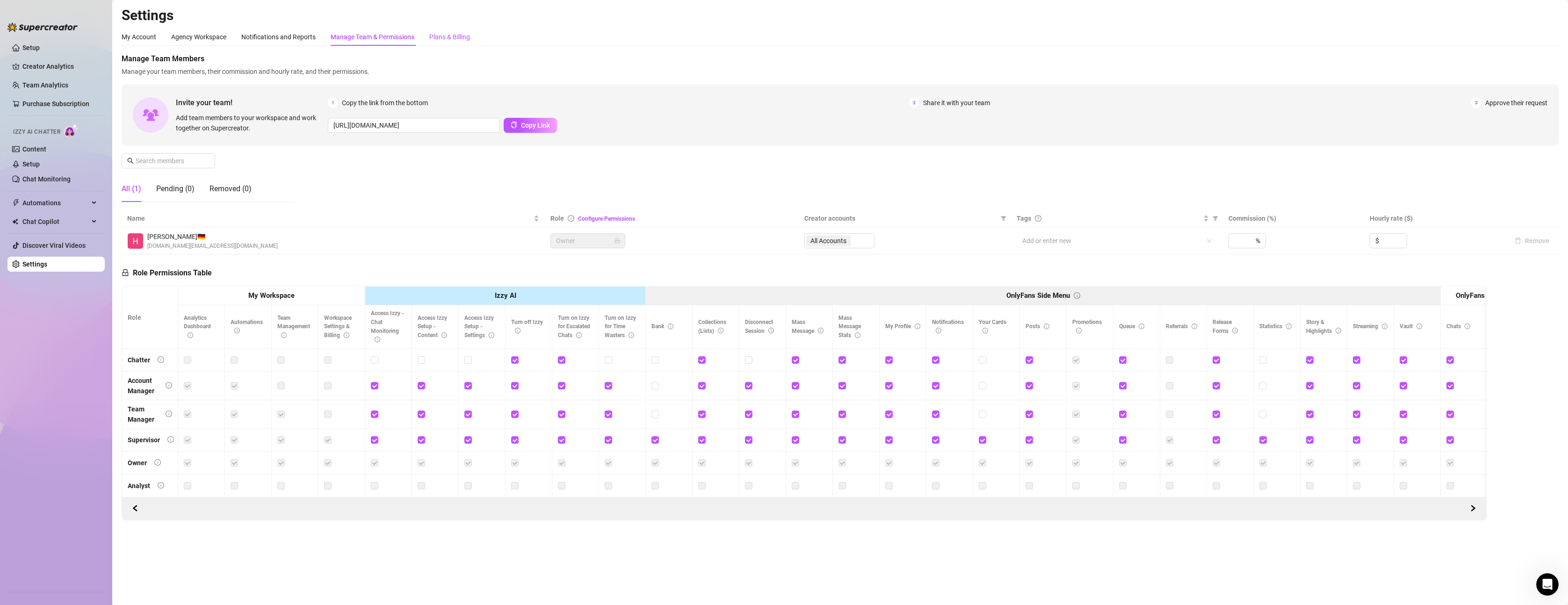
click at [457, 40] on div "Plans & Billing" at bounding box center [449, 37] width 41 height 10
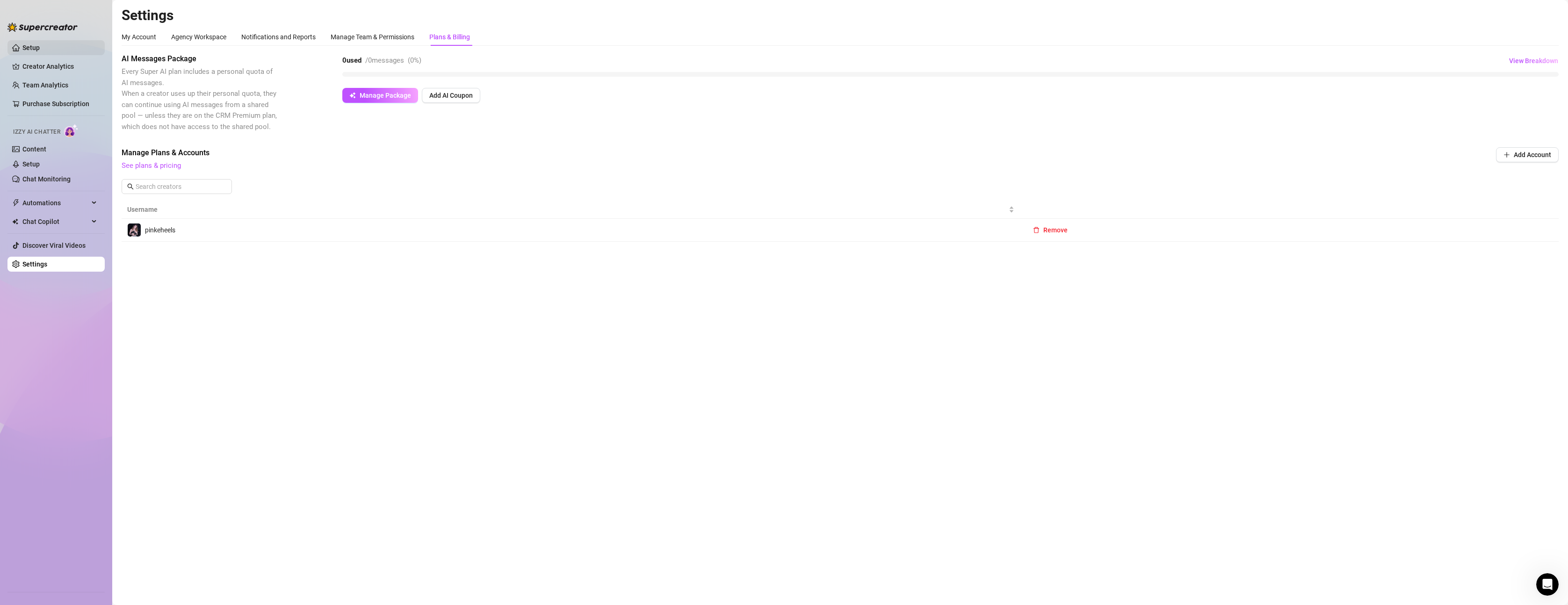
click at [33, 44] on link "Setup" at bounding box center [31, 47] width 17 height 7
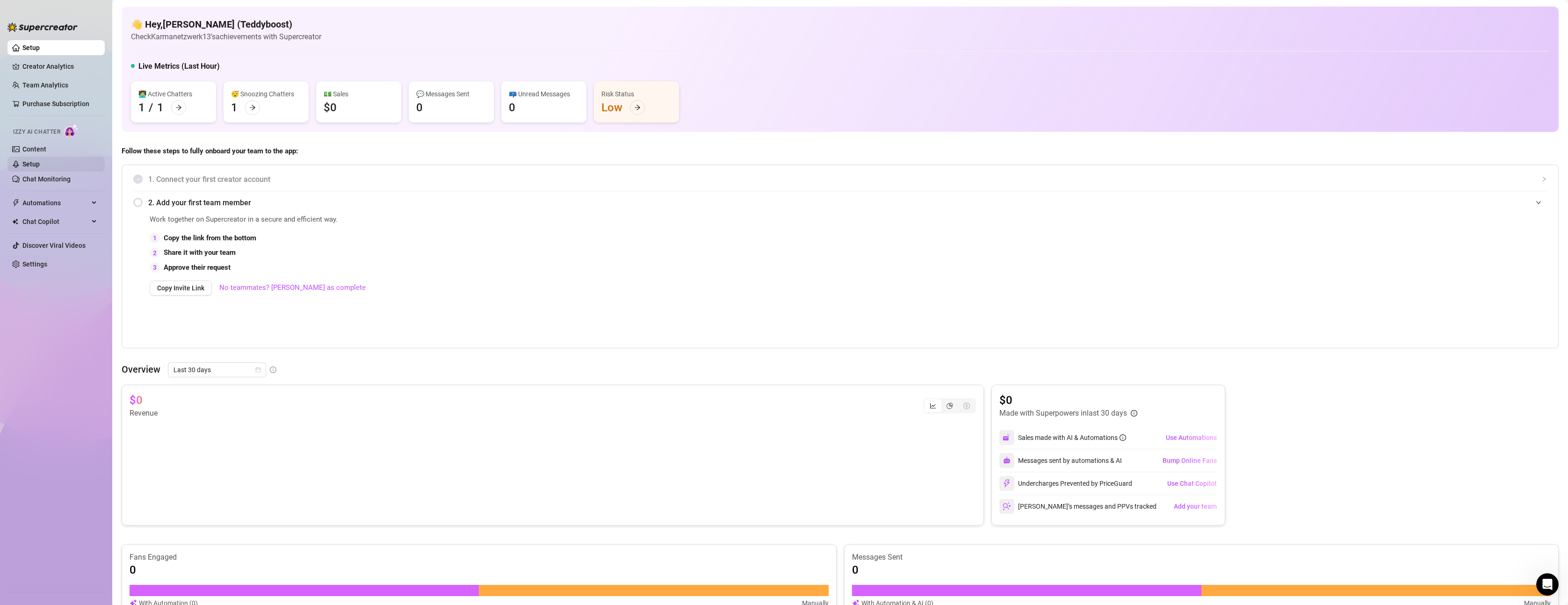
click at [33, 168] on link "Setup" at bounding box center [31, 164] width 17 height 7
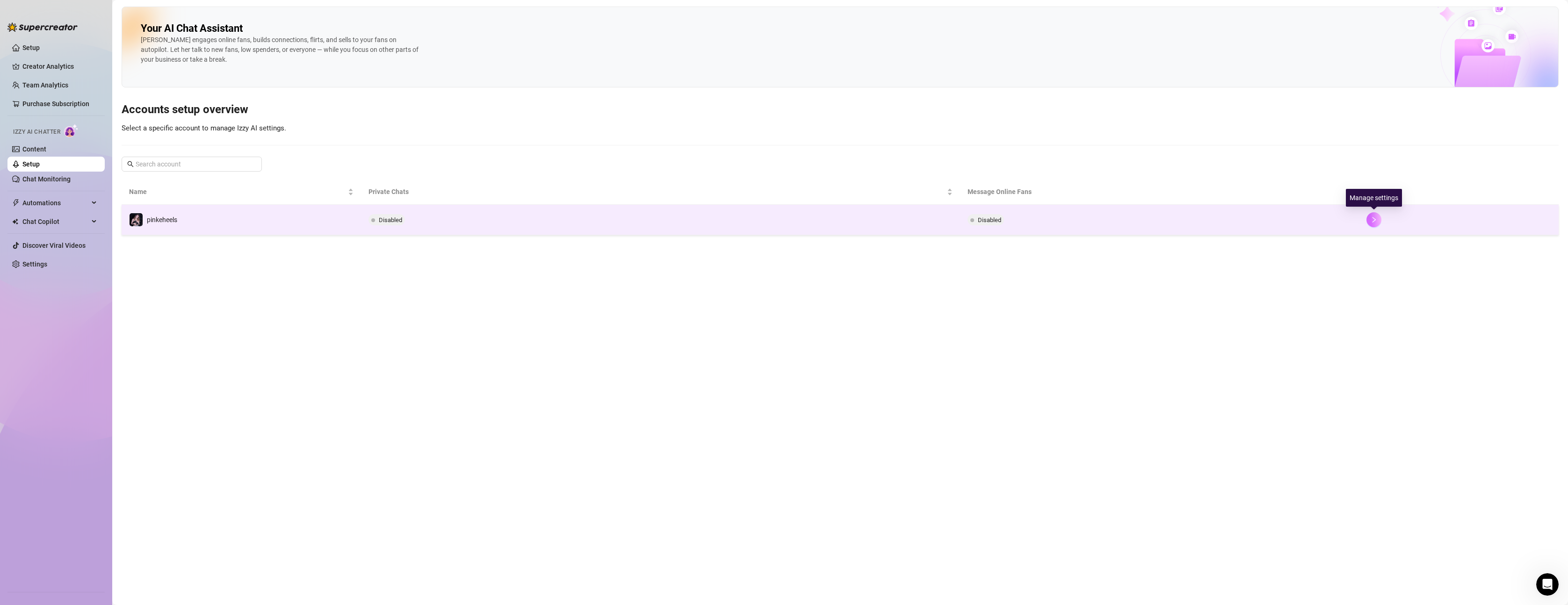
click at [1375, 222] on icon "right" at bounding box center [1374, 220] width 7 height 7
